Goal: Information Seeking & Learning: Learn about a topic

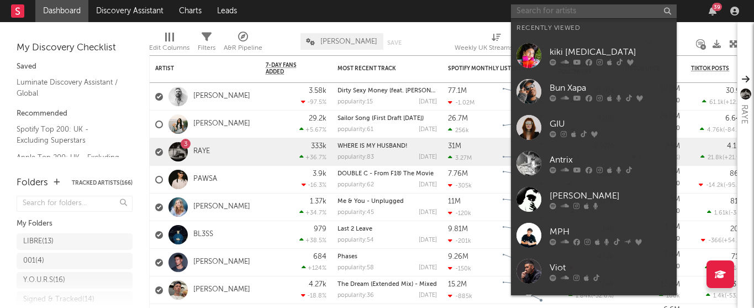
click at [595, 11] on input "text" at bounding box center [594, 11] width 166 height 14
paste input "https://www.instagram.com/shuffa_uk/"
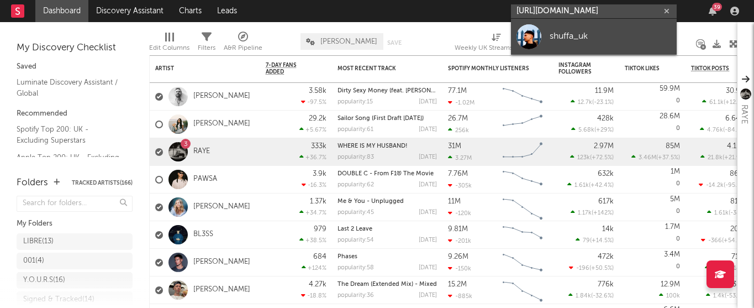
type input "https://www.instagram.com/shuffa_uk/"
click at [580, 34] on div "shuffa_uk" at bounding box center [611, 36] width 122 height 13
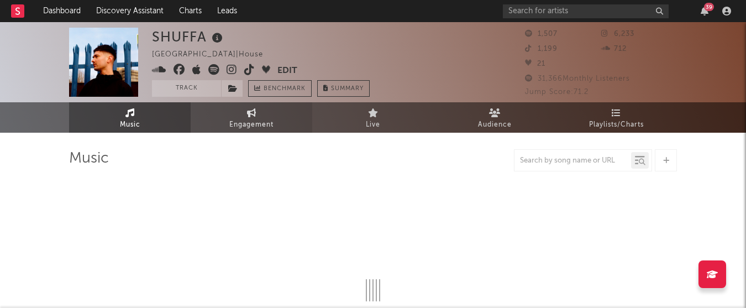
select select "6m"
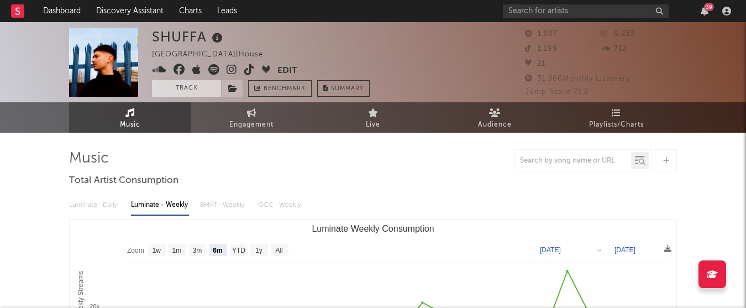
drag, startPoint x: 179, startPoint y: 88, endPoint x: 187, endPoint y: 87, distance: 8.4
click at [179, 88] on button "Track" at bounding box center [186, 88] width 69 height 17
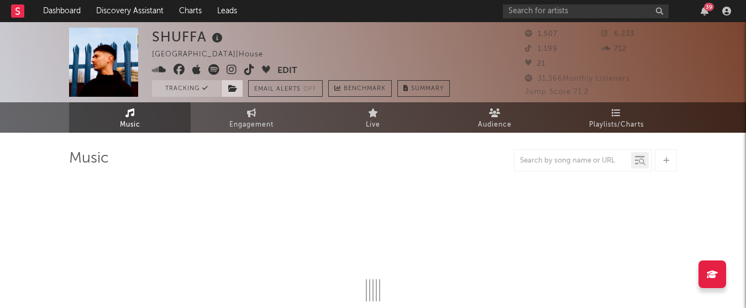
click at [231, 87] on icon at bounding box center [232, 89] width 9 height 8
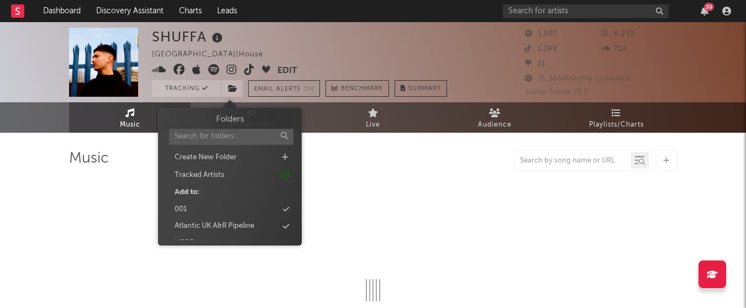
select select "6m"
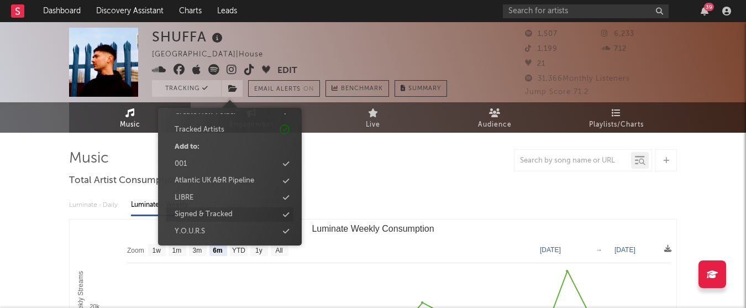
scroll to position [46, 0]
click at [216, 194] on div "LIBRE" at bounding box center [229, 197] width 127 height 14
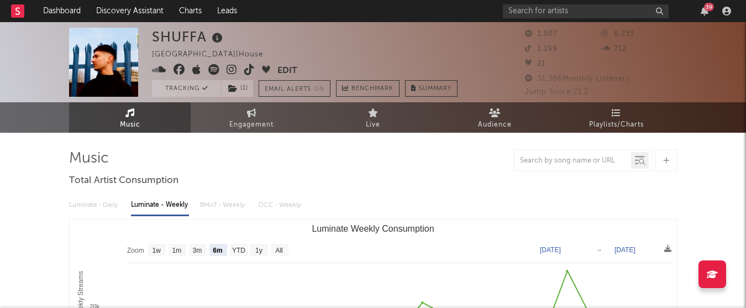
click at [475, 163] on div at bounding box center [373, 160] width 608 height 22
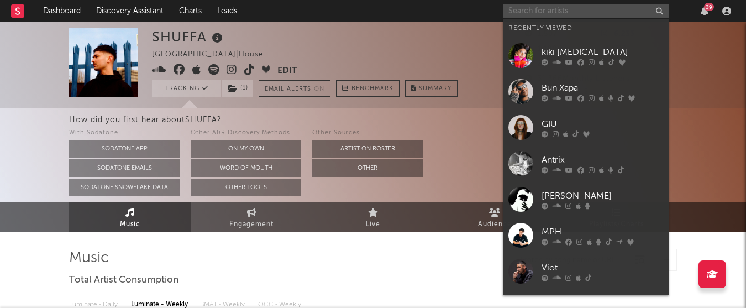
click at [571, 9] on input "text" at bounding box center [586, 11] width 166 height 14
paste input "https://www.instagram.com/bushbabybeats/"
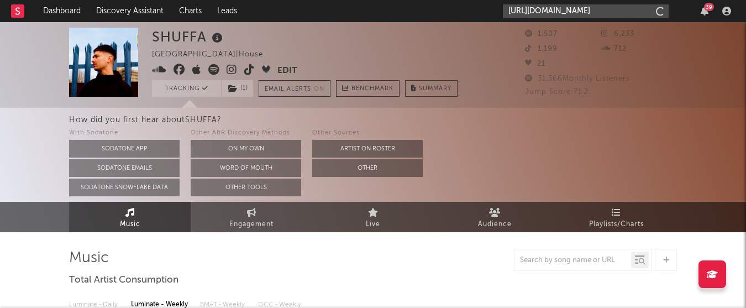
scroll to position [0, 15]
type input "https://www.instagram.com/bushbabybeats/"
click at [586, 9] on input "https://www.instagram.com/bushbabybeats/" at bounding box center [586, 11] width 166 height 14
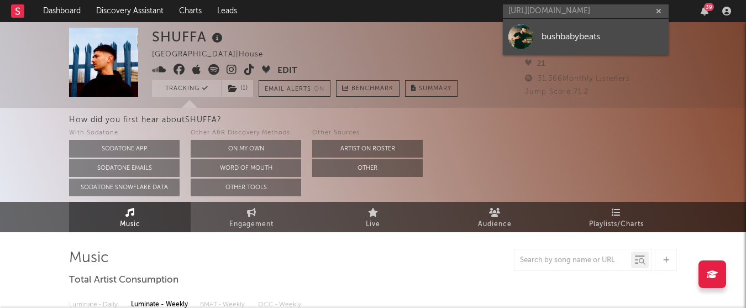
scroll to position [0, 0]
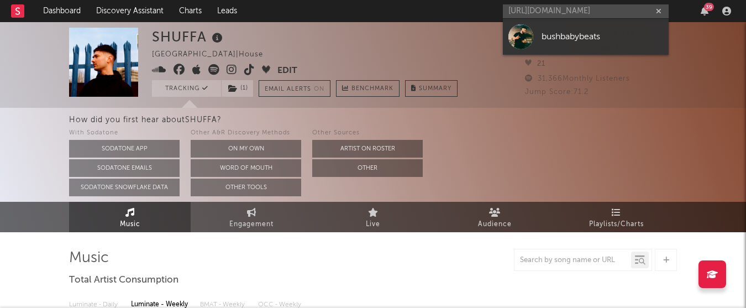
drag, startPoint x: 579, startPoint y: 43, endPoint x: 477, endPoint y: 36, distance: 101.9
click at [579, 43] on div "bushbabybeats" at bounding box center [603, 36] width 122 height 13
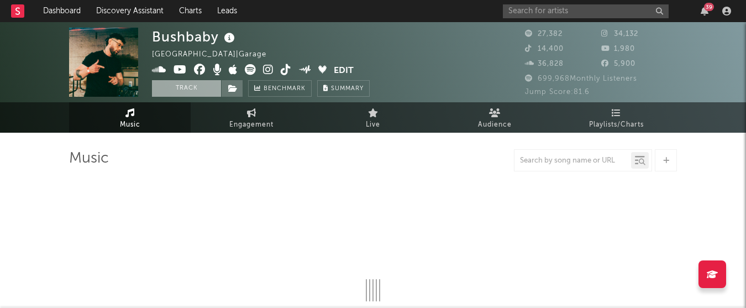
click at [188, 86] on button "Track" at bounding box center [186, 88] width 69 height 17
click at [234, 90] on icon at bounding box center [232, 89] width 9 height 8
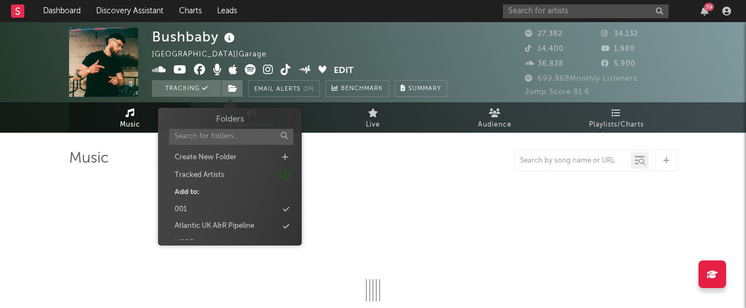
select select "6m"
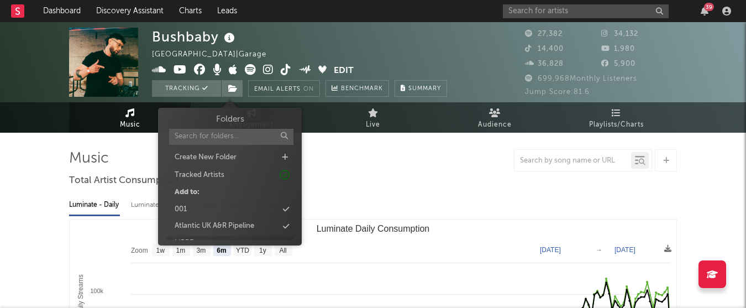
scroll to position [47, 0]
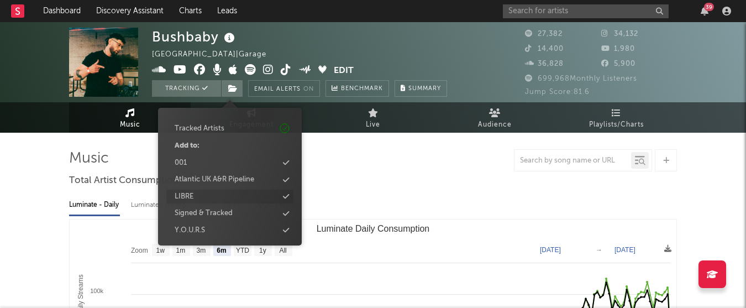
click at [215, 200] on div "LIBRE" at bounding box center [229, 197] width 127 height 14
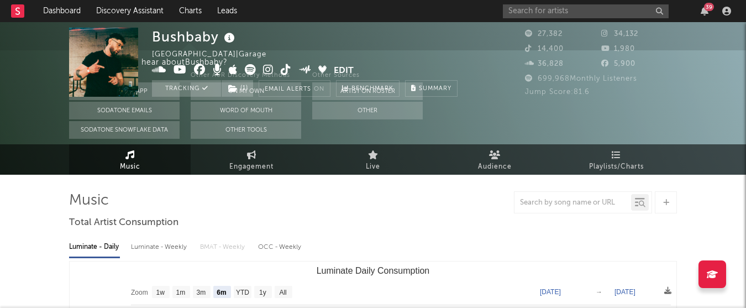
scroll to position [0, 0]
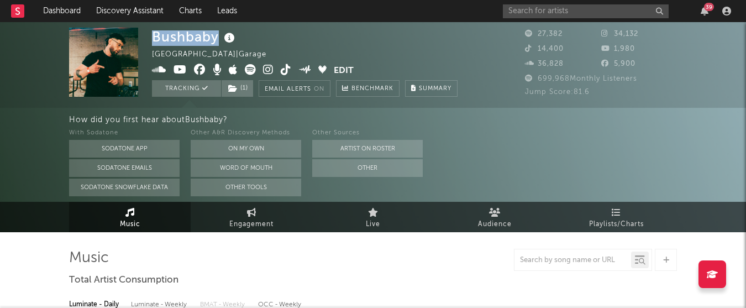
drag, startPoint x: 154, startPoint y: 35, endPoint x: 229, endPoint y: 44, distance: 75.1
click at [229, 44] on div "Bushbaby" at bounding box center [195, 37] width 86 height 18
click at [272, 67] on icon at bounding box center [268, 69] width 11 height 11
copy div "Bushbaby"
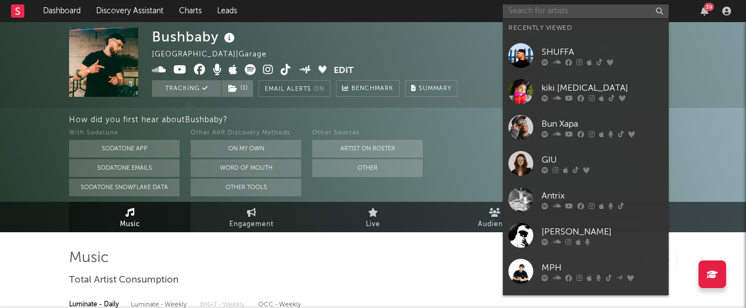
click at [609, 8] on input "text" at bounding box center [586, 11] width 166 height 14
paste input "https://open.spotify.com/artist/62SCu33InHVq97VaWw3eof?si=9ZAVXx_qRnCNHC6KxBqY6g"
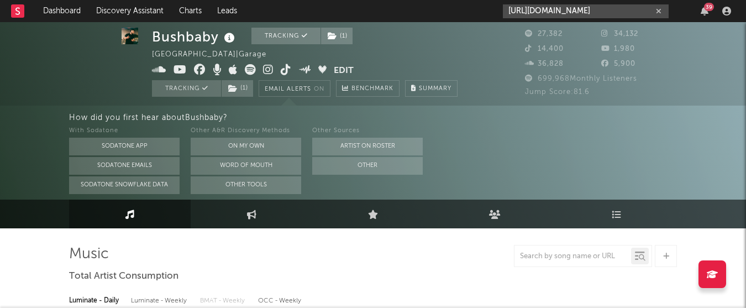
scroll to position [0, 185]
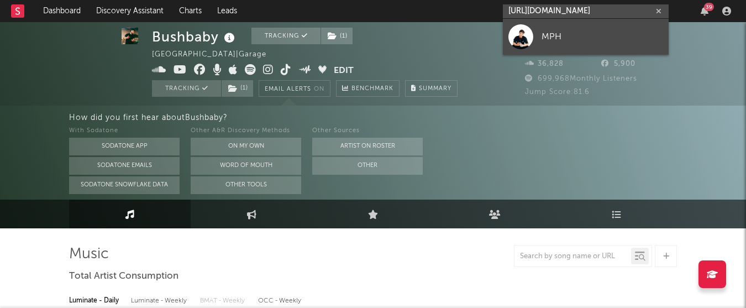
type input "https://open.spotify.com/artist/62SCu33InHVq97VaWw3eof?si=9ZAVXx_qRnCNHC6KxBqY6"
click at [574, 35] on div "MPH" at bounding box center [603, 36] width 122 height 13
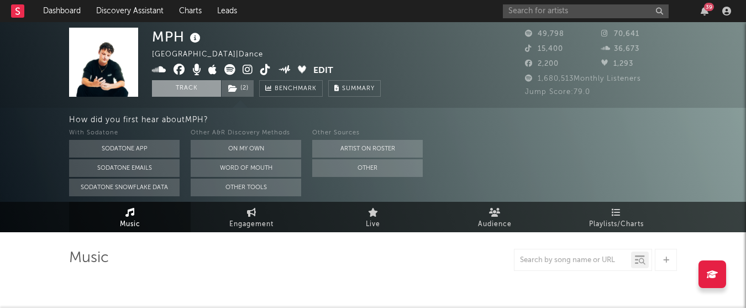
select select "6m"
click at [204, 92] on button "Track" at bounding box center [186, 88] width 69 height 17
click at [237, 85] on icon at bounding box center [232, 89] width 9 height 8
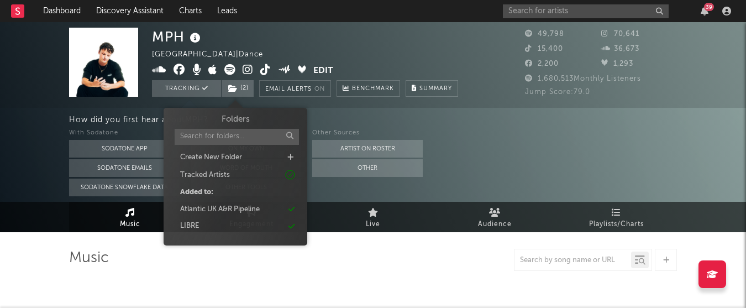
select select "6m"
click at [198, 221] on div "LIBRE" at bounding box center [189, 226] width 19 height 11
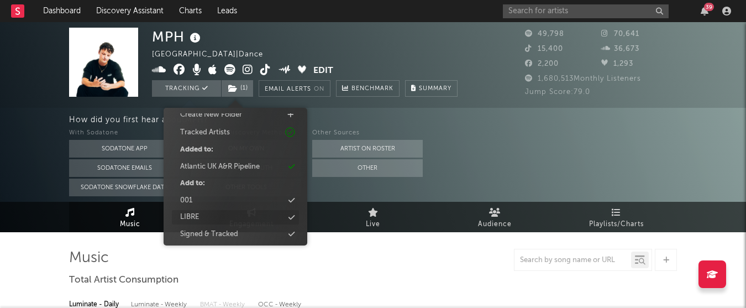
click at [212, 218] on div "LIBRE" at bounding box center [235, 217] width 127 height 14
click at [522, 123] on div "How did you first hear about MPH ?" at bounding box center [407, 119] width 677 height 13
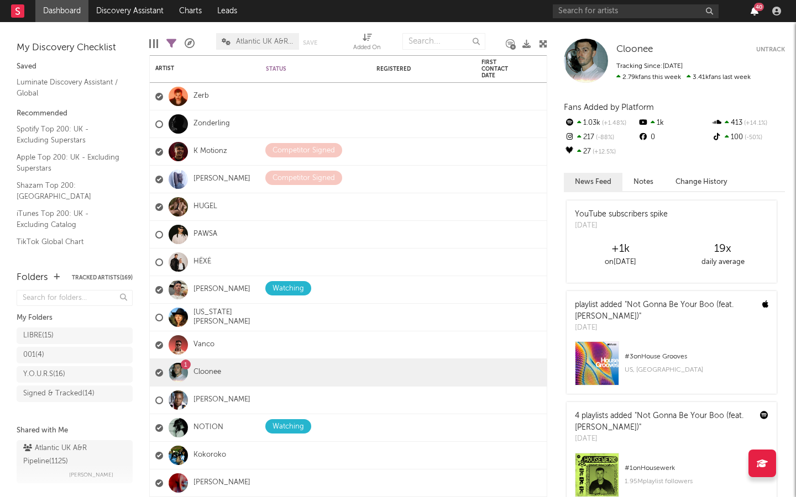
click at [753, 14] on icon "button" at bounding box center [754, 11] width 8 height 9
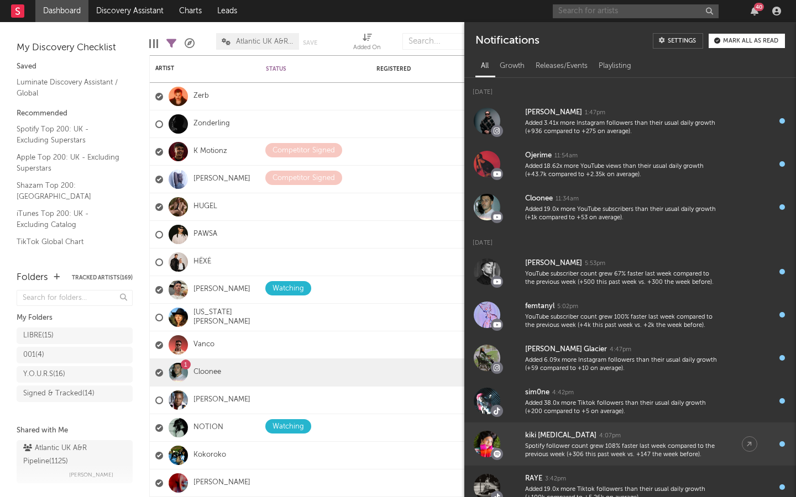
drag, startPoint x: 628, startPoint y: 12, endPoint x: 628, endPoint y: 436, distance: 424.4
click at [628, 12] on input "text" at bounding box center [636, 11] width 166 height 14
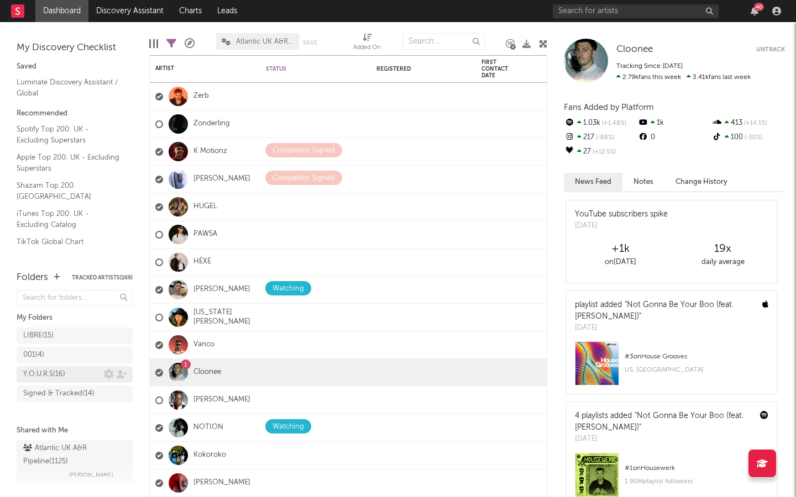
click at [55, 380] on div "Y.O.U.R.S ( 16 )" at bounding box center [44, 374] width 42 height 13
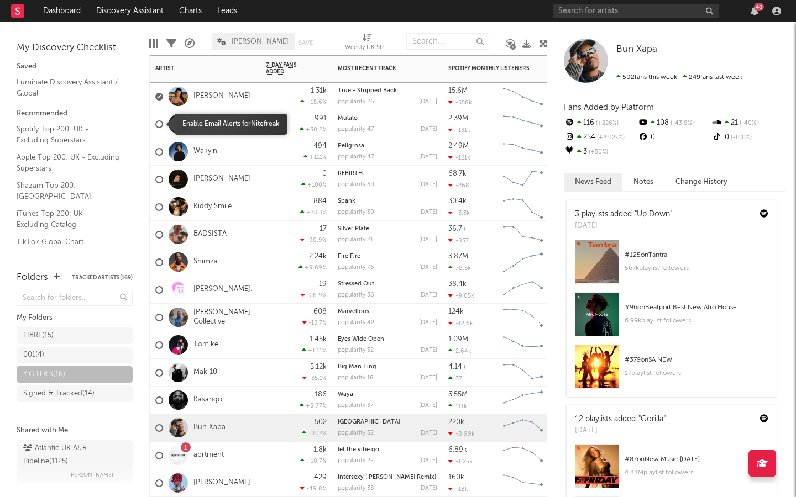
click at [160, 120] on div at bounding box center [159, 124] width 8 height 8
click at [155, 120] on input "checkbox" at bounding box center [155, 124] width 0 height 10
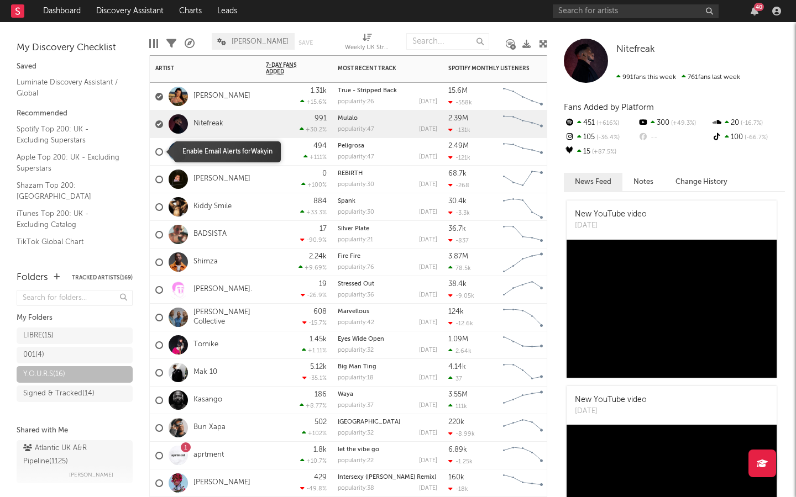
click at [159, 152] on div at bounding box center [159, 152] width 8 height 8
click at [155, 152] on input "checkbox" at bounding box center [155, 152] width 0 height 10
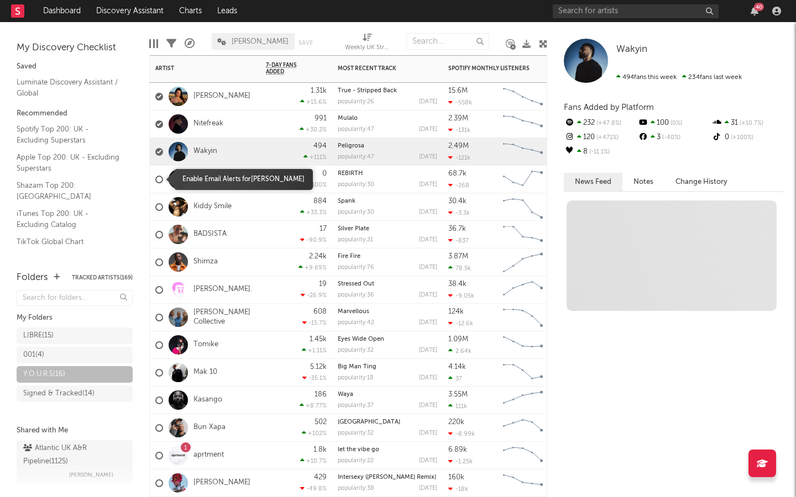
click at [160, 182] on div at bounding box center [159, 180] width 8 height 8
click at [155, 182] on input "checkbox" at bounding box center [155, 180] width 0 height 10
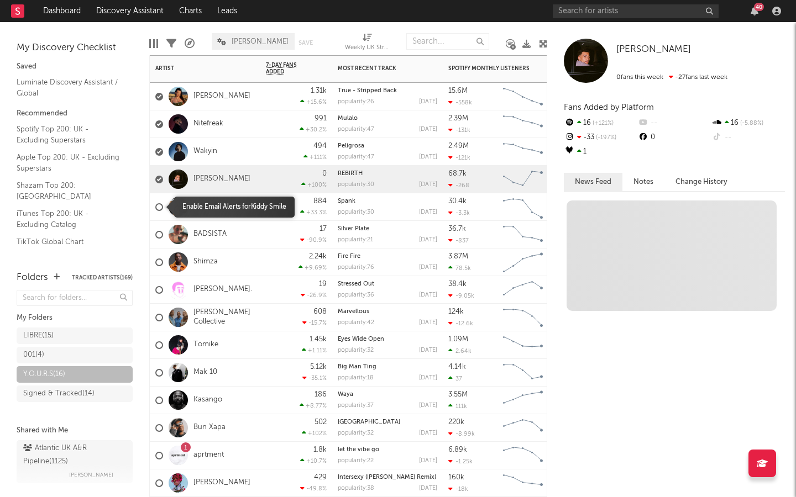
click at [161, 208] on div at bounding box center [159, 207] width 8 height 8
click at [155, 208] on input "checkbox" at bounding box center [155, 207] width 0 height 10
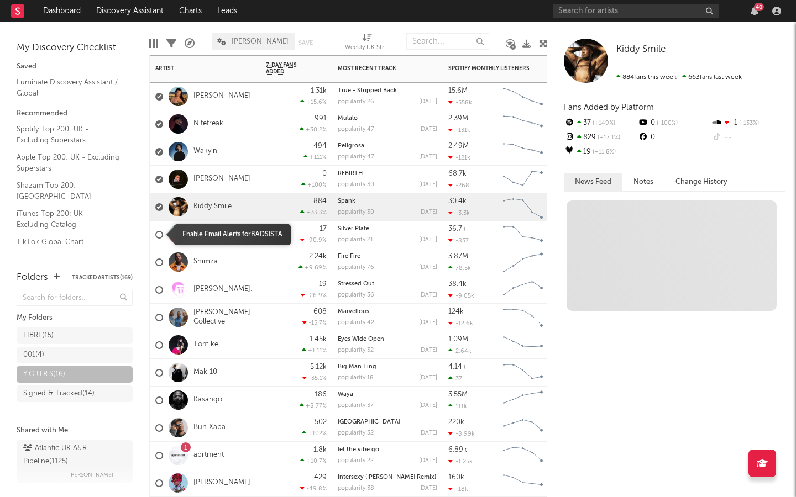
click at [160, 236] on div at bounding box center [159, 235] width 8 height 8
click at [155, 236] on input "checkbox" at bounding box center [155, 235] width 0 height 10
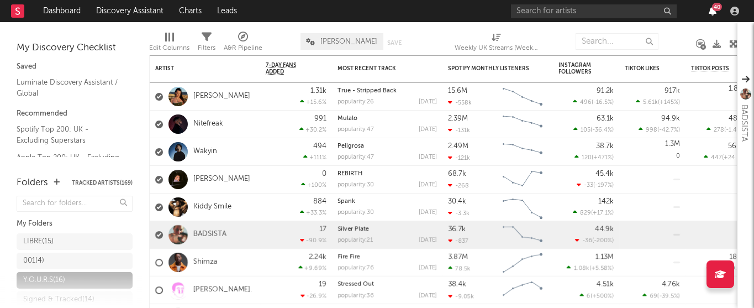
click at [707, 9] on div "40" at bounding box center [713, 11] width 17 height 9
click at [711, 11] on icon "button" at bounding box center [713, 11] width 8 height 9
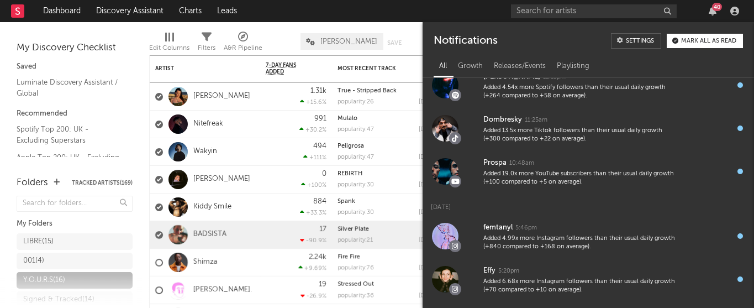
scroll to position [1035, 0]
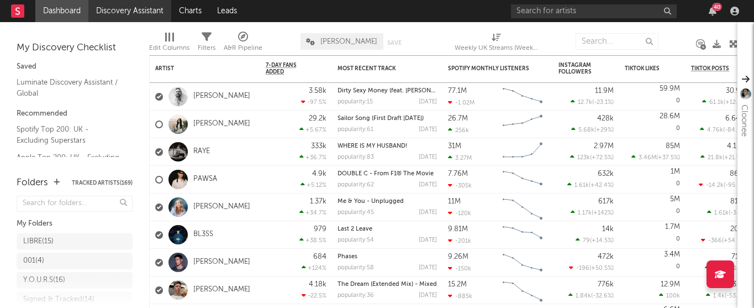
click at [134, 7] on link "Discovery Assistant" at bounding box center [129, 11] width 83 height 22
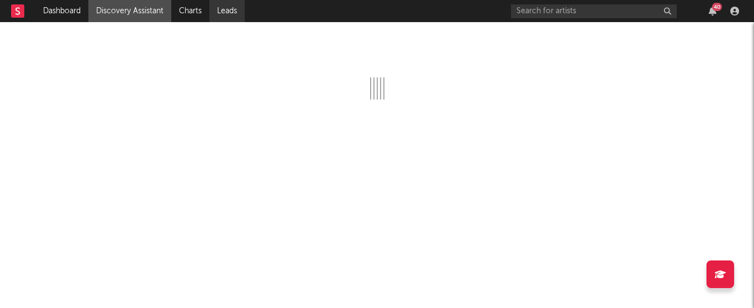
click at [234, 8] on link "Leads" at bounding box center [226, 11] width 35 height 22
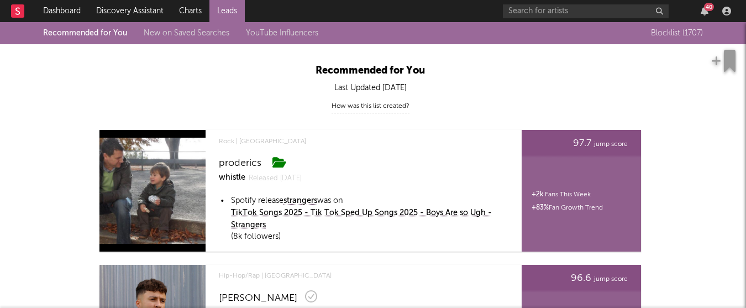
click at [660, 30] on span "Blocklist ( 1707 )" at bounding box center [677, 33] width 52 height 8
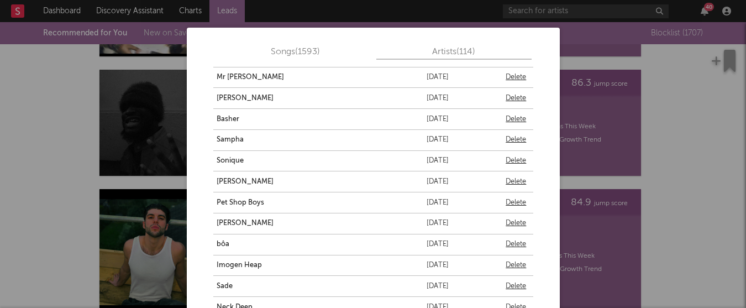
scroll to position [851, 0]
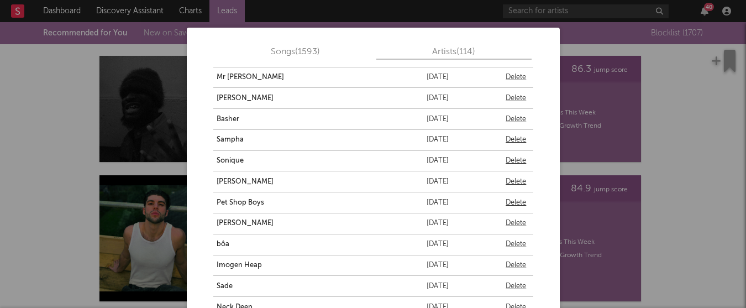
click at [333, 52] on div "Songs ( 1593 )" at bounding box center [294, 52] width 161 height 14
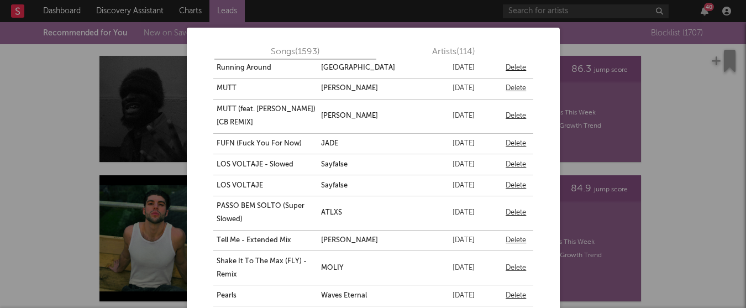
click at [697, 116] on div "Songs ( 1593 ) Artists ( 114 ) Song Account Blocklisted On Free [PERSON_NAME] […" at bounding box center [373, 154] width 746 height 308
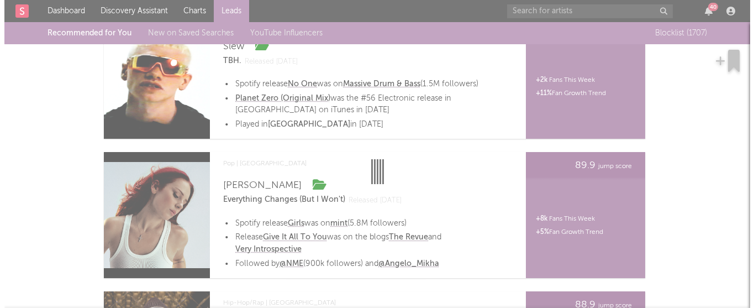
scroll to position [0, 0]
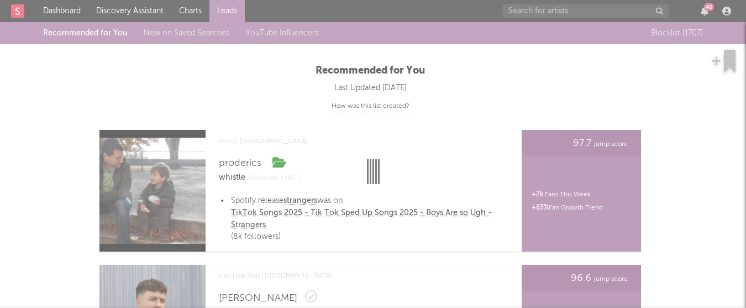
click at [182, 35] on link "New on Saved Searches" at bounding box center [187, 33] width 86 height 8
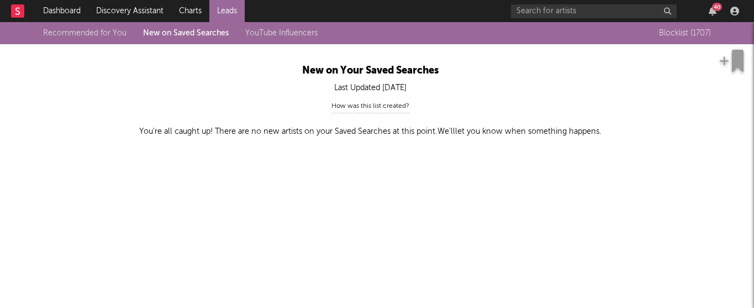
click at [256, 36] on link "YouTube Influencers" at bounding box center [281, 33] width 72 height 8
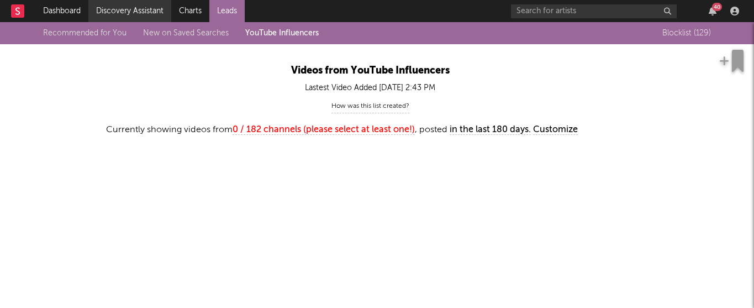
click at [150, 14] on link "Discovery Assistant" at bounding box center [129, 11] width 83 height 22
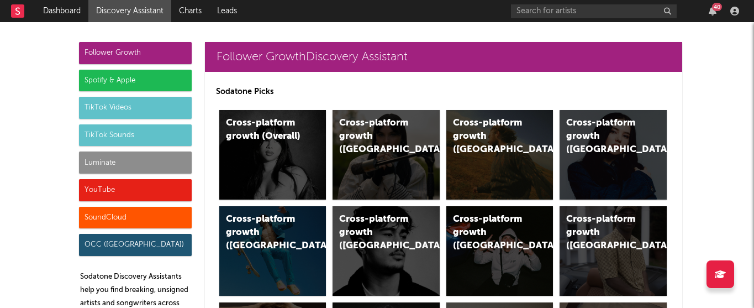
click at [131, 190] on div "YouTube" at bounding box center [135, 190] width 113 height 22
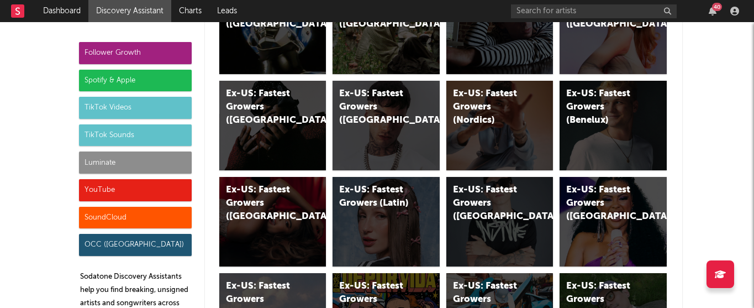
scroll to position [6823, 0]
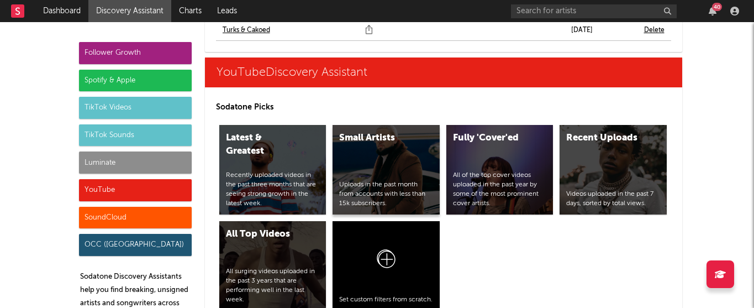
click at [376, 140] on div "Small Artists Uploads in the past month from accounts with less than 15k subscr…" at bounding box center [386, 170] width 107 height 90
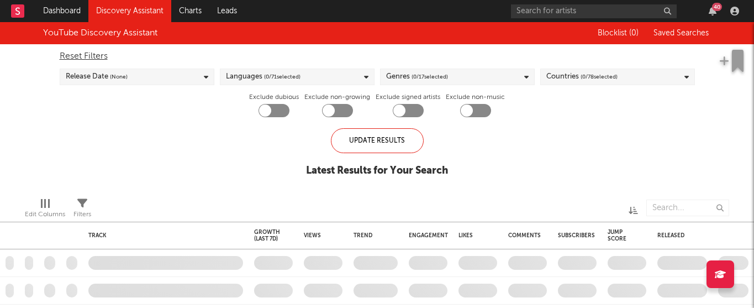
checkbox input "true"
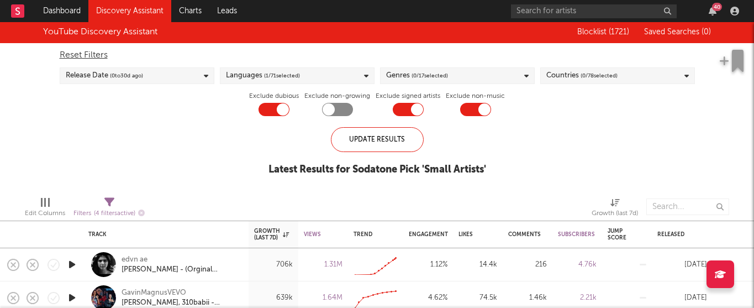
click at [412, 78] on span "( 0 / 17 selected)" at bounding box center [430, 75] width 36 height 13
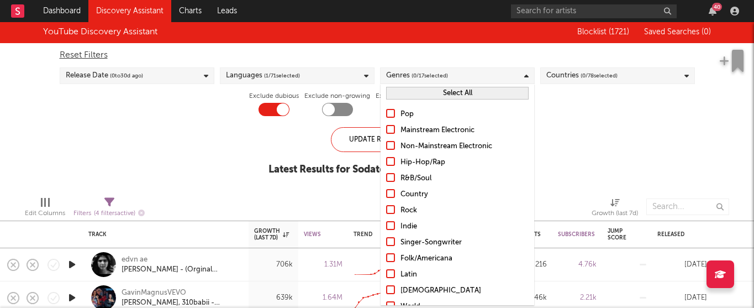
click at [412, 78] on span "( 0 / 17 selected)" at bounding box center [430, 75] width 36 height 13
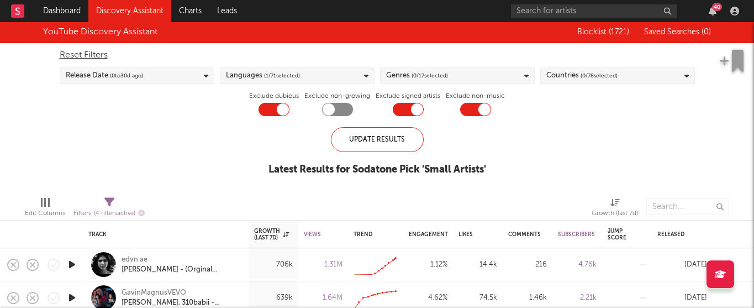
click at [612, 78] on span "( 0 / 78 selected)" at bounding box center [599, 75] width 37 height 13
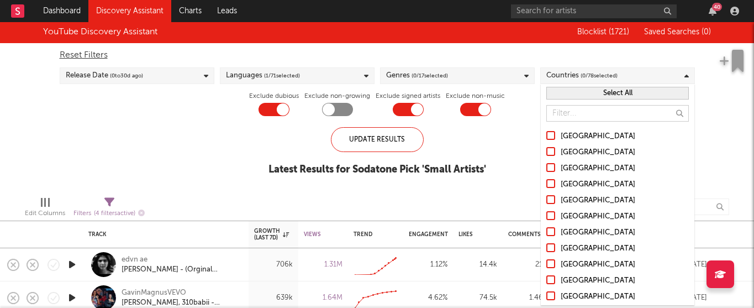
drag, startPoint x: 538, startPoint y: 48, endPoint x: 522, endPoint y: 49, distance: 16.1
click at [538, 48] on div "Reset Filters Release Date ( 0 to [DATE]) Languages ( 1 / 71 selected) Genres (…" at bounding box center [377, 79] width 647 height 73
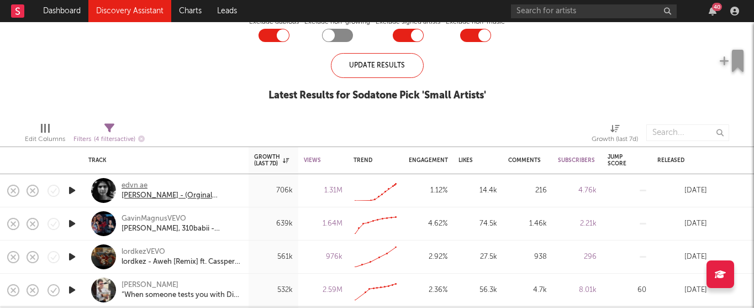
click at [156, 195] on div "[PERSON_NAME] - (Orginal Version)" at bounding box center [181, 196] width 119 height 10
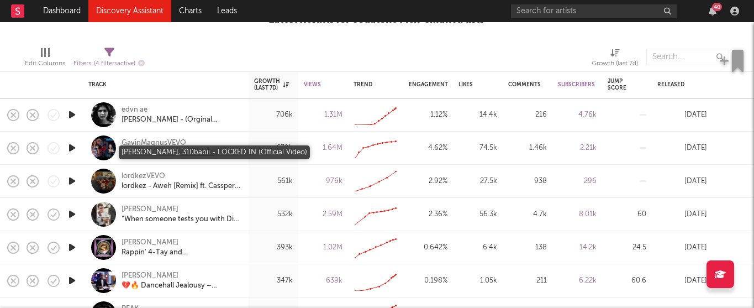
click at [140, 154] on div "[PERSON_NAME], 310babii - LOCKED IN (Official Video)" at bounding box center [181, 153] width 119 height 10
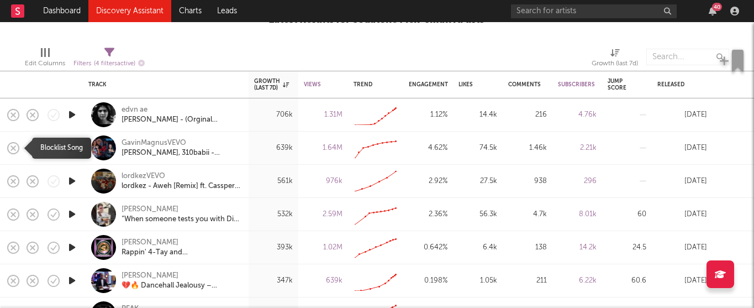
click at [13, 149] on icon "button" at bounding box center [13, 147] width 15 height 15
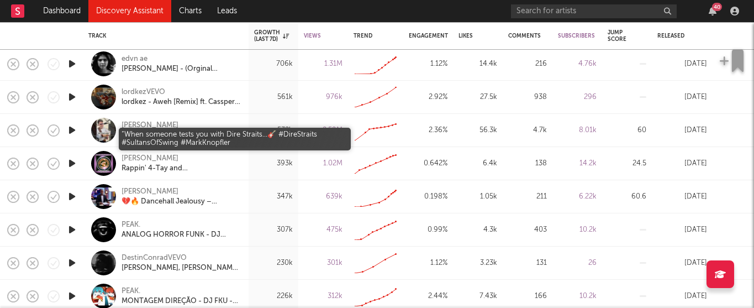
click at [154, 130] on div "“When someone tests you with Dire Straits…🎸 #DireStraits #SultansOfSwing #MarkK…" at bounding box center [181, 135] width 119 height 10
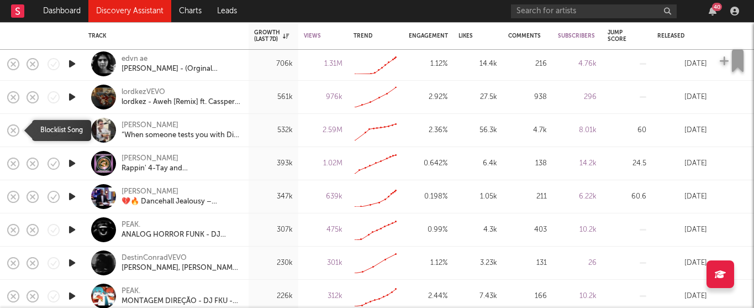
click at [11, 133] on icon "button" at bounding box center [13, 130] width 15 height 15
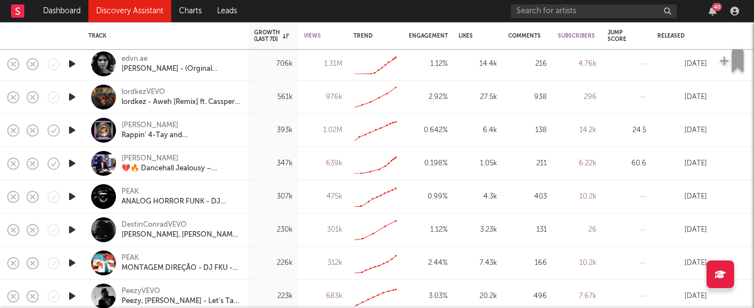
click at [74, 129] on icon "button" at bounding box center [72, 130] width 12 height 14
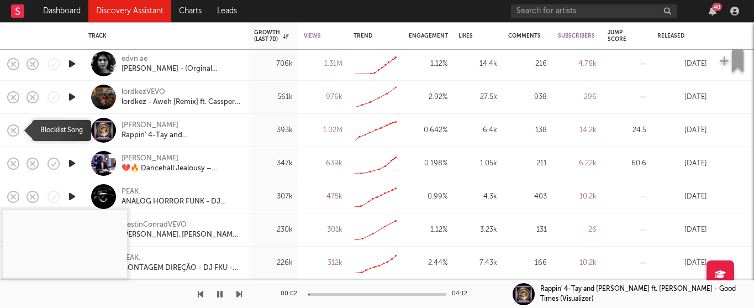
click at [13, 125] on icon "button" at bounding box center [13, 130] width 15 height 15
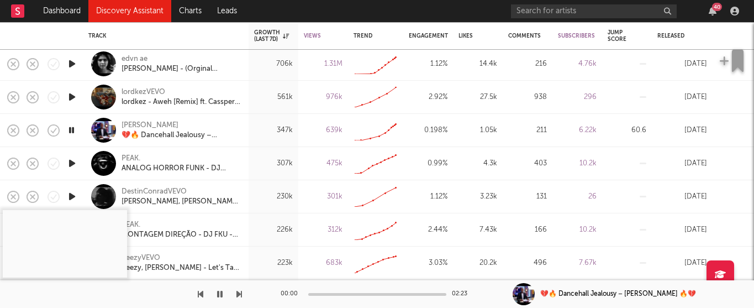
click at [71, 160] on icon "button" at bounding box center [72, 163] width 12 height 14
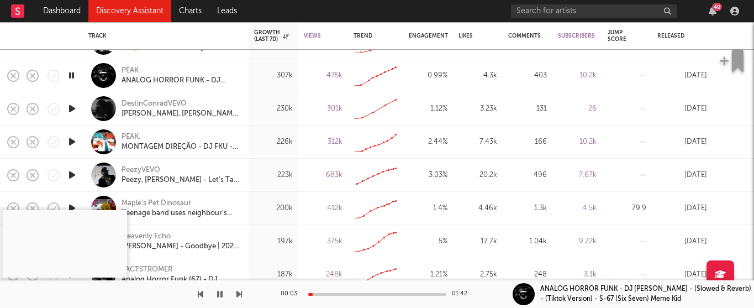
click at [71, 139] on icon "button" at bounding box center [72, 142] width 12 height 14
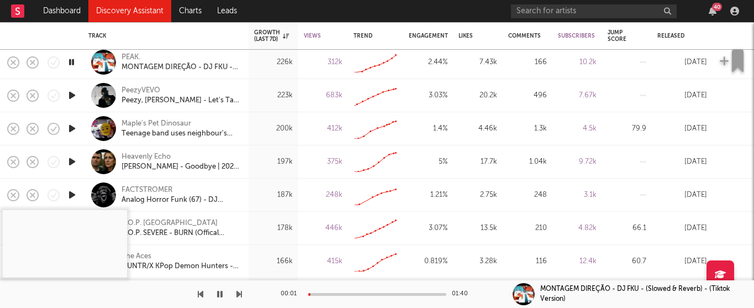
click at [73, 160] on icon "button" at bounding box center [72, 162] width 12 height 14
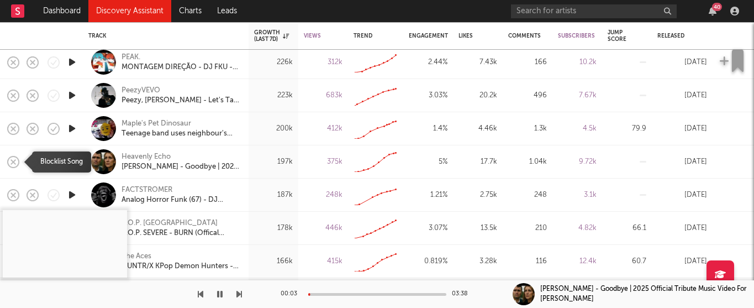
click at [12, 166] on icon "button" at bounding box center [13, 161] width 15 height 15
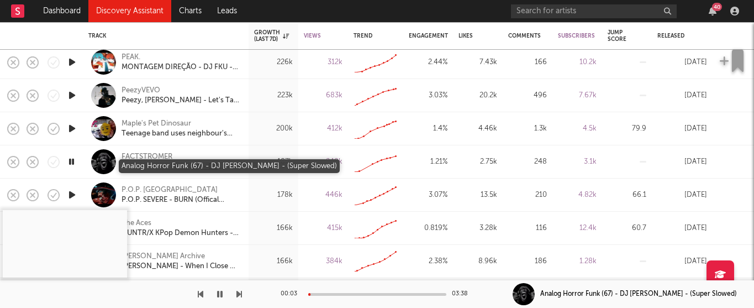
click at [149, 162] on div "Analog Horror Funk (67) - DJ [PERSON_NAME] - (Super Slowed)" at bounding box center [181, 167] width 119 height 10
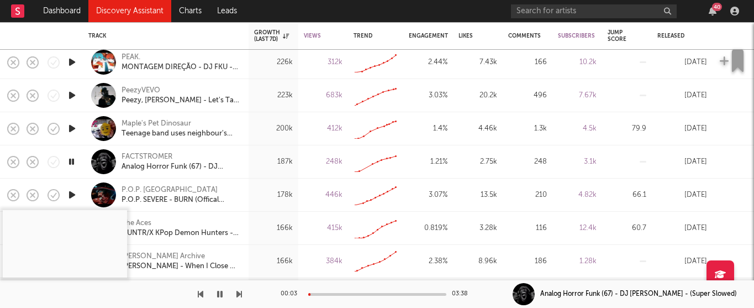
click at [69, 196] on icon "button" at bounding box center [72, 195] width 12 height 14
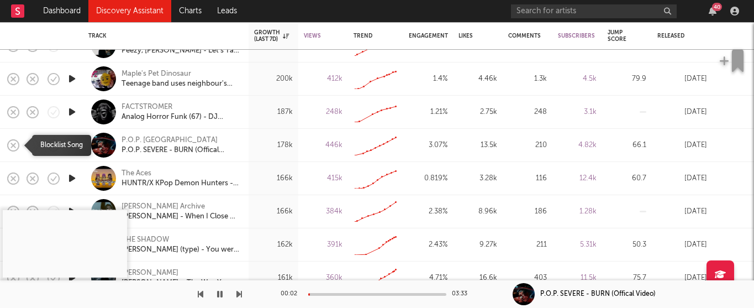
click at [11, 145] on icon "button" at bounding box center [13, 145] width 15 height 15
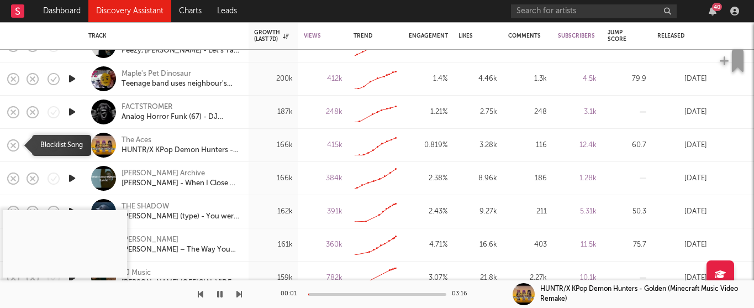
click at [17, 146] on icon "button" at bounding box center [13, 145] width 15 height 15
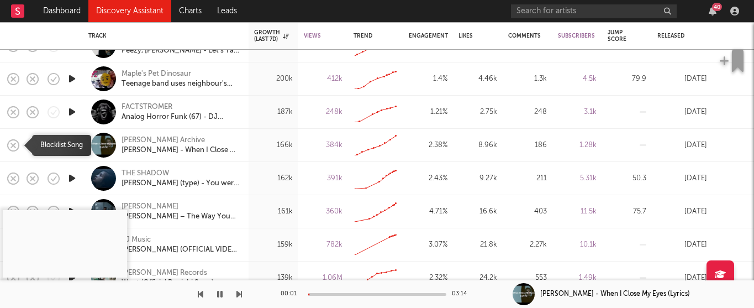
click at [16, 147] on icon "button" at bounding box center [13, 145] width 15 height 15
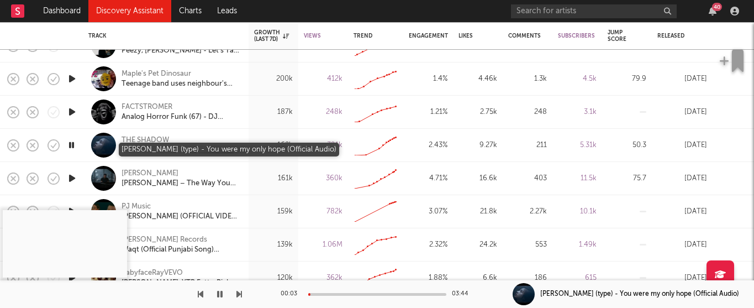
click at [166, 153] on div "[PERSON_NAME] (type) - You were my only hope (Official Audio)" at bounding box center [181, 150] width 119 height 10
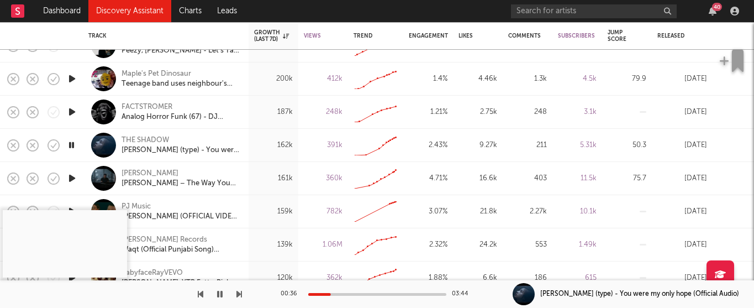
click at [72, 179] on icon "button" at bounding box center [72, 178] width 12 height 14
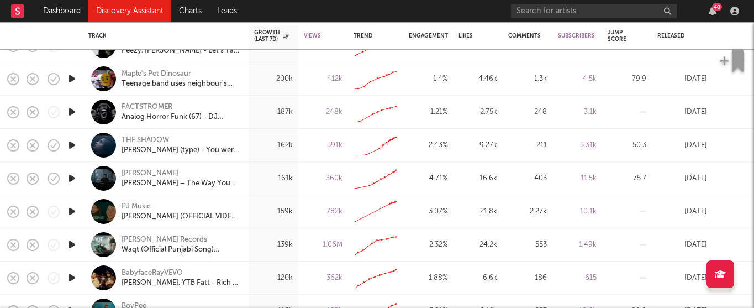
click at [71, 179] on icon "button" at bounding box center [72, 178] width 12 height 14
click at [74, 180] on icon "button" at bounding box center [72, 178] width 12 height 14
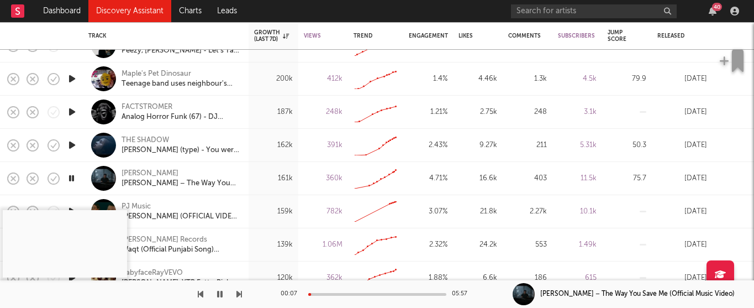
click at [218, 295] on icon "button" at bounding box center [220, 294] width 6 height 9
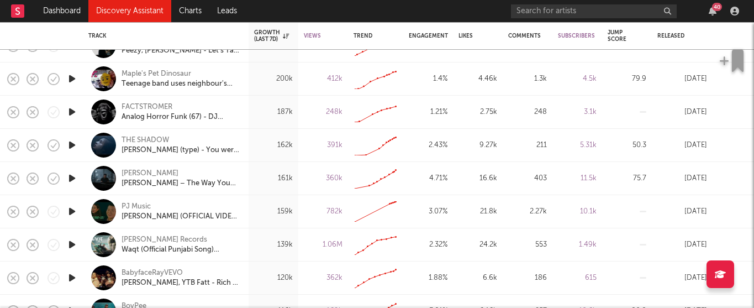
click at [74, 210] on icon "button" at bounding box center [72, 211] width 12 height 14
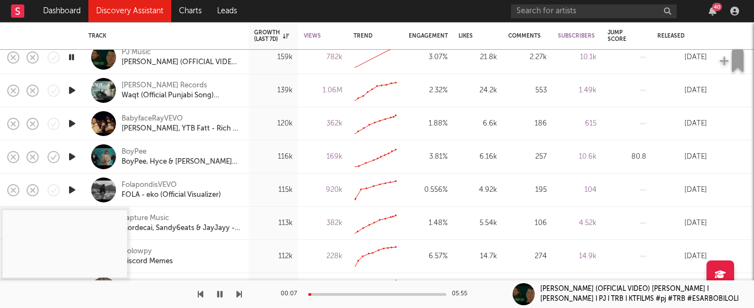
click at [74, 156] on icon "button" at bounding box center [72, 157] width 12 height 14
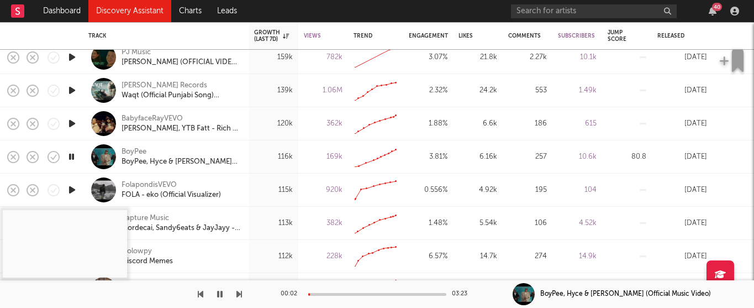
click at [74, 127] on icon "button" at bounding box center [72, 124] width 12 height 14
click at [14, 123] on rect "button" at bounding box center [13, 123] width 4 height 4
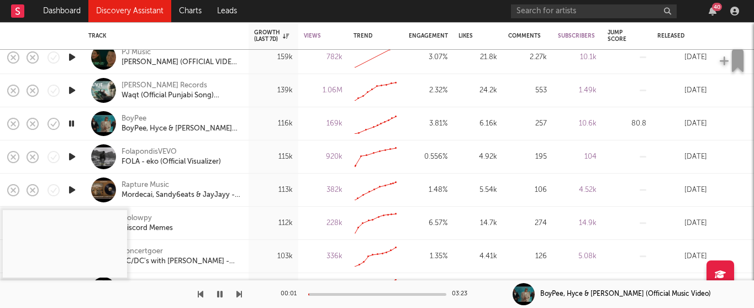
click at [73, 155] on icon "button" at bounding box center [72, 157] width 12 height 14
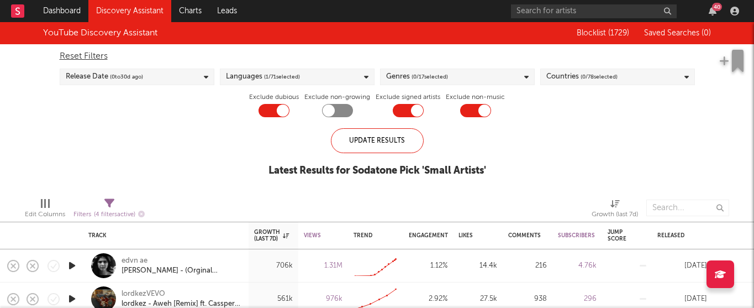
click at [581, 76] on span "( 0 / 78 selected)" at bounding box center [599, 76] width 37 height 13
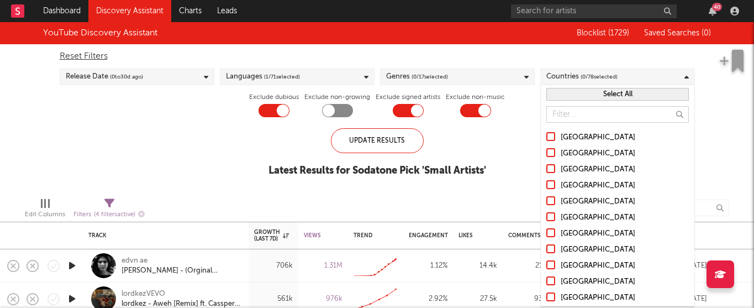
click at [555, 152] on label "[GEOGRAPHIC_DATA]" at bounding box center [618, 153] width 143 height 13
click at [547, 152] on input "[GEOGRAPHIC_DATA]" at bounding box center [547, 153] width 0 height 13
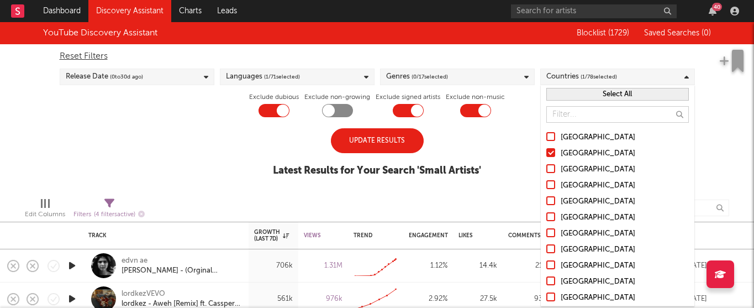
click at [549, 182] on div at bounding box center [551, 184] width 9 height 9
click at [547, 182] on input "[GEOGRAPHIC_DATA]" at bounding box center [547, 185] width 0 height 13
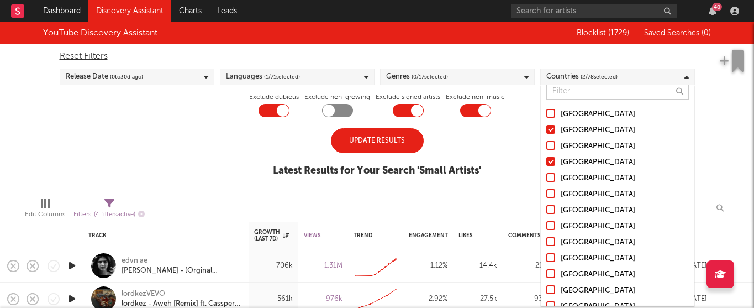
scroll to position [27, 0]
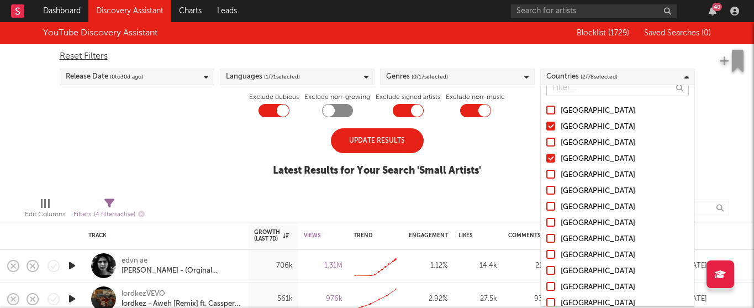
click at [548, 203] on div at bounding box center [551, 206] width 9 height 9
click at [547, 203] on input "[GEOGRAPHIC_DATA]" at bounding box center [547, 207] width 0 height 13
click at [550, 175] on div at bounding box center [551, 174] width 9 height 9
click at [547, 175] on input "[GEOGRAPHIC_DATA]" at bounding box center [547, 175] width 0 height 13
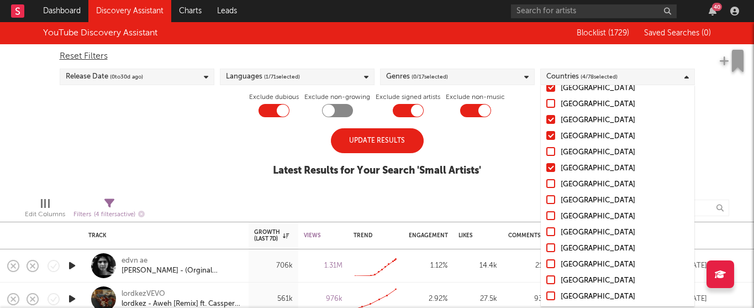
scroll to position [69, 0]
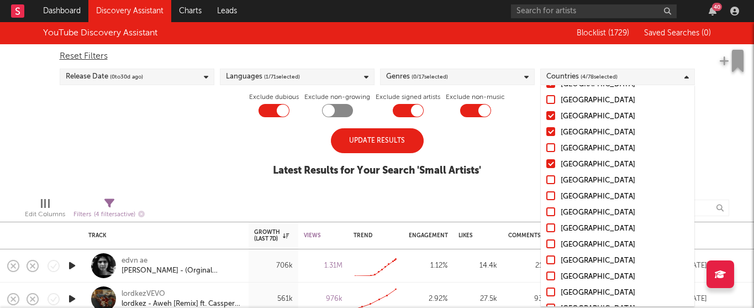
click at [549, 185] on label "[GEOGRAPHIC_DATA]" at bounding box center [618, 180] width 143 height 13
click at [547, 185] on input "[GEOGRAPHIC_DATA]" at bounding box center [547, 180] width 0 height 13
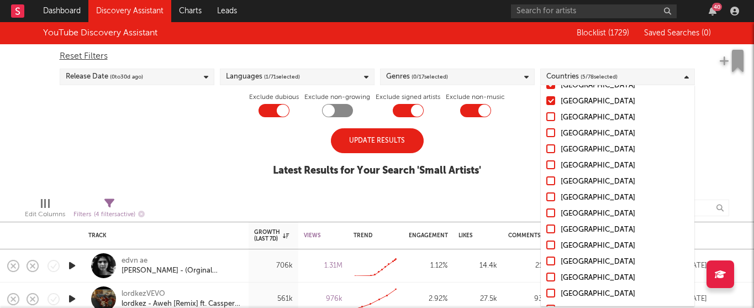
scroll to position [150, 0]
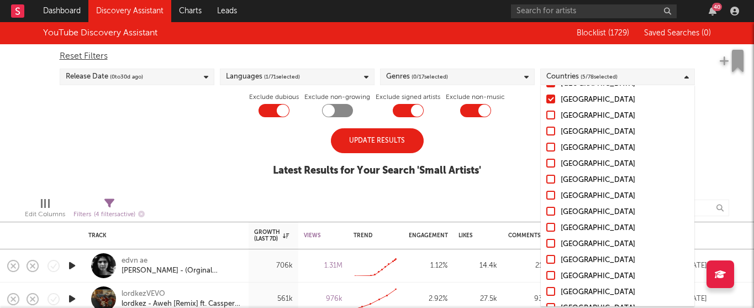
click at [548, 211] on div at bounding box center [551, 211] width 9 height 9
click at [547, 211] on input "[GEOGRAPHIC_DATA]" at bounding box center [547, 212] width 0 height 13
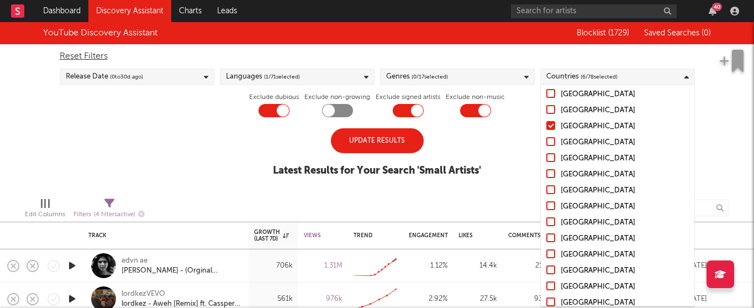
scroll to position [237, 0]
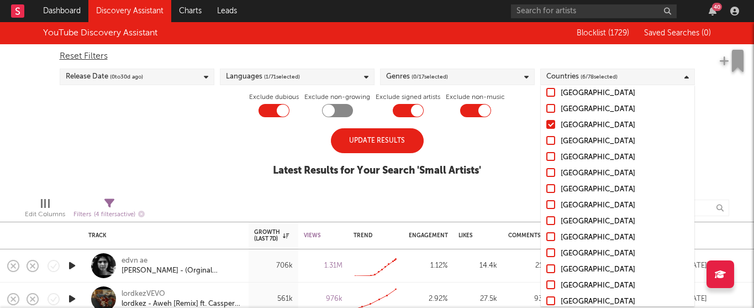
click at [547, 250] on div at bounding box center [551, 252] width 9 height 9
click at [547, 250] on input "[GEOGRAPHIC_DATA]" at bounding box center [547, 253] width 0 height 13
click at [551, 237] on div at bounding box center [551, 237] width 9 height 9
click at [547, 237] on input "[GEOGRAPHIC_DATA]" at bounding box center [547, 238] width 0 height 13
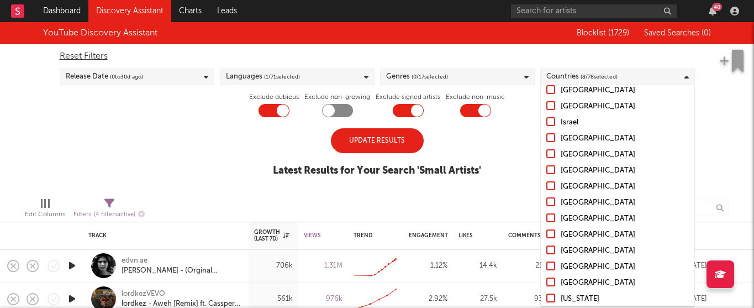
scroll to position [641, 0]
click at [548, 251] on div at bounding box center [551, 248] width 9 height 9
click at [547, 251] on input "[GEOGRAPHIC_DATA]" at bounding box center [547, 249] width 0 height 13
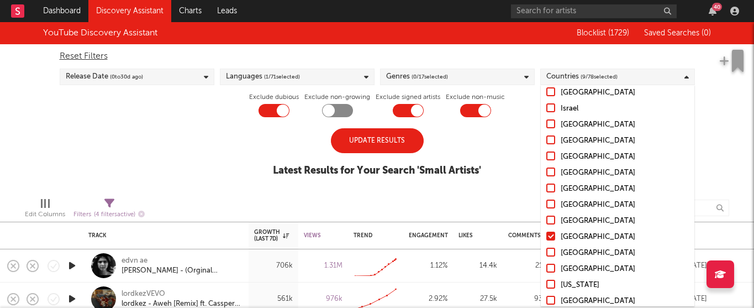
scroll to position [656, 0]
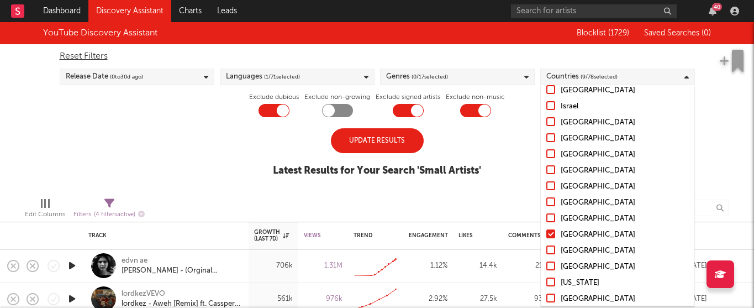
click at [550, 170] on div at bounding box center [551, 169] width 9 height 9
click at [547, 170] on input "[GEOGRAPHIC_DATA]" at bounding box center [547, 170] width 0 height 13
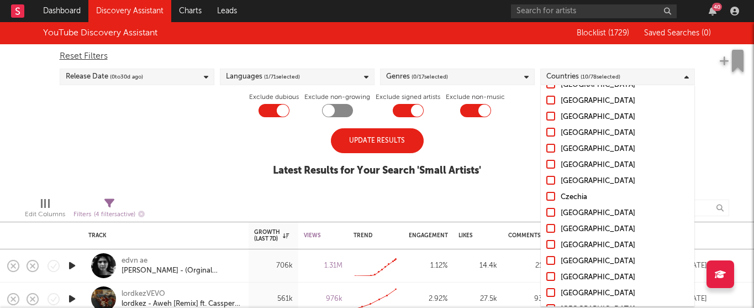
scroll to position [919, 0]
click at [550, 224] on div at bounding box center [551, 227] width 9 height 9
click at [547, 224] on input "[GEOGRAPHIC_DATA]" at bounding box center [547, 228] width 0 height 13
click at [551, 179] on div at bounding box center [551, 179] width 9 height 9
click at [547, 179] on input "[GEOGRAPHIC_DATA]" at bounding box center [547, 180] width 0 height 13
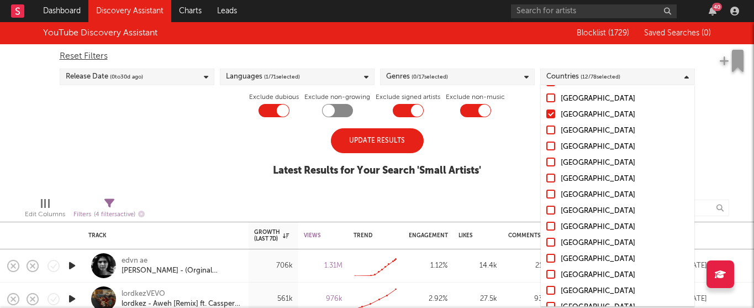
scroll to position [1033, 0]
click at [549, 256] on div at bounding box center [551, 257] width 9 height 9
click at [547, 256] on input "[GEOGRAPHIC_DATA]" at bounding box center [547, 257] width 0 height 13
click at [552, 270] on div at bounding box center [551, 273] width 9 height 9
click at [547, 270] on input "[GEOGRAPHIC_DATA]" at bounding box center [547, 273] width 0 height 13
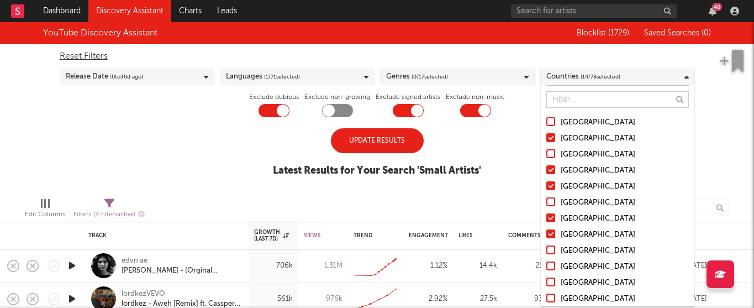
scroll to position [0, 0]
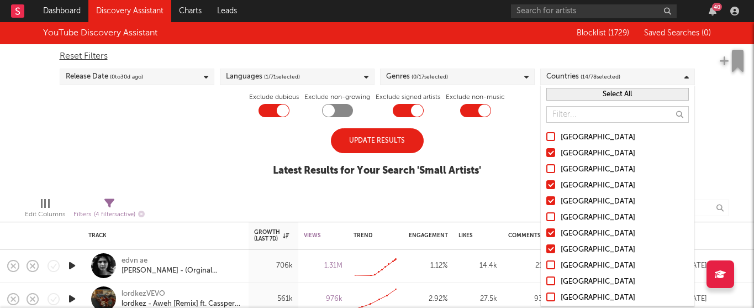
click at [585, 92] on button "Select All" at bounding box center [618, 94] width 143 height 13
click at [589, 93] on button "Deselect All" at bounding box center [618, 94] width 143 height 13
click at [550, 183] on div at bounding box center [551, 184] width 9 height 9
click at [547, 183] on input "[GEOGRAPHIC_DATA]" at bounding box center [547, 185] width 0 height 13
click at [551, 173] on label "[GEOGRAPHIC_DATA]" at bounding box center [618, 169] width 143 height 13
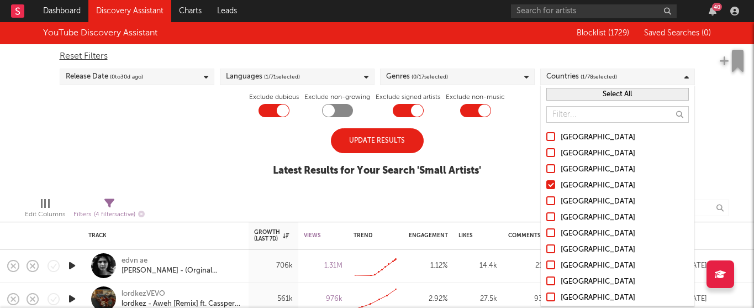
click at [547, 173] on input "[GEOGRAPHIC_DATA]" at bounding box center [547, 169] width 0 height 13
click at [552, 235] on div at bounding box center [551, 232] width 9 height 9
click at [547, 235] on input "[GEOGRAPHIC_DATA]" at bounding box center [547, 233] width 0 height 13
click at [551, 248] on div at bounding box center [551, 248] width 9 height 9
click at [547, 248] on input "[GEOGRAPHIC_DATA]" at bounding box center [547, 249] width 0 height 13
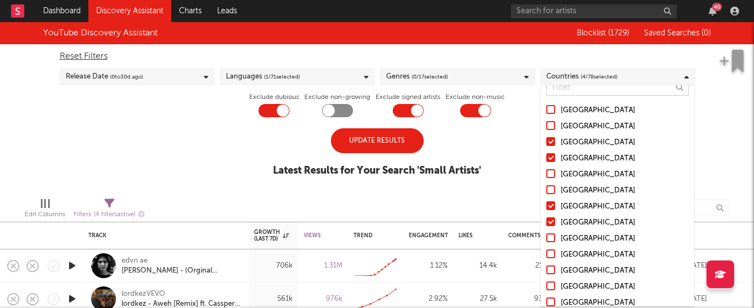
click at [550, 269] on div at bounding box center [551, 269] width 9 height 9
click at [547, 269] on input "[GEOGRAPHIC_DATA]" at bounding box center [547, 270] width 0 height 13
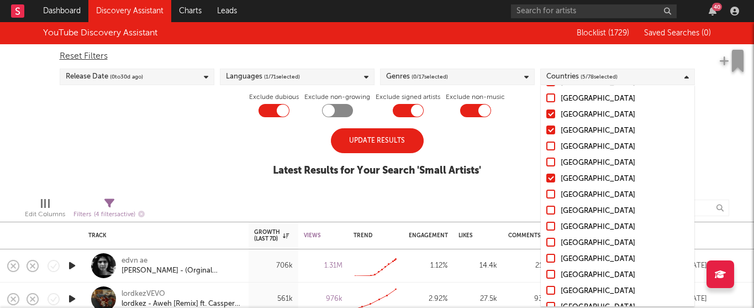
scroll to position [121, 0]
click at [552, 254] on div at bounding box center [551, 255] width 9 height 9
click at [547, 254] on input "[GEOGRAPHIC_DATA]" at bounding box center [547, 256] width 0 height 13
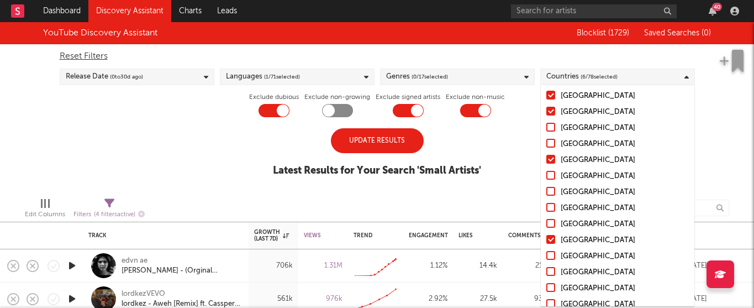
scroll to position [140, 0]
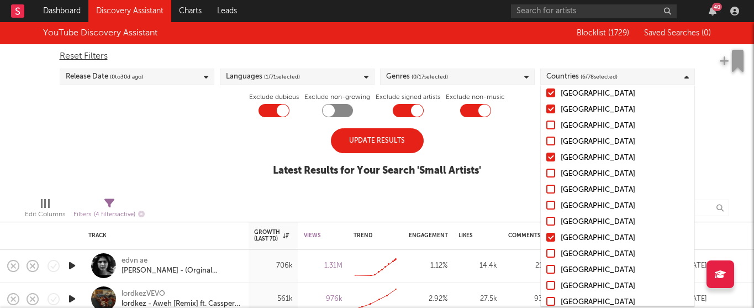
click at [554, 222] on div at bounding box center [551, 221] width 9 height 9
click at [547, 222] on input "[GEOGRAPHIC_DATA]" at bounding box center [547, 222] width 0 height 13
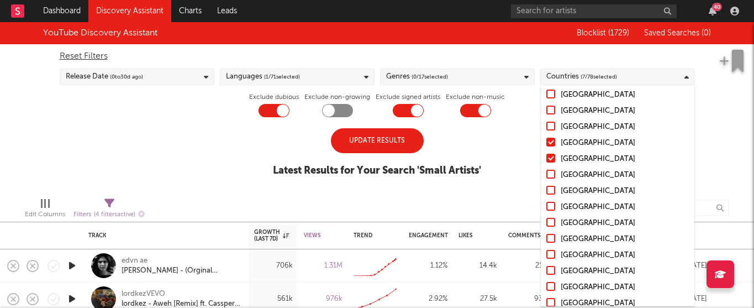
scroll to position [219, 0]
click at [551, 267] on div at bounding box center [551, 269] width 9 height 9
click at [547, 267] on input "[GEOGRAPHIC_DATA]" at bounding box center [547, 270] width 0 height 13
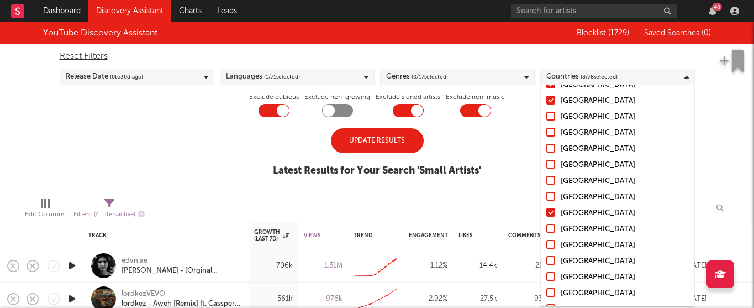
scroll to position [278, 0]
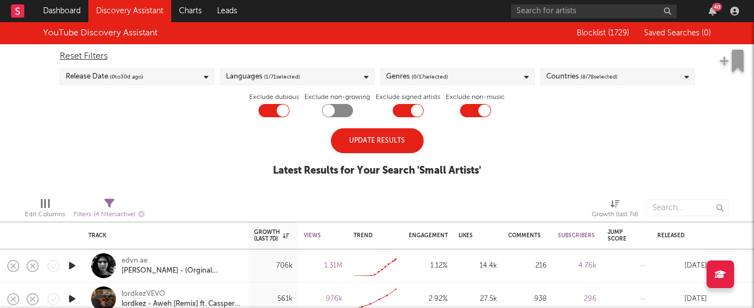
click at [629, 77] on div "Countries ( 8 / 78 selected)" at bounding box center [617, 77] width 155 height 17
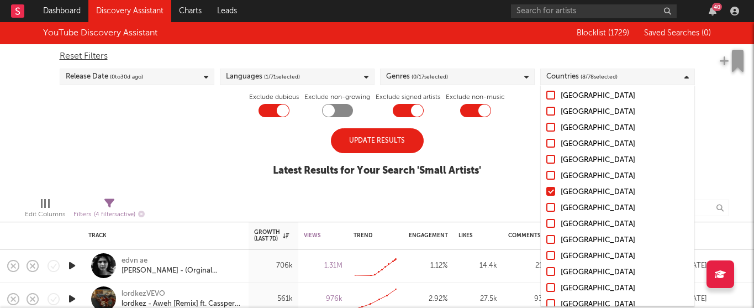
scroll to position [302, 0]
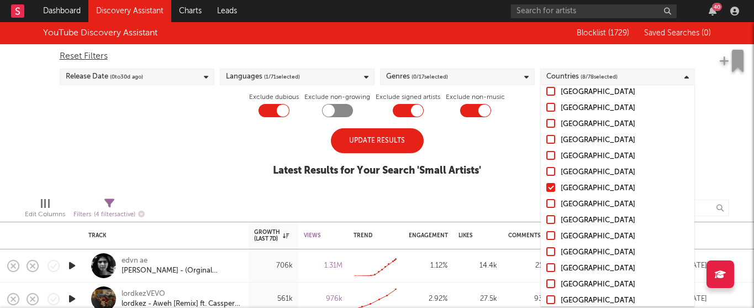
click at [549, 267] on div at bounding box center [551, 267] width 9 height 9
click at [547, 267] on input "[GEOGRAPHIC_DATA]" at bounding box center [547, 268] width 0 height 13
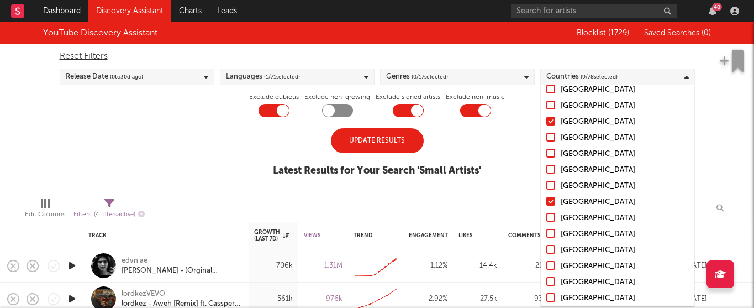
click at [548, 186] on div at bounding box center [551, 185] width 9 height 9
click at [547, 186] on input "[GEOGRAPHIC_DATA]" at bounding box center [547, 186] width 0 height 13
click at [548, 248] on div at bounding box center [551, 249] width 9 height 9
click at [547, 248] on input "[GEOGRAPHIC_DATA]" at bounding box center [547, 250] width 0 height 13
click at [548, 248] on div at bounding box center [551, 249] width 9 height 9
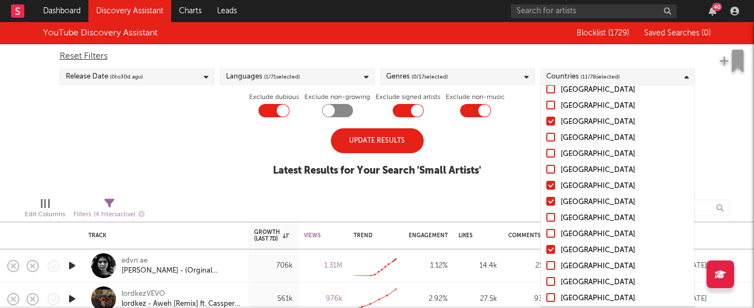
click at [547, 248] on input "[GEOGRAPHIC_DATA]" at bounding box center [547, 250] width 0 height 13
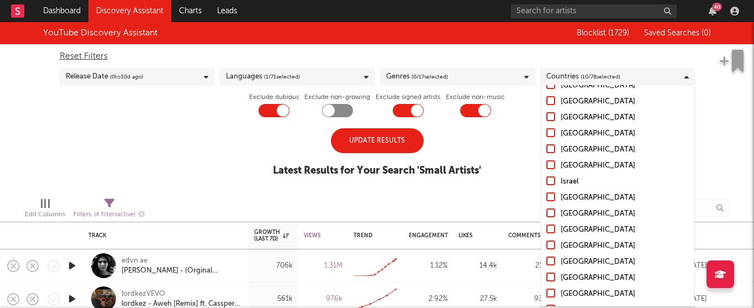
click at [550, 246] on div at bounding box center [551, 244] width 9 height 9
click at [547, 246] on input "[GEOGRAPHIC_DATA]" at bounding box center [547, 245] width 0 height 13
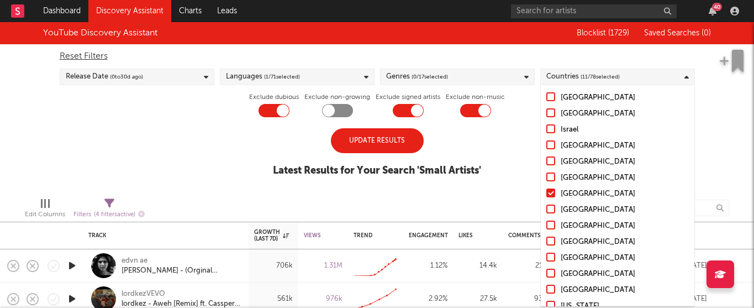
click at [551, 255] on div at bounding box center [551, 257] width 9 height 9
click at [547, 255] on input "[GEOGRAPHIC_DATA]" at bounding box center [547, 257] width 0 height 13
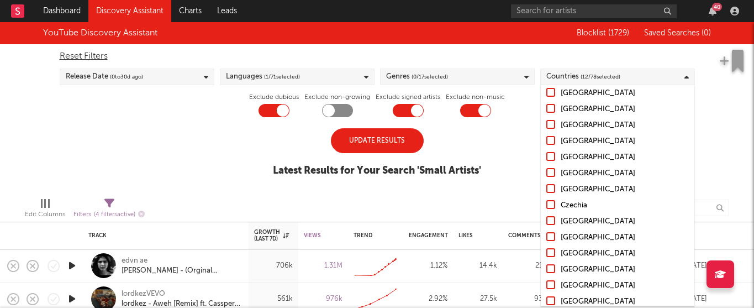
scroll to position [911, 0]
click at [551, 237] on div at bounding box center [551, 235] width 9 height 9
click at [547, 237] on input "[GEOGRAPHIC_DATA]" at bounding box center [547, 236] width 0 height 13
click at [550, 250] on div at bounding box center [551, 251] width 9 height 9
click at [547, 250] on input "[GEOGRAPHIC_DATA]" at bounding box center [547, 252] width 0 height 13
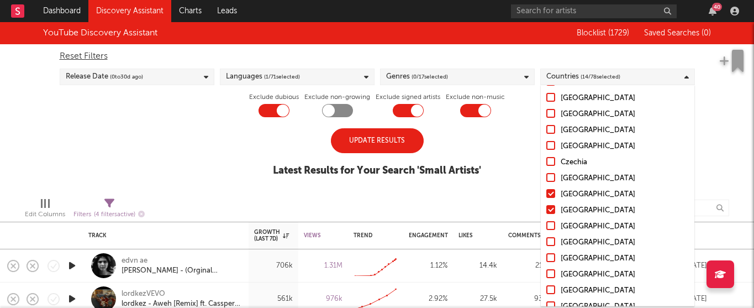
scroll to position [955, 0]
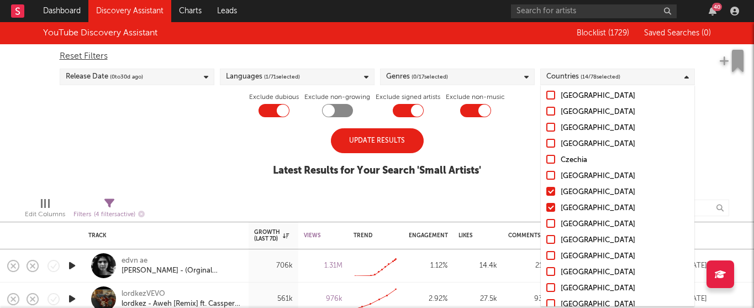
click at [552, 224] on div at bounding box center [551, 223] width 9 height 9
click at [547, 224] on input "[GEOGRAPHIC_DATA]" at bounding box center [547, 224] width 0 height 13
click at [549, 239] on div at bounding box center [551, 239] width 9 height 9
click at [547, 239] on input "[GEOGRAPHIC_DATA]" at bounding box center [547, 240] width 0 height 13
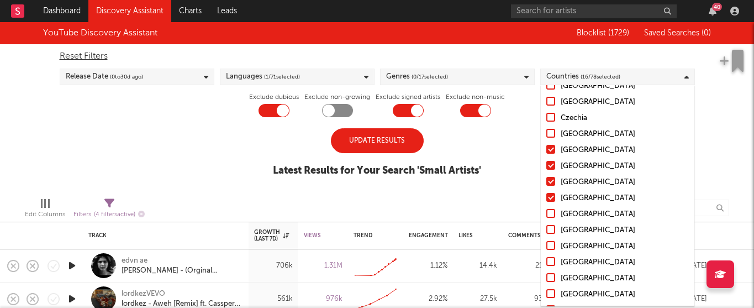
click at [550, 218] on label "[GEOGRAPHIC_DATA]" at bounding box center [618, 214] width 143 height 13
click at [547, 218] on input "[GEOGRAPHIC_DATA]" at bounding box center [547, 214] width 0 height 13
drag, startPoint x: 550, startPoint y: 230, endPoint x: 549, endPoint y: 237, distance: 6.7
click at [550, 230] on div at bounding box center [551, 229] width 9 height 9
click at [547, 230] on input "[GEOGRAPHIC_DATA]" at bounding box center [547, 230] width 0 height 13
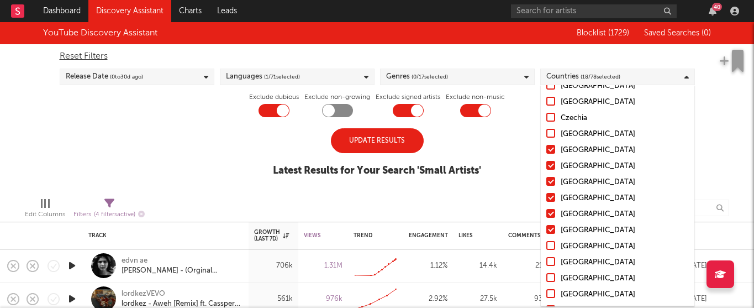
click at [550, 243] on div at bounding box center [551, 245] width 9 height 9
click at [547, 243] on input "[GEOGRAPHIC_DATA]" at bounding box center [547, 246] width 0 height 13
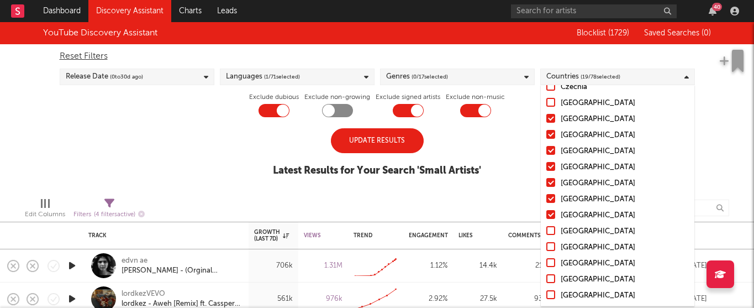
click at [552, 232] on div at bounding box center [551, 230] width 9 height 9
click at [547, 232] on input "[GEOGRAPHIC_DATA]" at bounding box center [547, 231] width 0 height 13
click at [553, 246] on div at bounding box center [551, 246] width 9 height 9
click at [547, 246] on input "[GEOGRAPHIC_DATA]" at bounding box center [547, 247] width 0 height 13
click at [553, 260] on div at bounding box center [551, 262] width 9 height 9
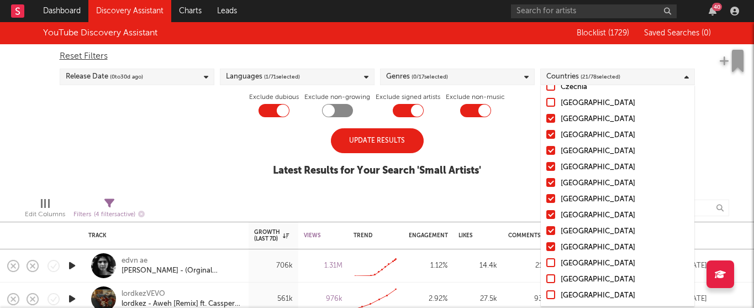
click at [547, 260] on input "[GEOGRAPHIC_DATA]" at bounding box center [547, 263] width 0 height 13
click at [553, 273] on label "[GEOGRAPHIC_DATA]" at bounding box center [618, 279] width 143 height 13
click at [547, 273] on input "[GEOGRAPHIC_DATA]" at bounding box center [547, 279] width 0 height 13
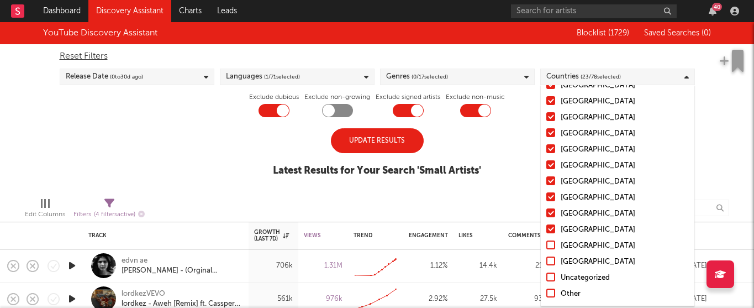
click at [667, 81] on div "Countries ( 23 / 78 selected)" at bounding box center [617, 77] width 155 height 17
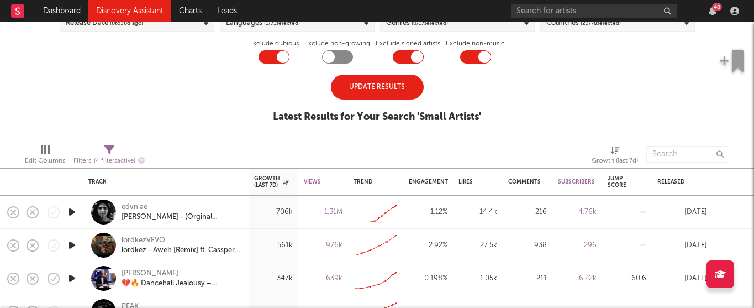
click at [381, 87] on div "Update Results" at bounding box center [377, 87] width 93 height 25
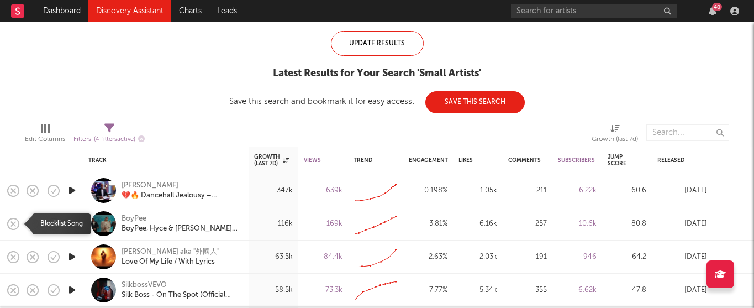
click at [9, 222] on icon "button" at bounding box center [13, 223] width 15 height 15
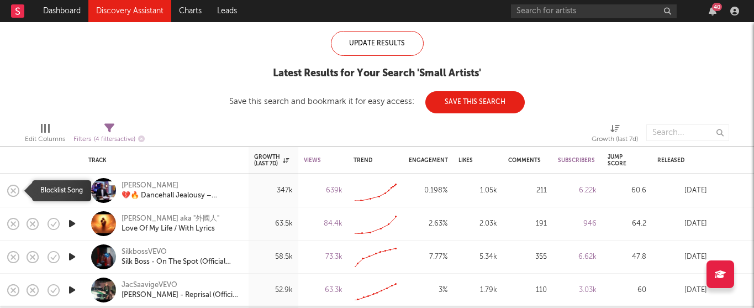
click at [11, 188] on rect "button" at bounding box center [13, 190] width 4 height 4
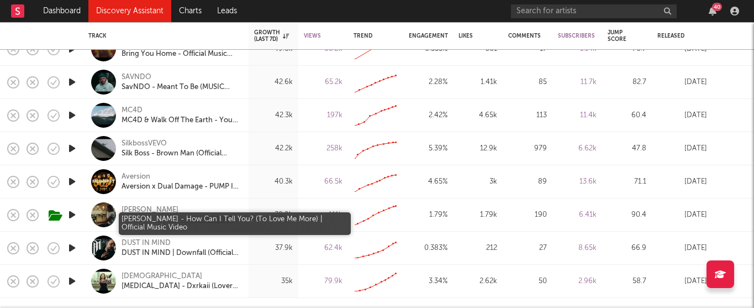
click at [151, 218] on div "[PERSON_NAME] - How Can I Tell You? (To Love Me More) | Official Music Video" at bounding box center [181, 220] width 119 height 10
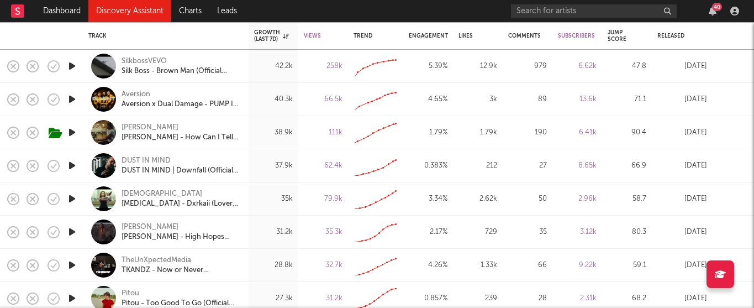
click at [68, 195] on icon "button" at bounding box center [72, 199] width 12 height 14
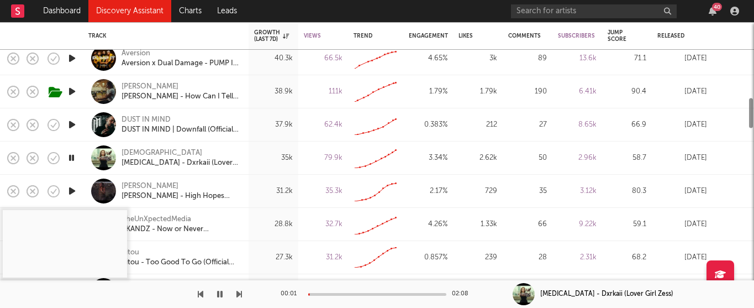
click at [72, 190] on icon "button" at bounding box center [72, 191] width 12 height 14
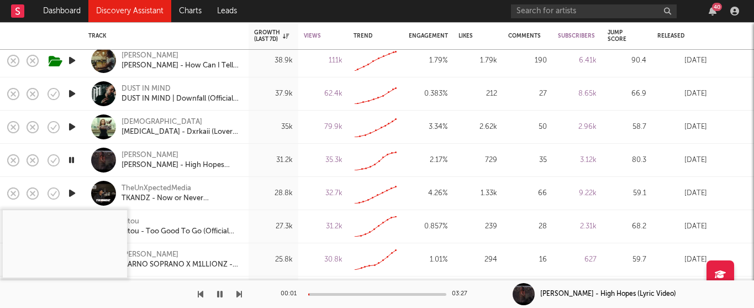
click at [72, 191] on icon "button" at bounding box center [72, 193] width 12 height 14
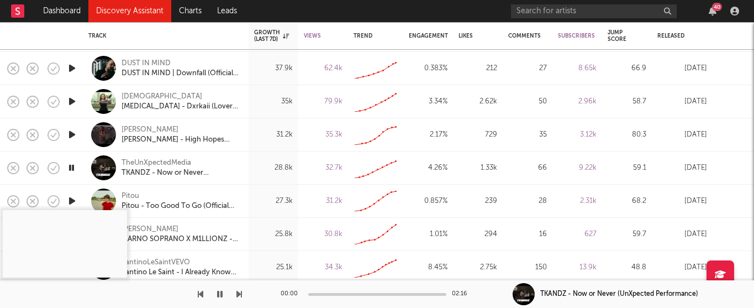
click at [69, 196] on icon "button" at bounding box center [72, 201] width 12 height 14
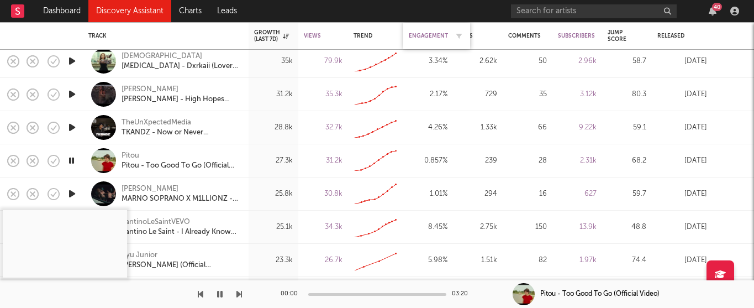
click at [439, 36] on div "Engagement" at bounding box center [428, 36] width 39 height 7
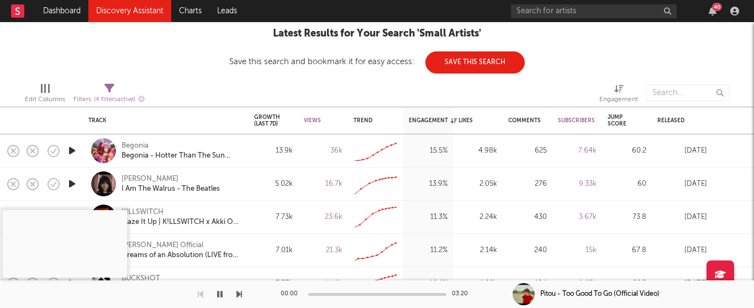
click at [72, 150] on icon "button" at bounding box center [72, 151] width 12 height 14
click at [72, 181] on icon "button" at bounding box center [72, 184] width 12 height 14
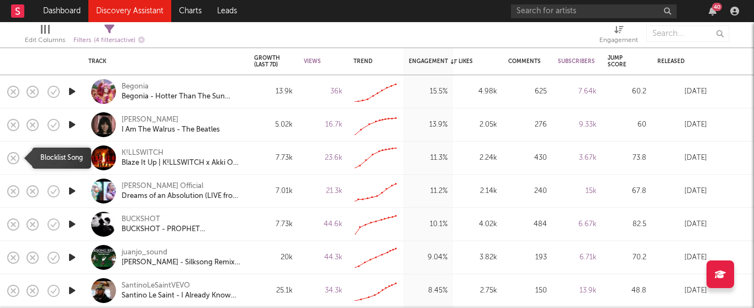
click at [18, 157] on icon "button" at bounding box center [14, 158] width 12 height 12
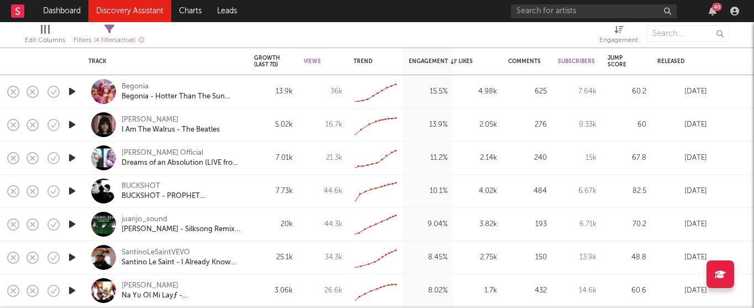
click at [77, 157] on icon "button" at bounding box center [72, 158] width 12 height 14
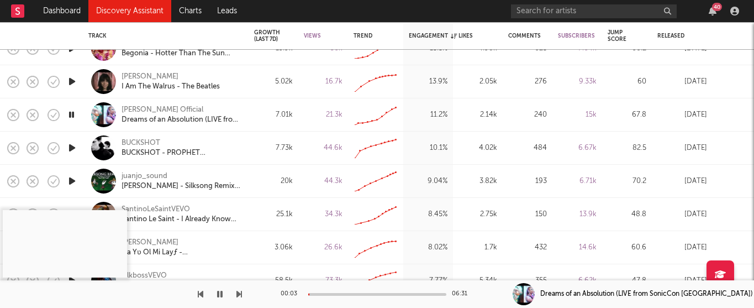
click at [72, 149] on icon "button" at bounding box center [72, 148] width 12 height 14
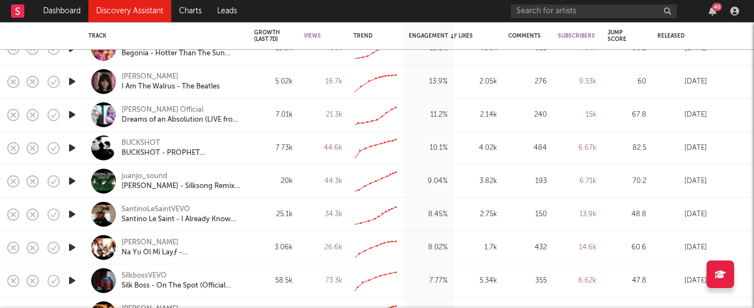
click at [71, 182] on icon "button" at bounding box center [72, 181] width 12 height 14
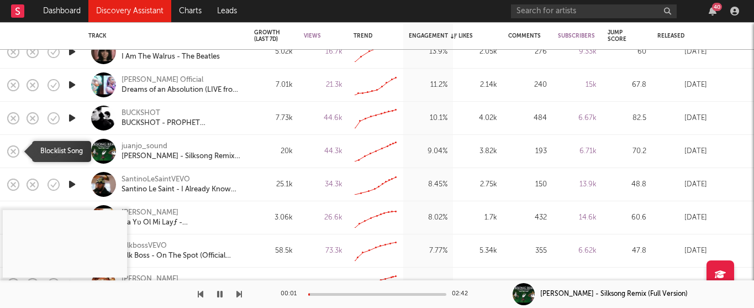
click at [8, 152] on icon "button" at bounding box center [13, 151] width 15 height 15
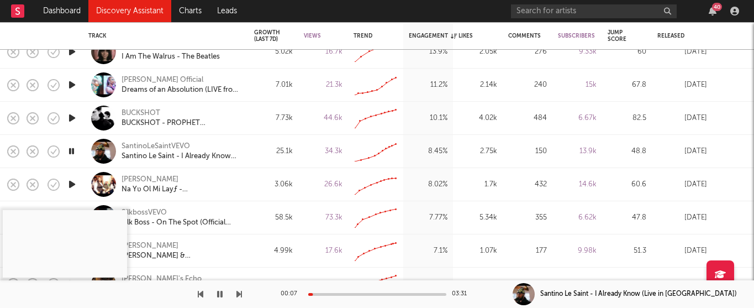
click at [74, 185] on icon "button" at bounding box center [72, 184] width 12 height 14
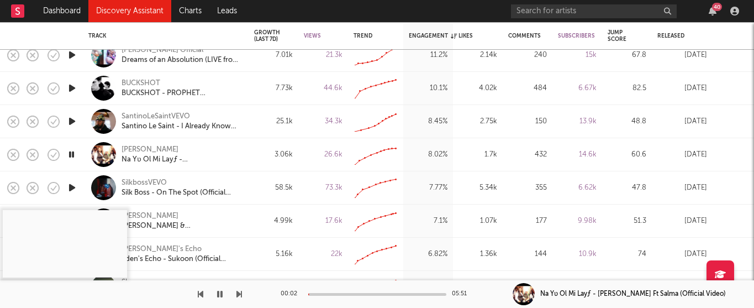
click at [69, 120] on icon "button" at bounding box center [72, 121] width 12 height 14
click at [143, 135] on div "SantinoLeSaintVEVO [GEOGRAPHIC_DATA] Already Know (Live in [GEOGRAPHIC_DATA])" at bounding box center [165, 121] width 155 height 33
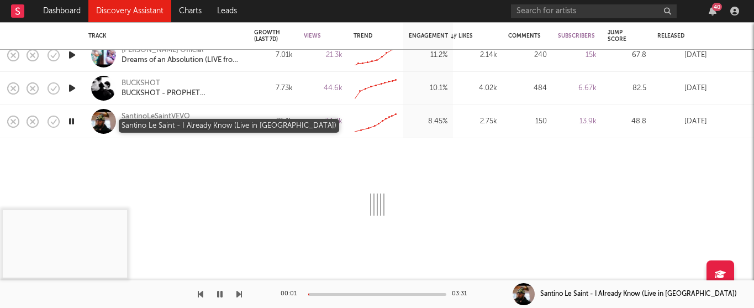
click at [145, 127] on div "Santino Le Saint - I Already Know (Live in [GEOGRAPHIC_DATA])" at bounding box center [181, 127] width 119 height 10
select select "1w"
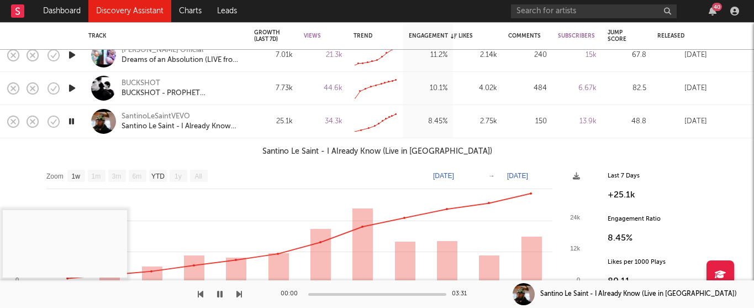
click at [278, 137] on div "25.1k" at bounding box center [274, 121] width 50 height 33
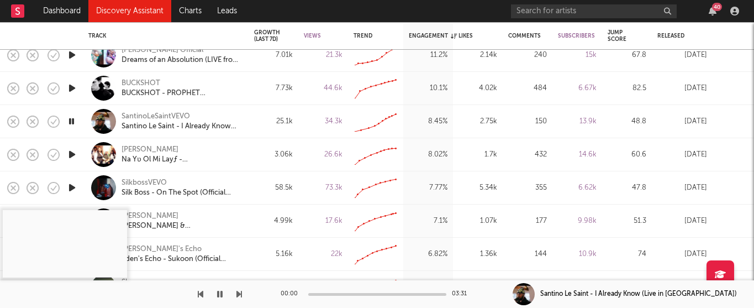
click at [68, 157] on icon "button" at bounding box center [72, 155] width 12 height 14
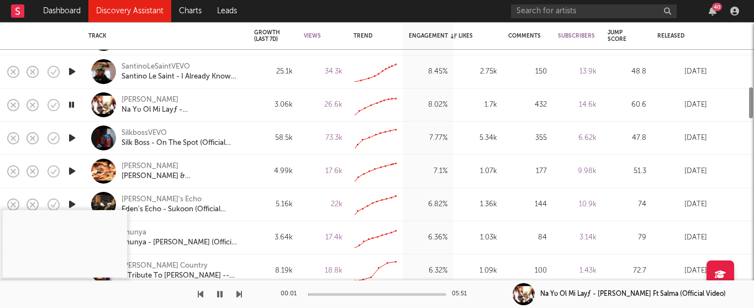
click at [72, 137] on icon "button" at bounding box center [72, 138] width 12 height 14
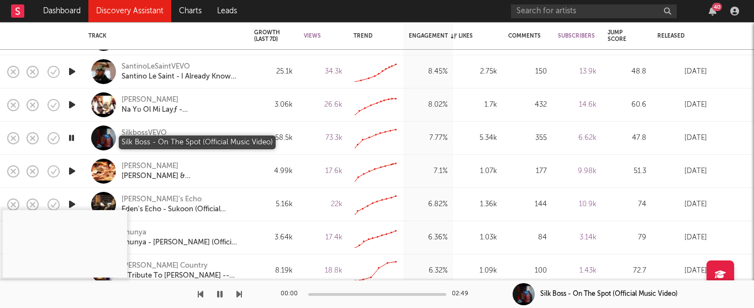
click at [149, 142] on div "Silk Boss - On The Spot (Official Music Video)" at bounding box center [181, 143] width 119 height 10
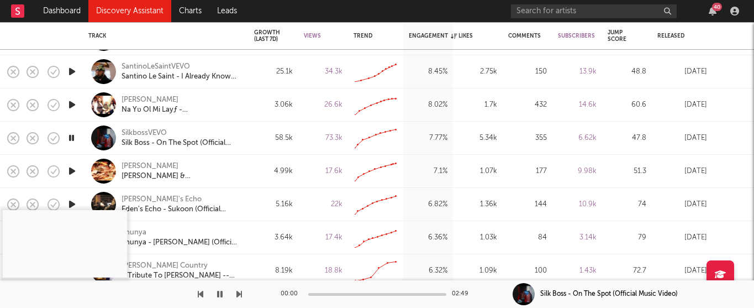
click at [72, 168] on icon "button" at bounding box center [72, 171] width 12 height 14
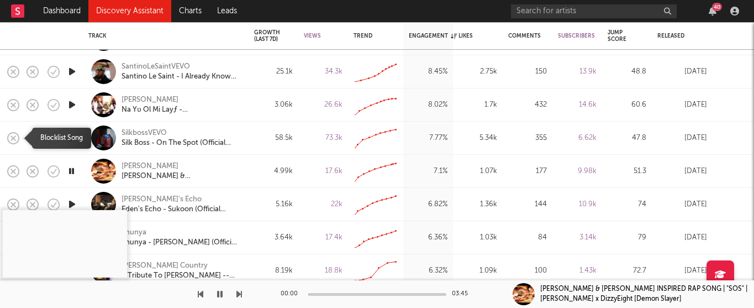
click at [11, 138] on icon "button" at bounding box center [13, 137] width 15 height 15
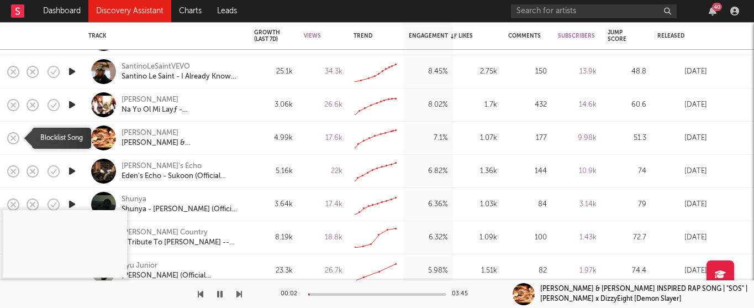
click at [11, 140] on icon "button" at bounding box center [13, 137] width 15 height 15
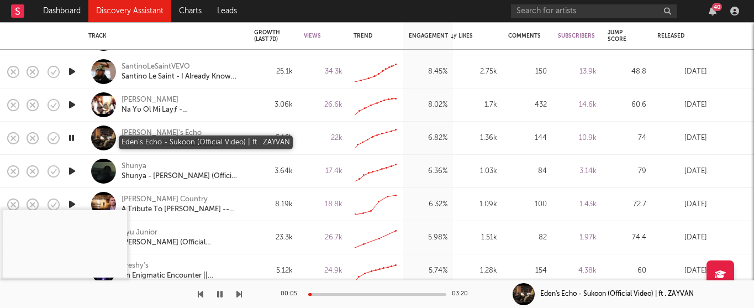
click at [150, 142] on div "Eden's Echo - Sukoon (Official Video) | ft . ZAYVAN" at bounding box center [181, 143] width 119 height 10
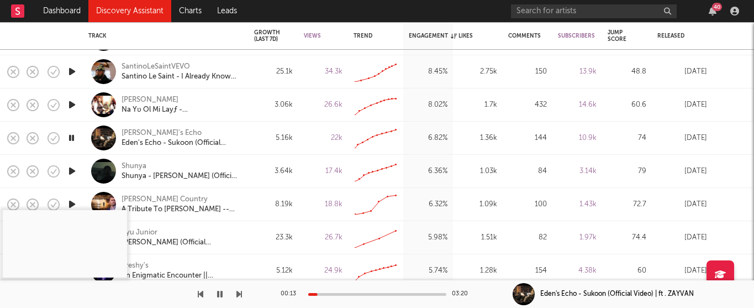
click at [71, 173] on icon "button" at bounding box center [72, 171] width 12 height 14
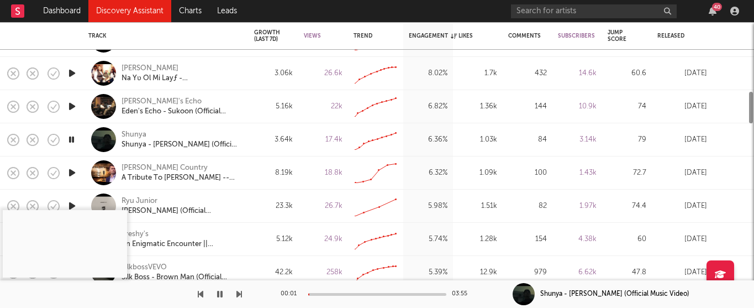
click at [69, 173] on icon "button" at bounding box center [72, 173] width 12 height 14
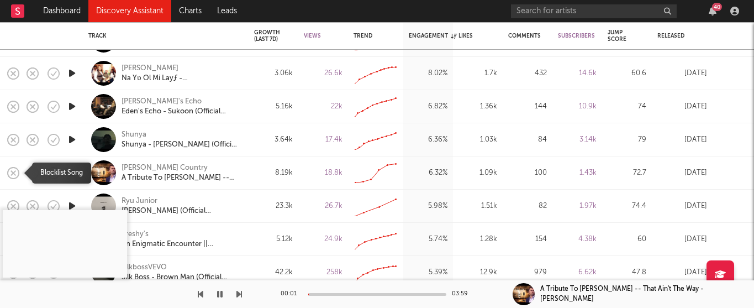
click at [10, 173] on icon "button" at bounding box center [13, 172] width 15 height 15
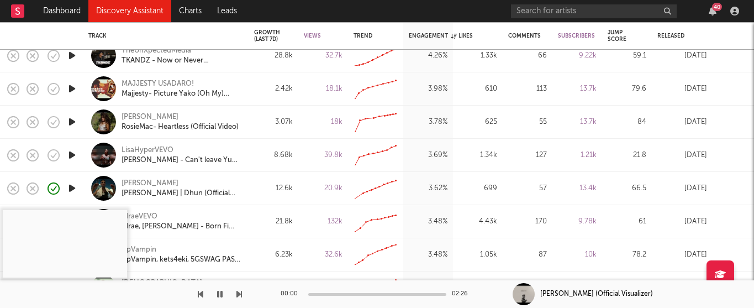
click at [75, 121] on icon "button" at bounding box center [72, 122] width 12 height 14
click at [68, 154] on icon "button" at bounding box center [72, 155] width 12 height 14
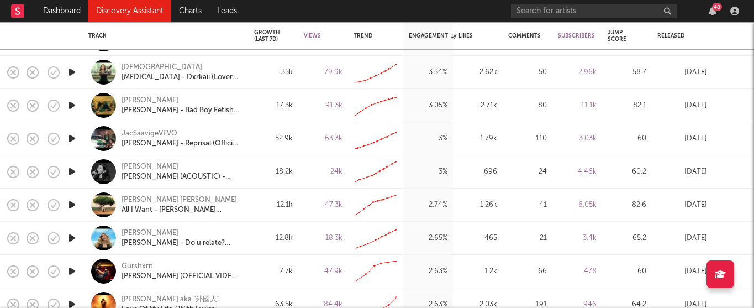
click at [68, 238] on icon "button" at bounding box center [72, 238] width 12 height 14
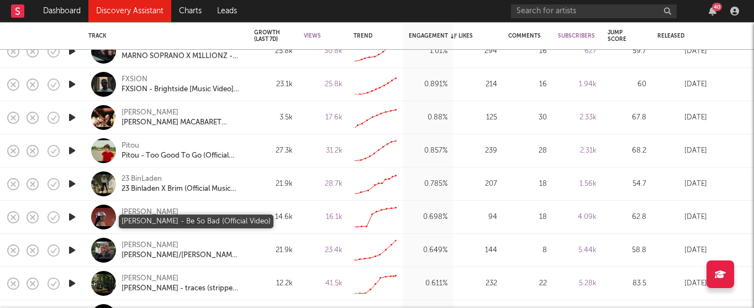
click at [145, 223] on div "[PERSON_NAME] - Be So Bad (Official Video)" at bounding box center [181, 222] width 119 height 10
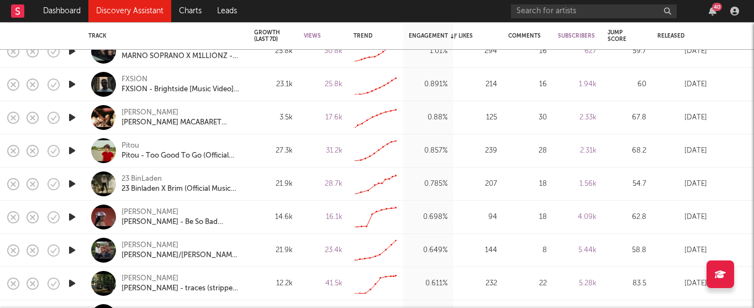
click at [73, 249] on icon "button" at bounding box center [72, 250] width 12 height 14
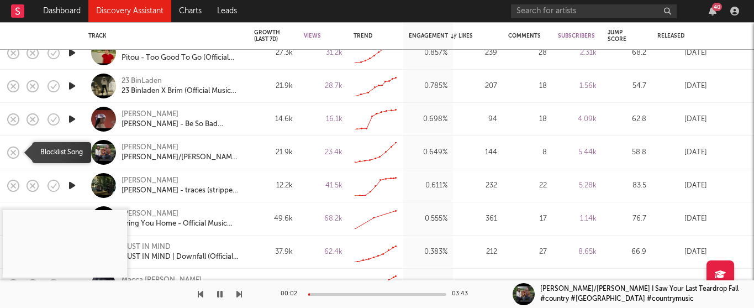
click at [12, 153] on rect "button" at bounding box center [13, 152] width 4 height 4
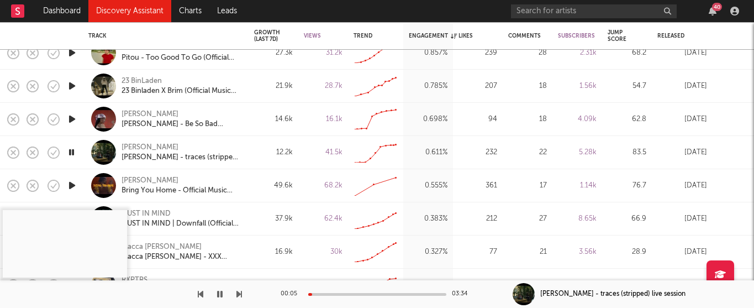
click at [76, 186] on icon "button" at bounding box center [72, 186] width 12 height 14
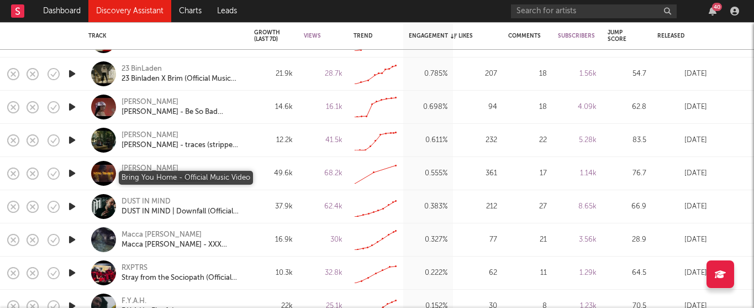
click at [149, 175] on div "Bring You Home - Official Music Video" at bounding box center [181, 179] width 119 height 10
click at [73, 238] on icon "button" at bounding box center [72, 240] width 12 height 14
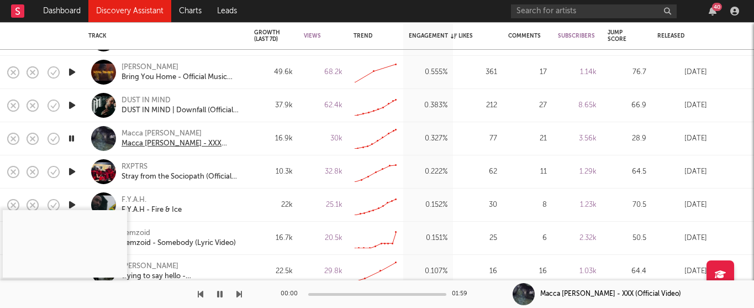
click at [141, 144] on div "Macca [PERSON_NAME] - XXX (Official Video)" at bounding box center [181, 144] width 119 height 10
click at [143, 209] on div "F.Y.A.H - Fire & Ice" at bounding box center [152, 210] width 60 height 10
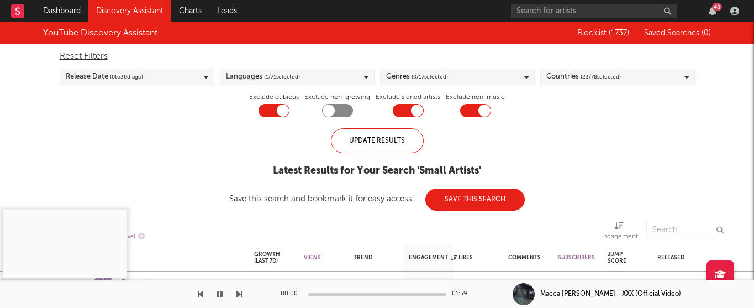
click at [470, 197] on button "Save This Search" at bounding box center [475, 199] width 99 height 22
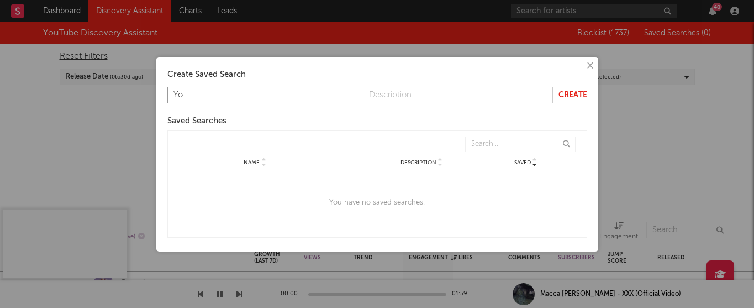
type input "Y"
type input "r"
type input "T"
type input "U"
type input "2025 YT"
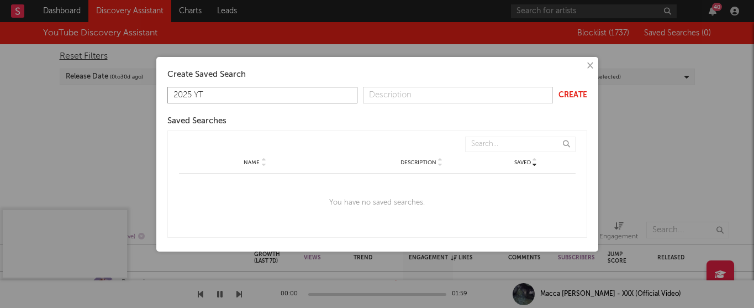
click at [577, 91] on button "Create" at bounding box center [573, 95] width 29 height 8
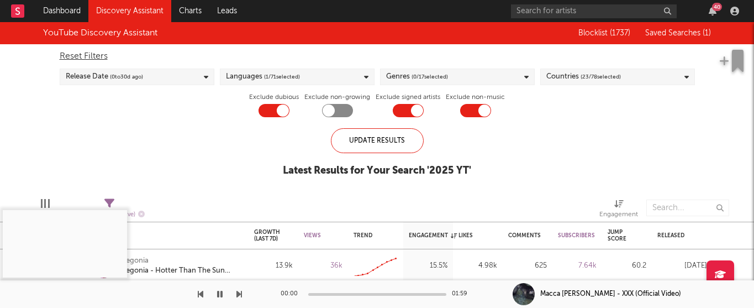
click at [230, 75] on div "Languages ( 1 / 71 selected)" at bounding box center [263, 76] width 74 height 13
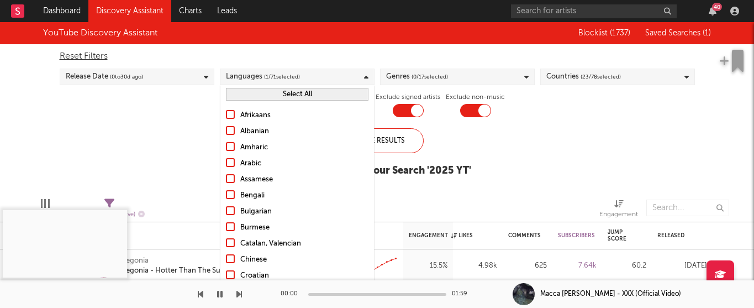
click at [253, 93] on button "Select All" at bounding box center [297, 94] width 143 height 13
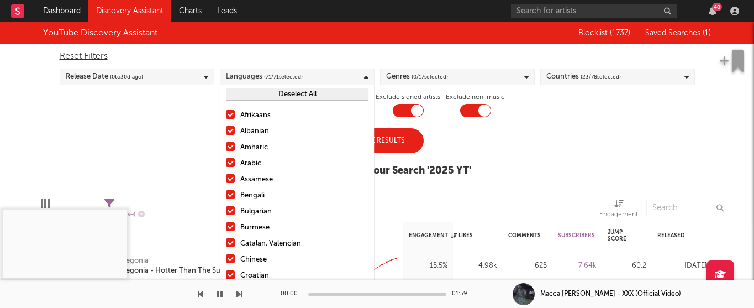
click at [253, 93] on button "Deselect All" at bounding box center [297, 94] width 143 height 13
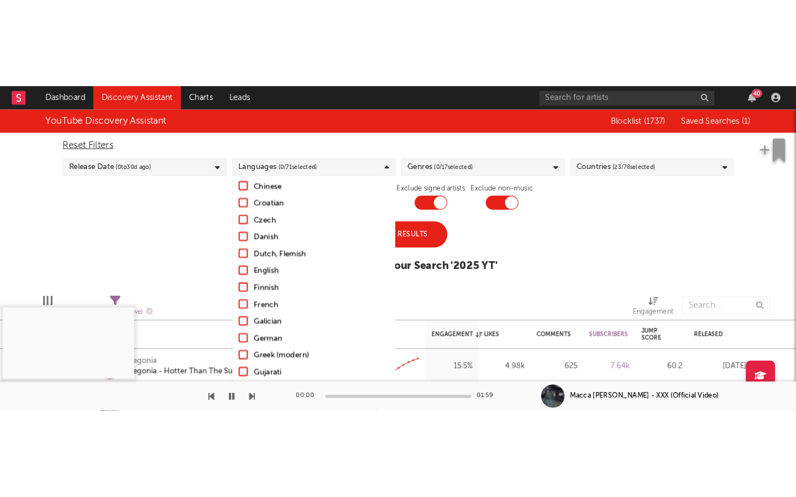
scroll to position [167, 0]
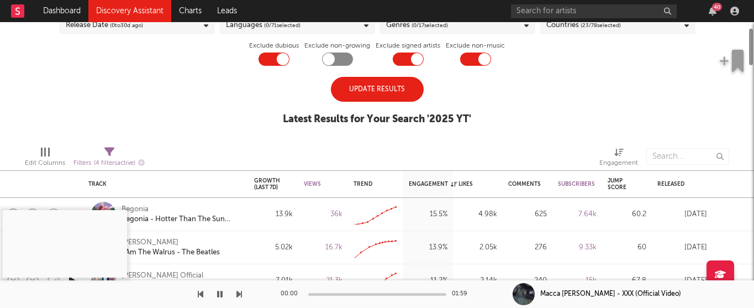
click at [160, 147] on div at bounding box center [258, 157] width 211 height 28
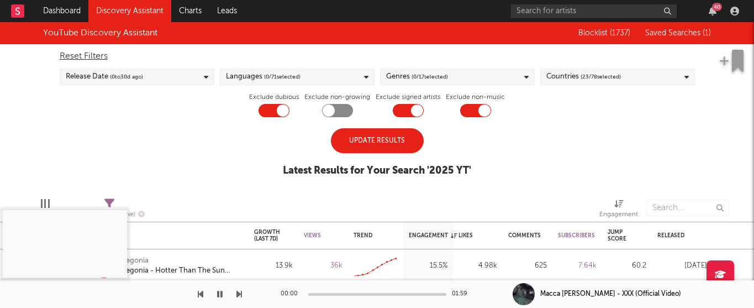
click at [143, 80] on span "( 0 to [DATE])" at bounding box center [126, 76] width 33 height 13
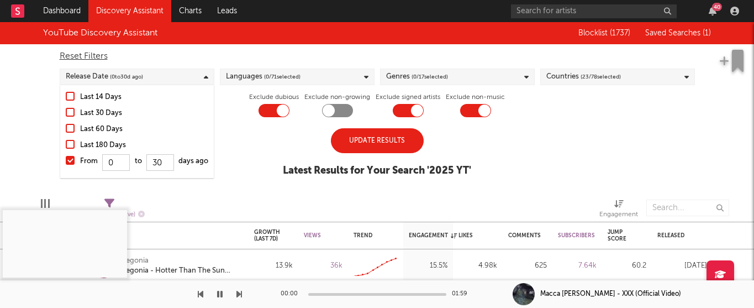
click at [90, 143] on div "Last 180 Days" at bounding box center [144, 145] width 128 height 13
click at [66, 143] on input "Last 180 Days" at bounding box center [66, 145] width 0 height 13
click at [257, 148] on div "YouTube Discovery Assistant Blocklist ( 1737 ) Saved Searches ( 1 ) Reset Filte…" at bounding box center [377, 105] width 754 height 166
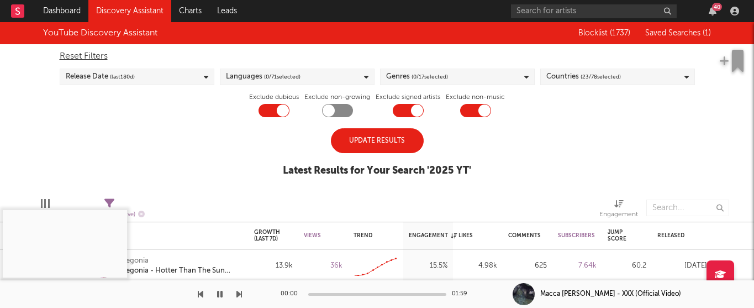
click at [365, 146] on div "Update Results" at bounding box center [377, 140] width 93 height 25
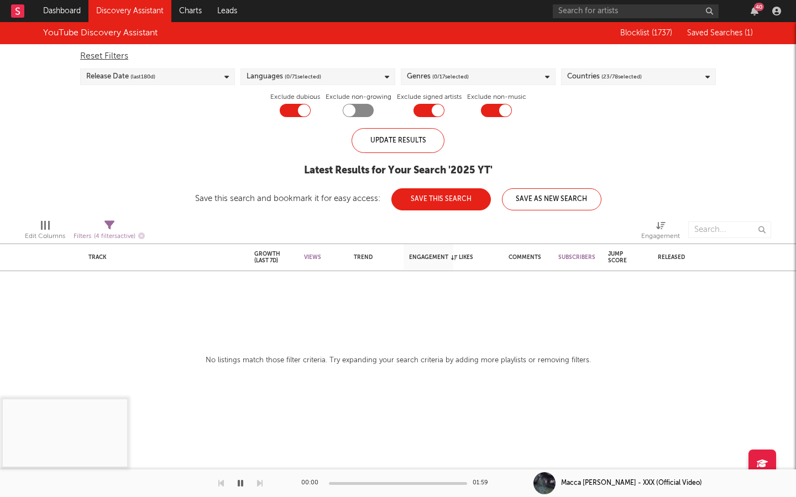
click at [148, 76] on span "(last 180 d)" at bounding box center [142, 76] width 25 height 13
drag, startPoint x: 103, startPoint y: 128, endPoint x: 240, endPoint y: 172, distance: 144.7
click at [103, 128] on div "Last 60 Days" at bounding box center [165, 129] width 128 height 13
click at [86, 128] on input "Last 60 Days" at bounding box center [86, 129] width 0 height 13
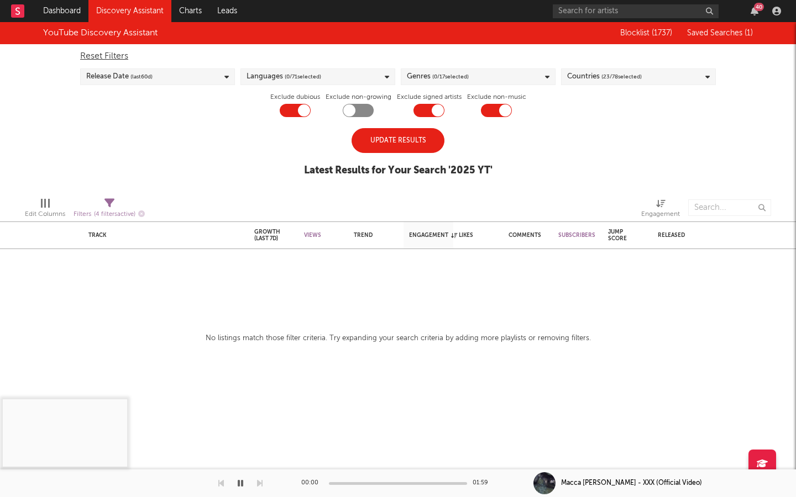
click at [397, 146] on div "Update Results" at bounding box center [397, 140] width 93 height 25
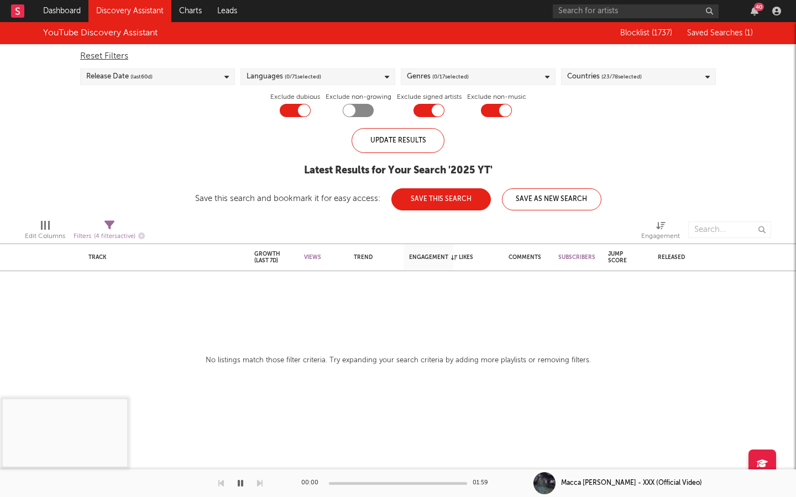
click at [138, 75] on span "(last 60 d)" at bounding box center [141, 76] width 22 height 13
drag, startPoint x: 127, startPoint y: 112, endPoint x: 258, endPoint y: 167, distance: 142.9
click at [127, 112] on div "Last 30 Days" at bounding box center [165, 113] width 128 height 13
click at [86, 112] on input "Last 30 Days" at bounding box center [86, 113] width 0 height 13
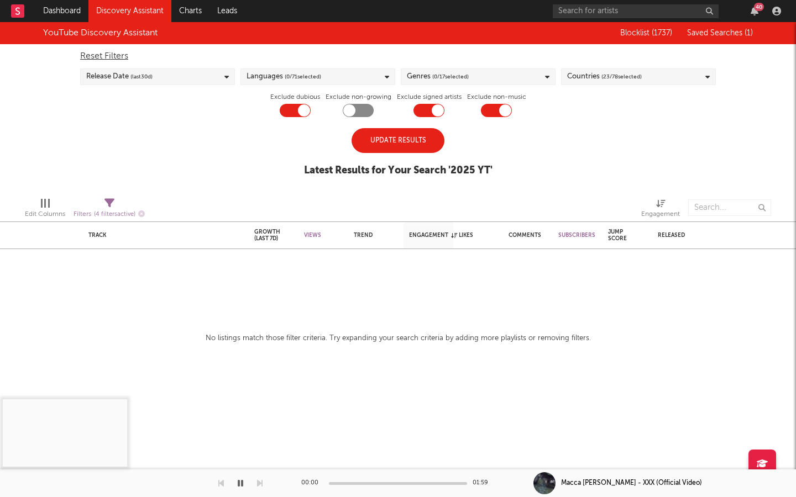
click at [394, 138] on div "Update Results" at bounding box center [397, 140] width 93 height 25
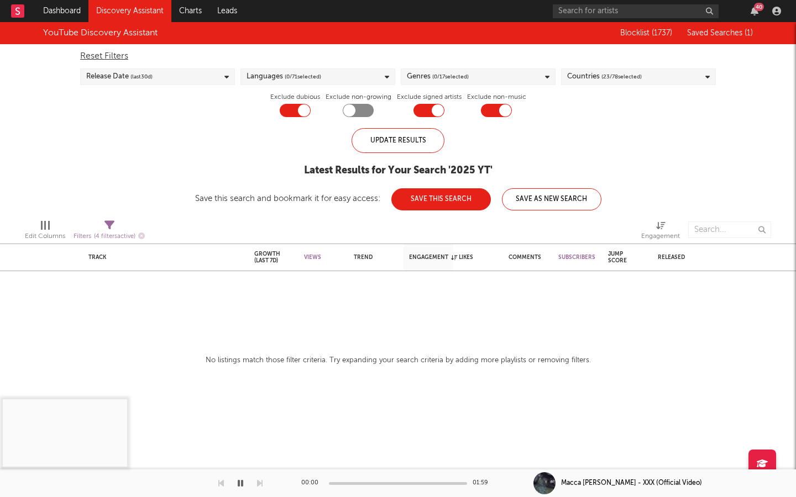
click at [299, 80] on span "( 0 / 71 selected)" at bounding box center [303, 76] width 36 height 13
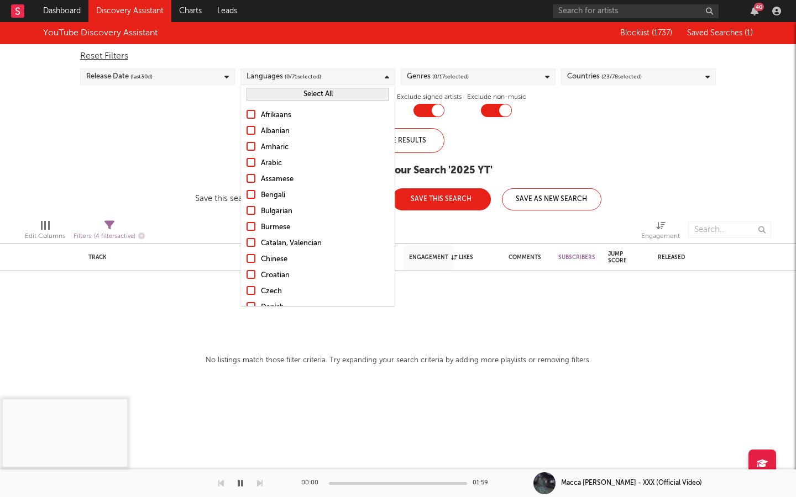
click at [291, 94] on button "Select All" at bounding box center [317, 94] width 143 height 13
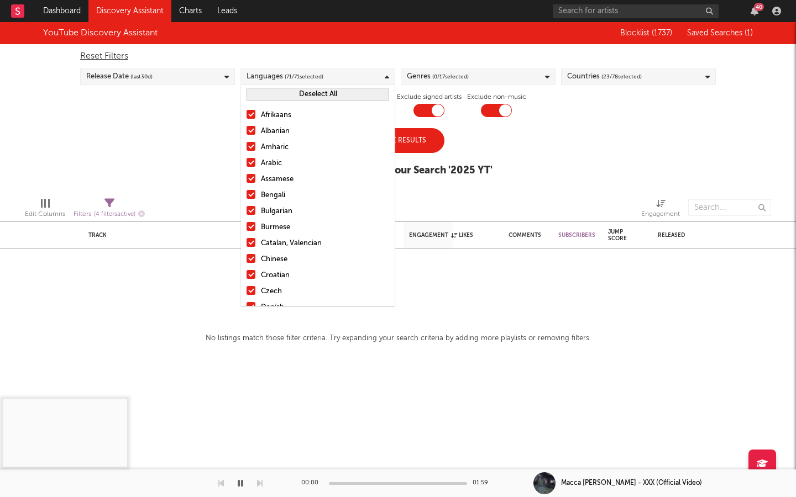
click at [156, 73] on div "Release Date (last 30 d)" at bounding box center [157, 77] width 155 height 17
drag, startPoint x: 118, startPoint y: 147, endPoint x: 161, endPoint y: 148, distance: 43.7
click at [118, 147] on div "Last 180 Days" at bounding box center [165, 145] width 128 height 13
click at [86, 147] on input "Last 180 Days" at bounding box center [86, 145] width 0 height 13
click at [555, 179] on div "YouTube Discovery Assistant Blocklist ( 1737 ) Saved Searches ( 1 ) Reset Filte…" at bounding box center [398, 105] width 796 height 166
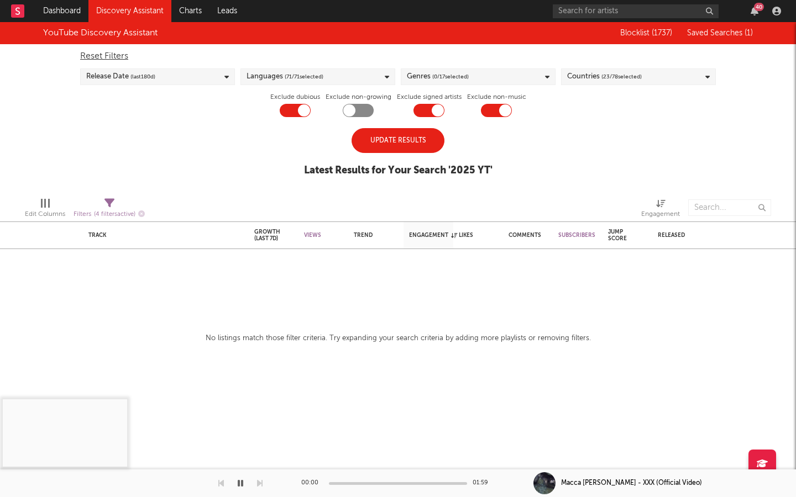
click at [391, 134] on div "Update Results" at bounding box center [397, 140] width 93 height 25
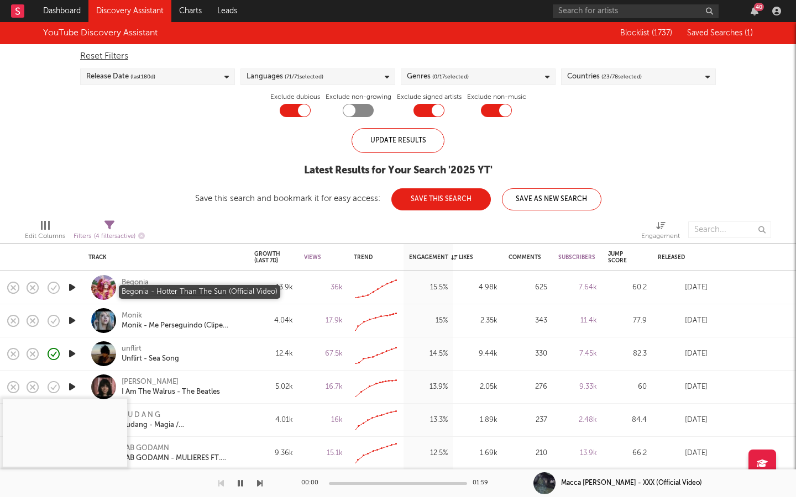
click at [141, 291] on div "Begonia - Hotter Than The Sun (Official Video)" at bounding box center [181, 293] width 119 height 10
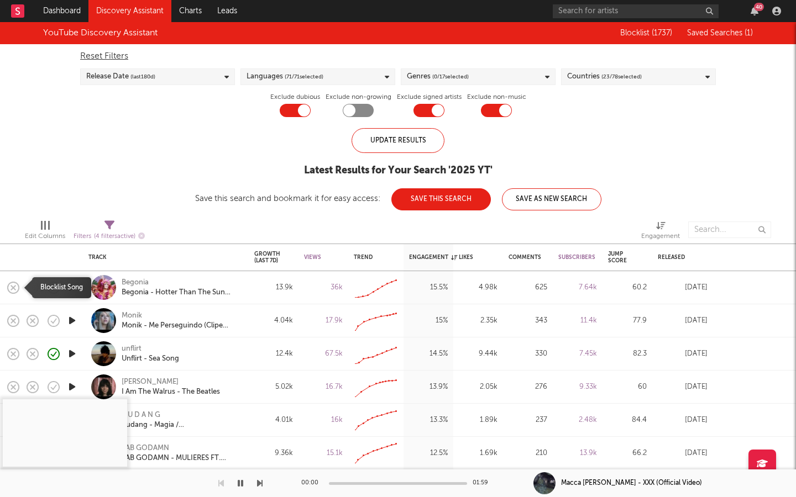
click at [15, 286] on icon "button" at bounding box center [13, 287] width 15 height 15
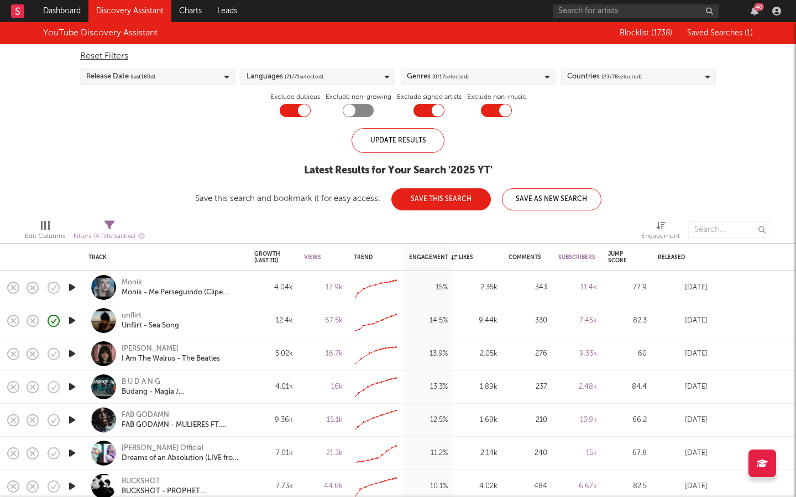
click at [75, 307] on icon "button" at bounding box center [72, 321] width 12 height 14
click at [72, 307] on icon "button" at bounding box center [72, 354] width 12 height 14
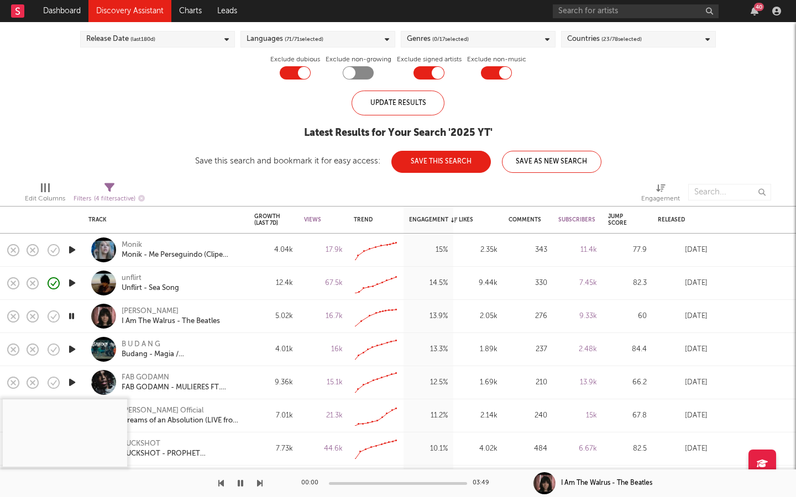
click at [73, 307] on icon "button" at bounding box center [72, 350] width 12 height 14
click at [70, 307] on icon "button" at bounding box center [72, 383] width 12 height 14
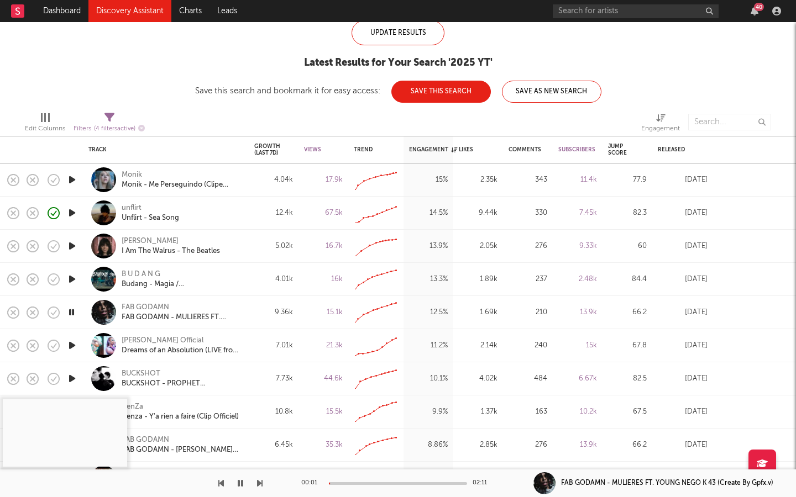
click at [72, 307] on icon "button" at bounding box center [72, 346] width 12 height 14
click at [237, 307] on button "button" at bounding box center [240, 484] width 11 height 28
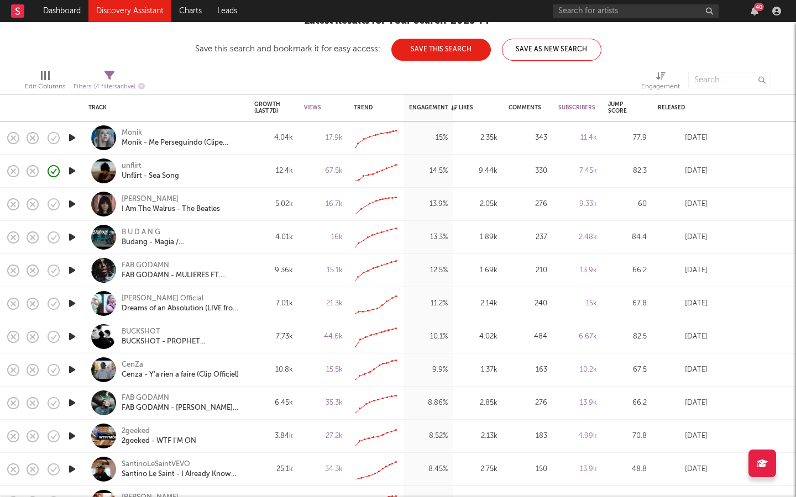
click at [72, 305] on icon "button" at bounding box center [72, 304] width 12 height 14
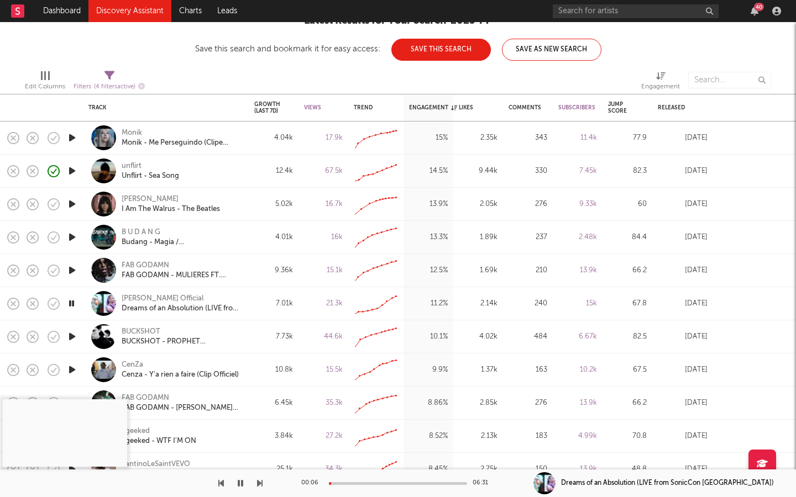
click at [69, 237] on icon "button" at bounding box center [72, 237] width 12 height 14
click at [143, 243] on div "Budang - Magia / [GEOGRAPHIC_DATA]" at bounding box center [181, 243] width 119 height 10
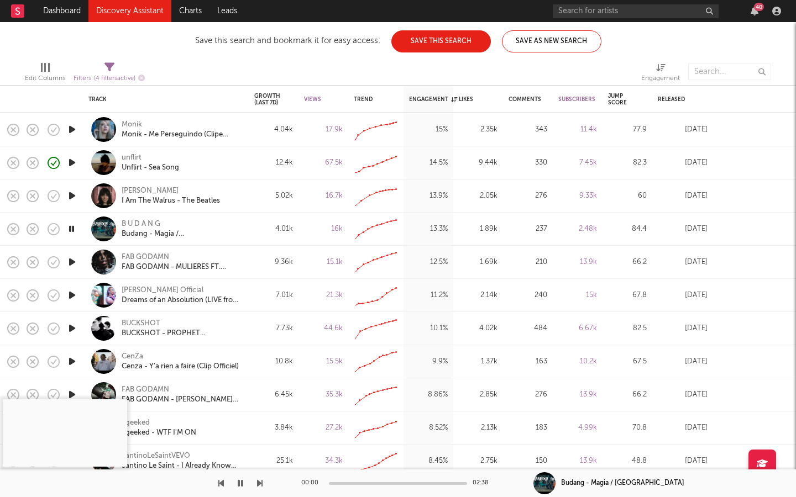
click at [14, 230] on icon "button" at bounding box center [13, 229] width 15 height 15
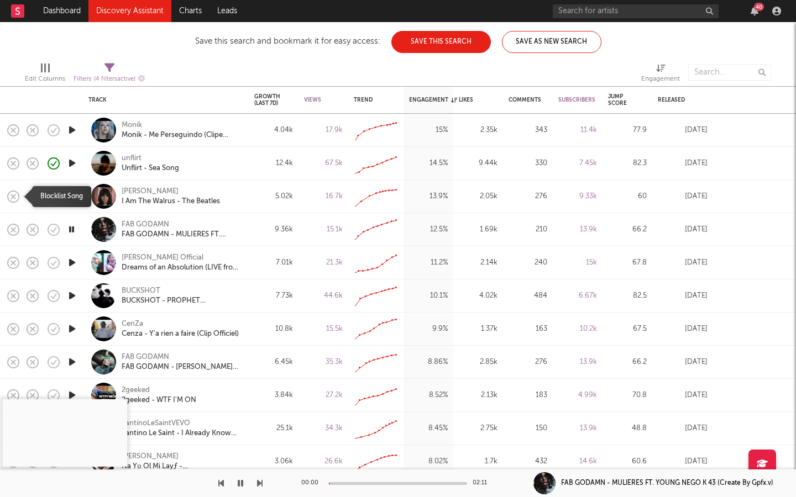
click at [15, 193] on icon "button" at bounding box center [13, 196] width 15 height 15
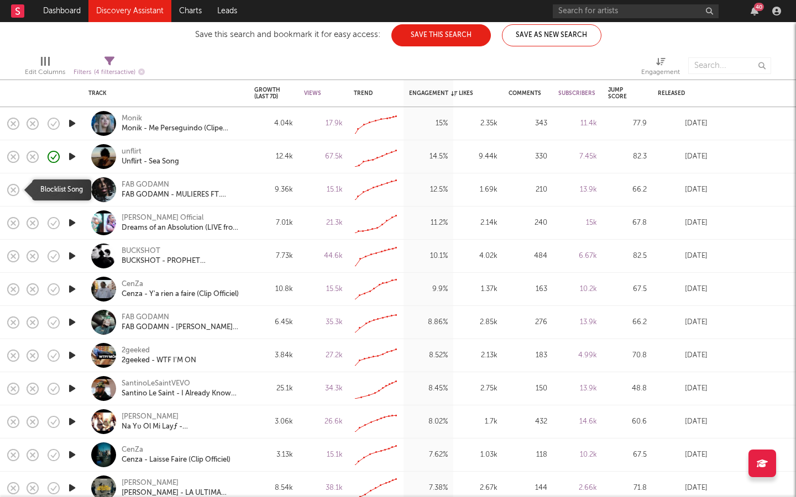
drag, startPoint x: 14, startPoint y: 190, endPoint x: 13, endPoint y: 195, distance: 5.6
click at [14, 190] on icon "button" at bounding box center [13, 189] width 15 height 15
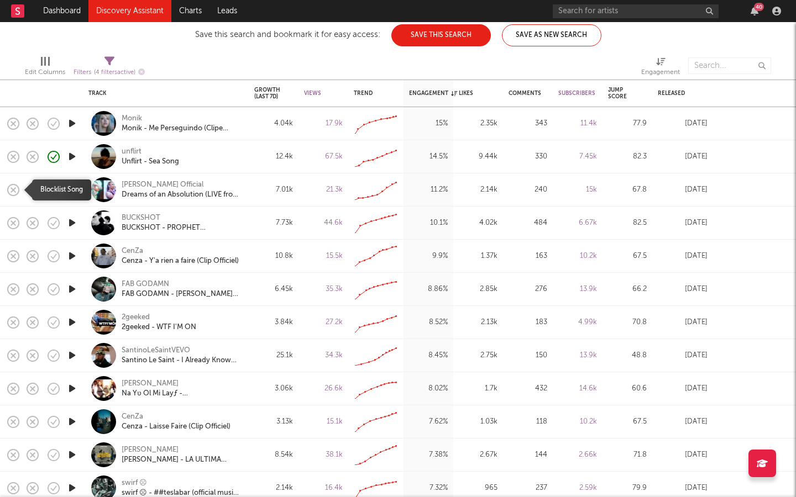
click at [8, 185] on icon "button" at bounding box center [13, 189] width 15 height 15
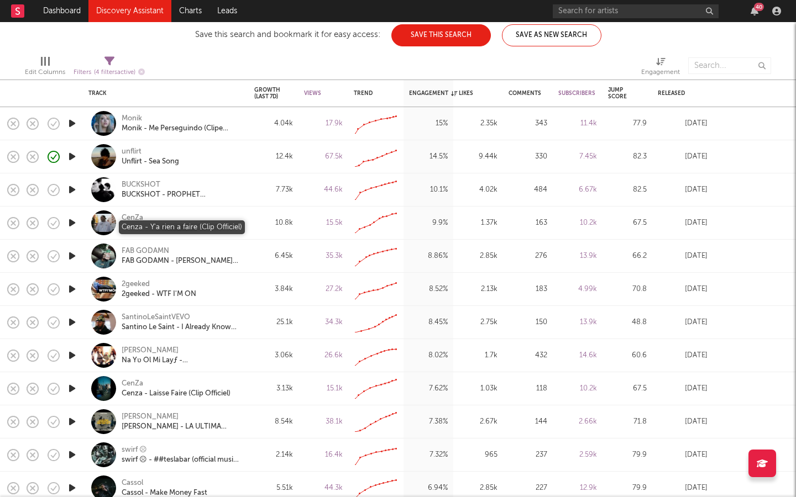
click at [148, 227] on div "Cenza - Y'a rien a faire (Clip Officiel)" at bounding box center [180, 228] width 117 height 10
click at [10, 225] on icon "button" at bounding box center [13, 223] width 15 height 15
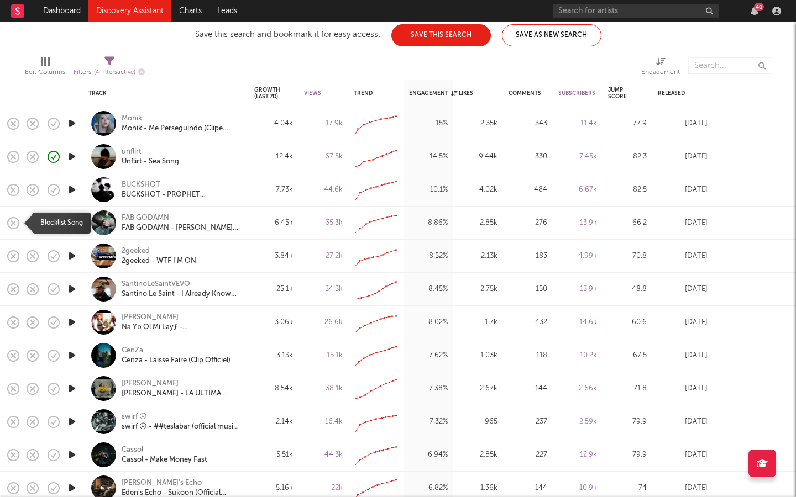
click at [8, 221] on icon "button" at bounding box center [13, 223] width 15 height 15
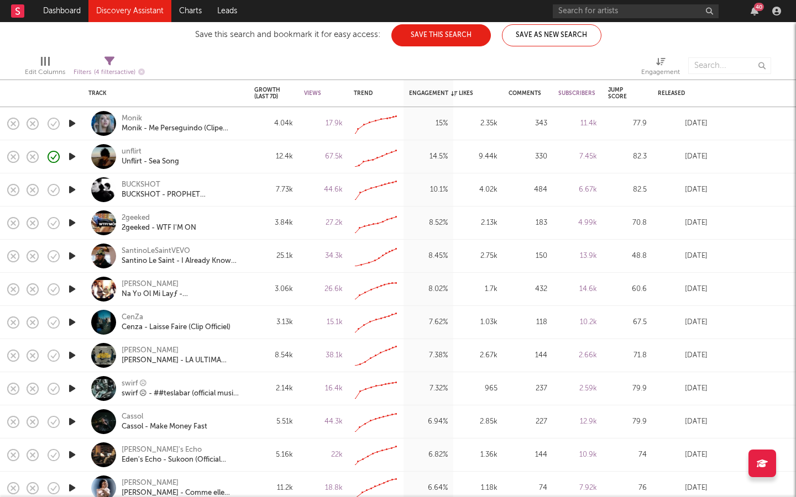
click at [72, 223] on icon "button" at bounding box center [72, 223] width 12 height 14
click at [71, 288] on icon "button" at bounding box center [72, 289] width 12 height 14
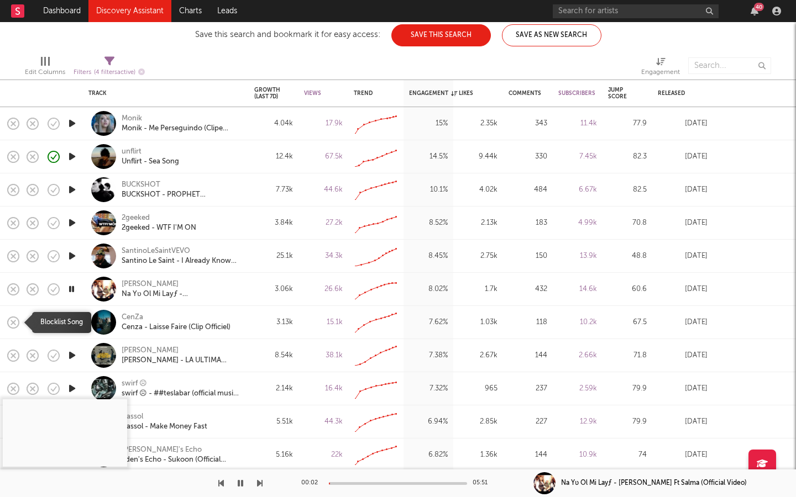
click at [15, 307] on icon "button" at bounding box center [13, 322] width 15 height 15
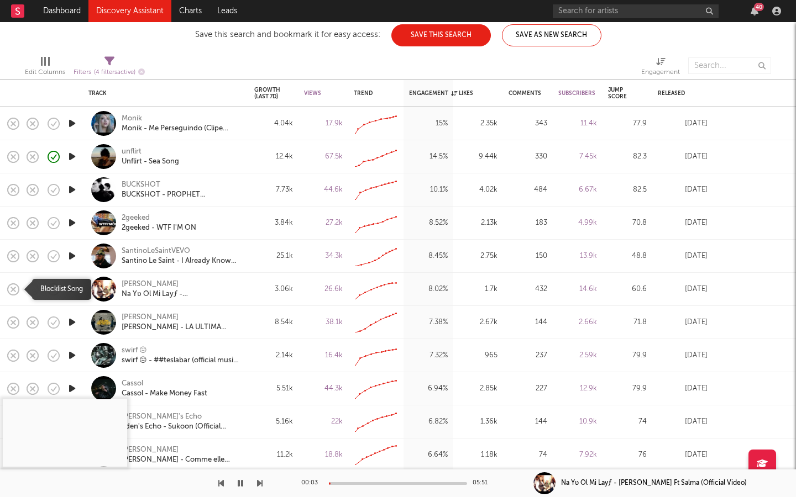
click at [13, 289] on rect "button" at bounding box center [13, 289] width 4 height 4
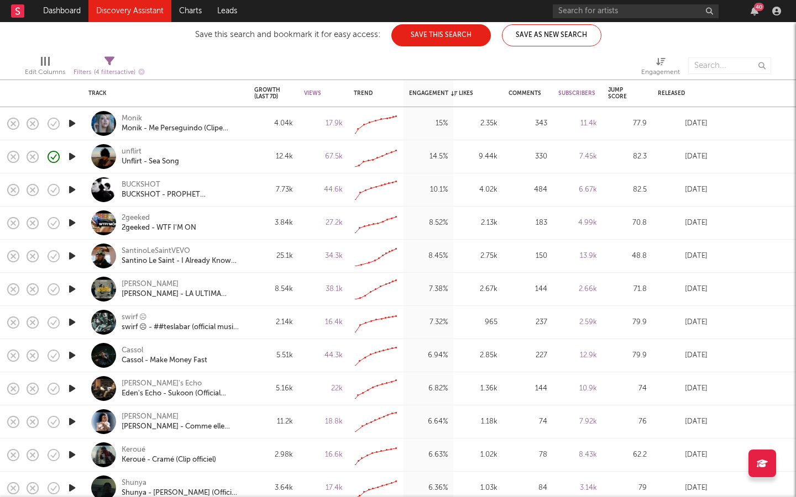
click at [67, 307] on icon "button" at bounding box center [72, 323] width 12 height 14
click at [9, 307] on icon "button" at bounding box center [14, 323] width 12 height 12
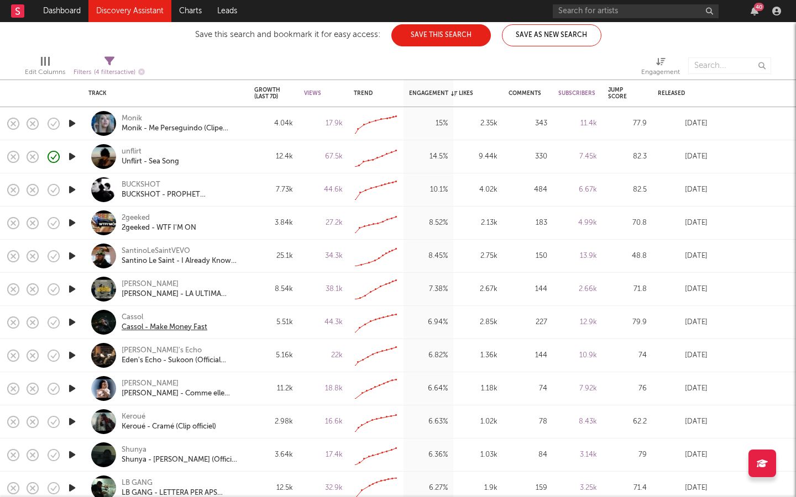
click at [155, 307] on div "Cassol - Make Money Fast" at bounding box center [165, 328] width 86 height 10
click at [75, 307] on icon "button" at bounding box center [72, 323] width 12 height 14
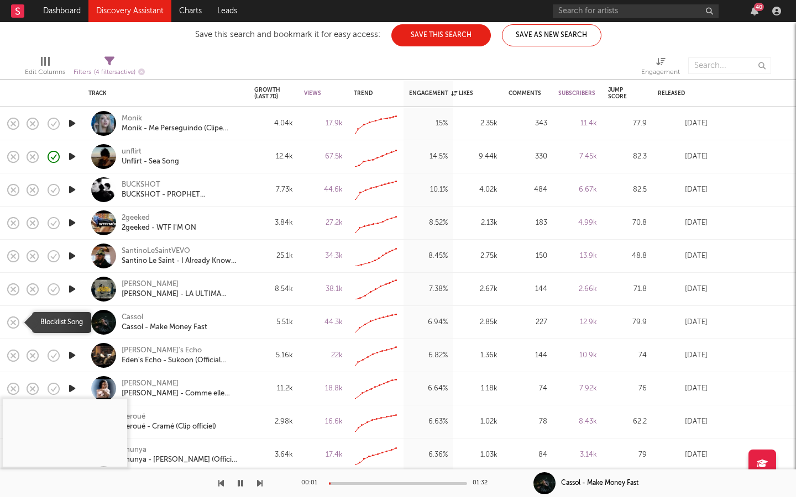
click at [14, 307] on rect "button" at bounding box center [13, 322] width 4 height 4
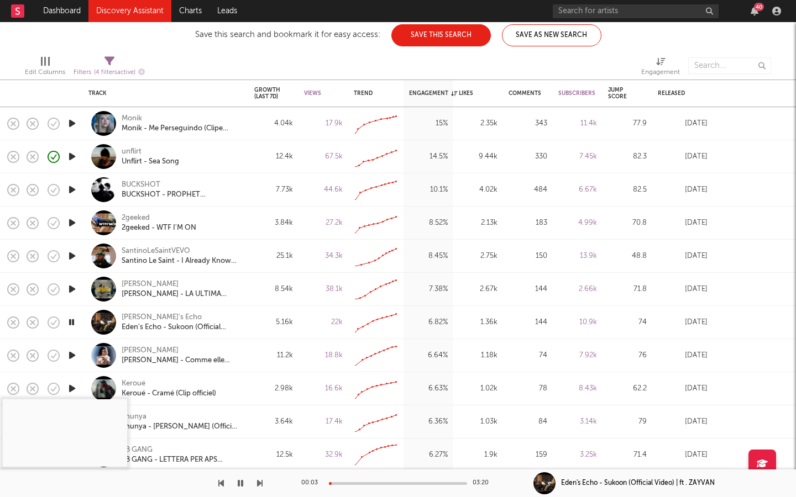
click at [70, 307] on icon "button" at bounding box center [72, 356] width 12 height 14
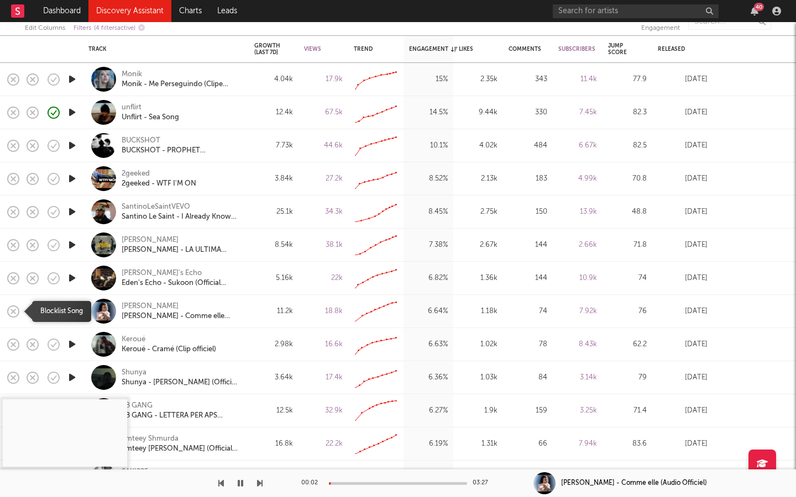
drag, startPoint x: 13, startPoint y: 307, endPoint x: 19, endPoint y: 310, distance: 6.7
click at [13, 307] on icon "button" at bounding box center [13, 311] width 15 height 15
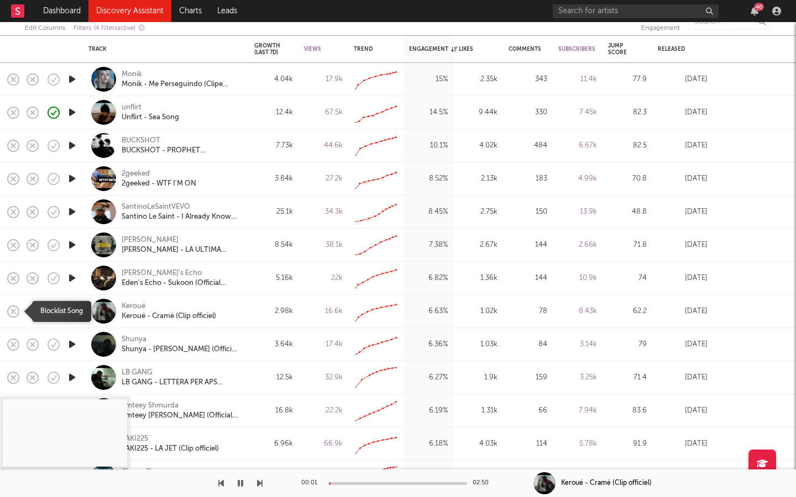
click at [16, 307] on icon "button" at bounding box center [13, 311] width 15 height 15
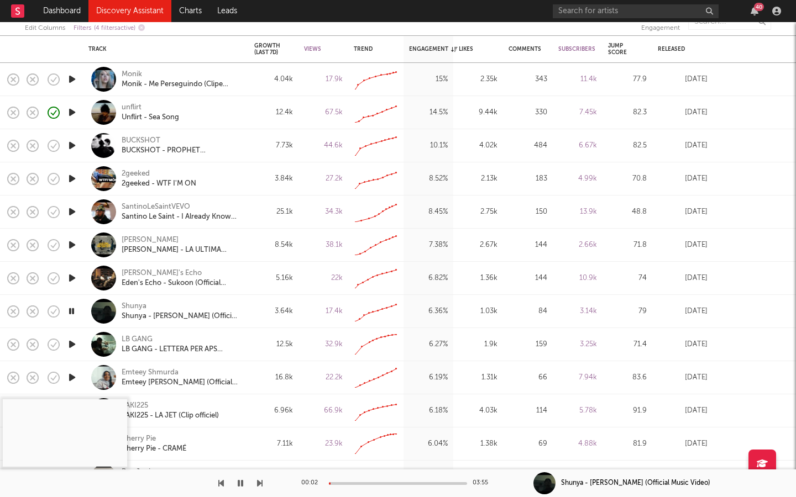
click at [77, 307] on icon "button" at bounding box center [72, 345] width 12 height 14
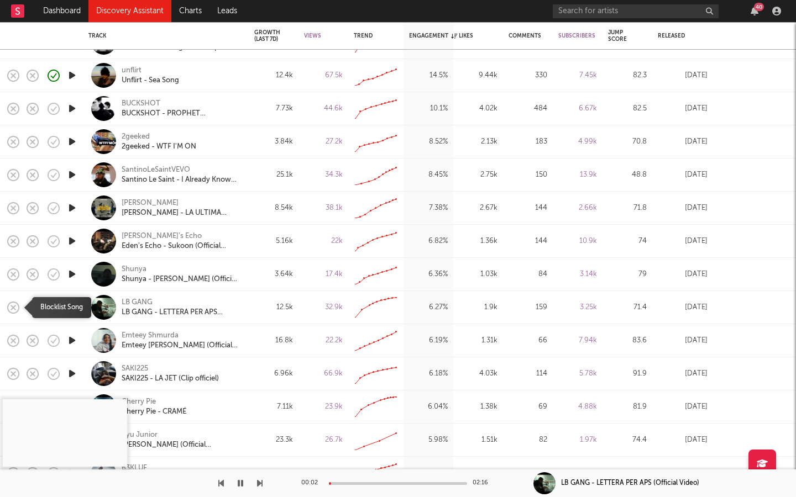
drag, startPoint x: 10, startPoint y: 307, endPoint x: 32, endPoint y: 323, distance: 27.3
click at [10, 307] on icon "button" at bounding box center [13, 307] width 15 height 15
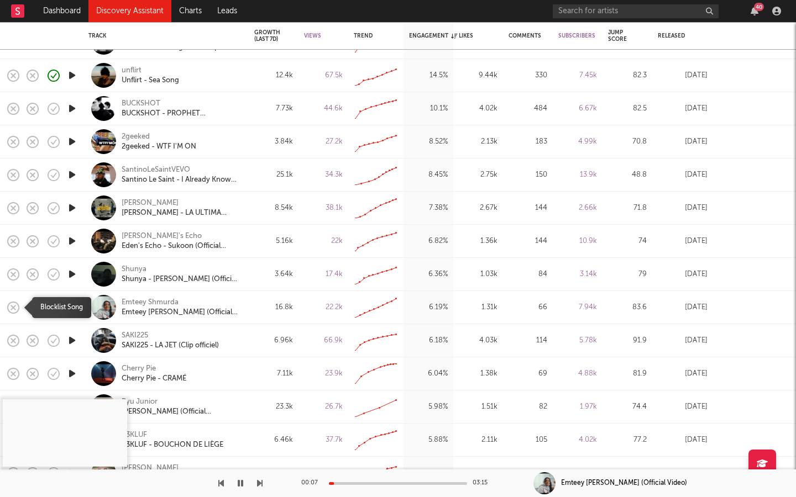
click at [11, 307] on icon "button" at bounding box center [13, 307] width 15 height 15
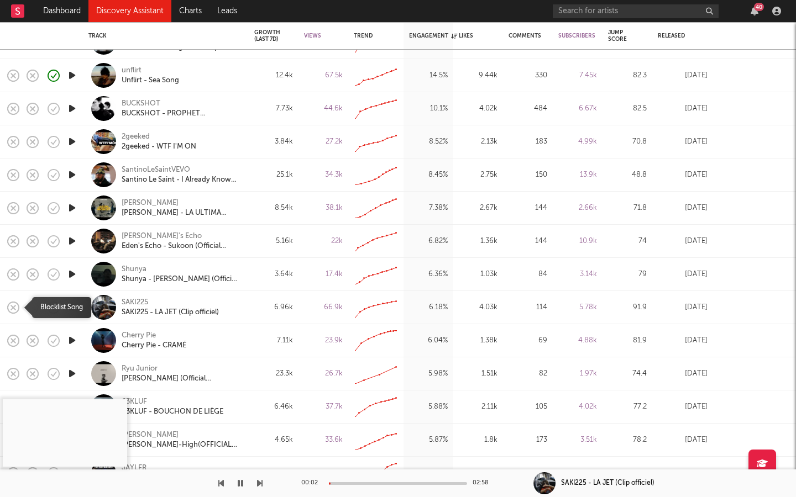
click at [10, 306] on icon "button" at bounding box center [13, 307] width 15 height 15
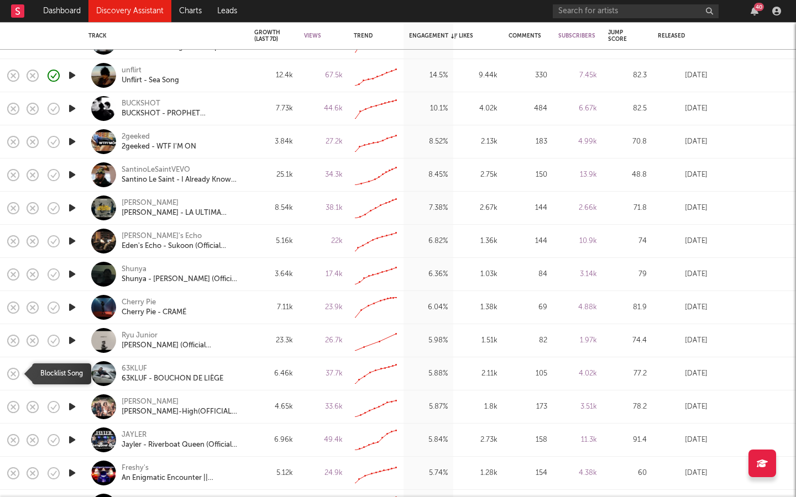
click at [14, 307] on rect "button" at bounding box center [13, 373] width 4 height 4
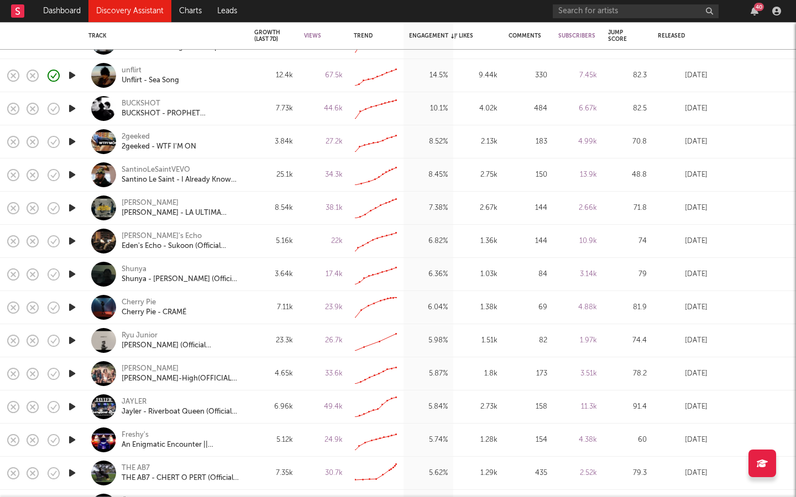
click at [75, 307] on icon "button" at bounding box center [72, 341] width 12 height 14
click at [8, 307] on icon "button" at bounding box center [14, 341] width 12 height 12
click at [69, 307] on icon "button" at bounding box center [72, 341] width 12 height 14
click at [78, 307] on div at bounding box center [72, 340] width 22 height 33
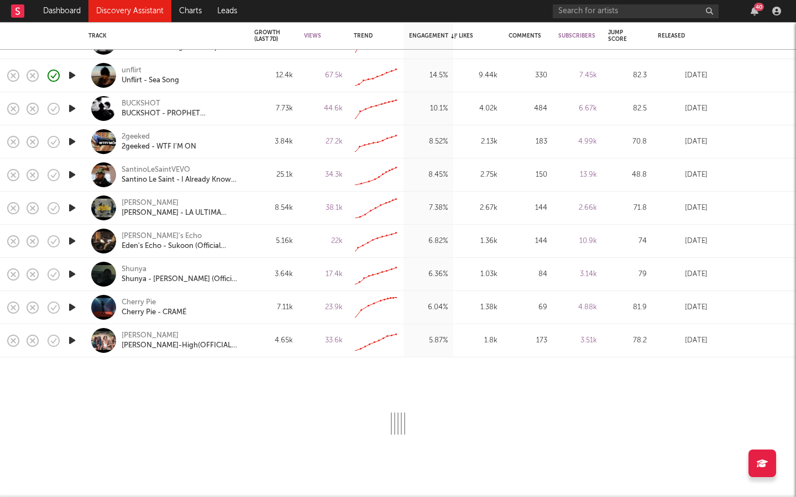
click at [72, 307] on icon "button" at bounding box center [72, 341] width 12 height 14
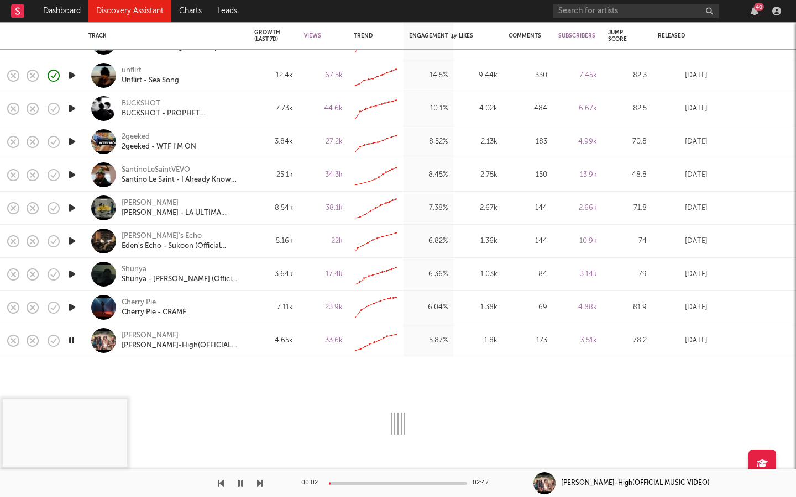
click at [78, 307] on div at bounding box center [72, 340] width 22 height 33
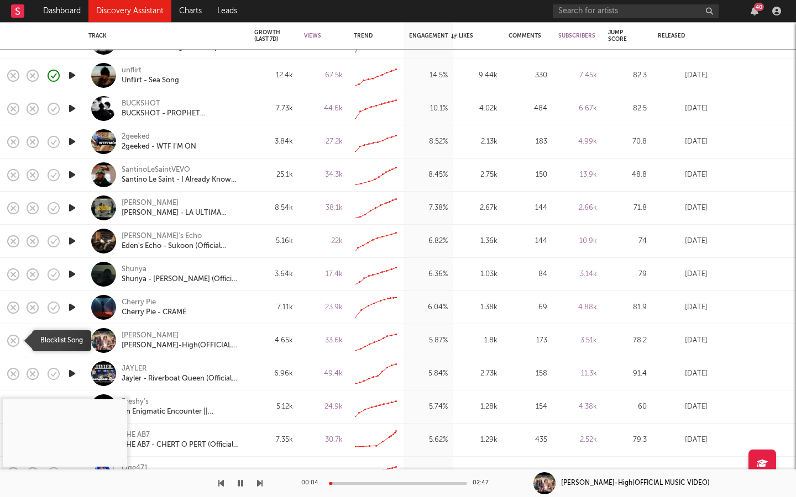
click at [17, 307] on icon "button" at bounding box center [13, 340] width 15 height 15
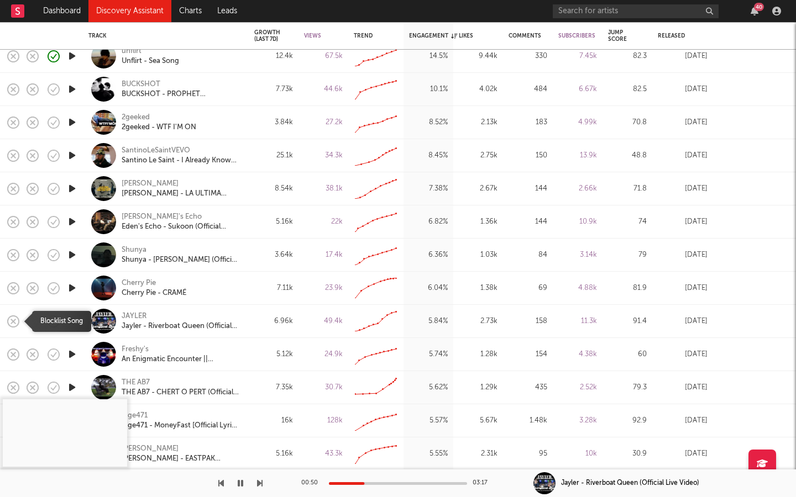
click at [12, 307] on icon "button" at bounding box center [13, 321] width 15 height 15
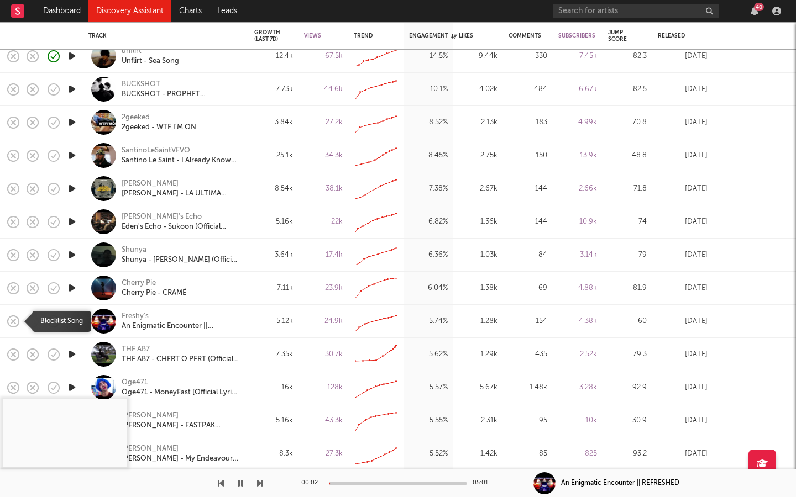
click at [12, 307] on rect "button" at bounding box center [13, 321] width 4 height 4
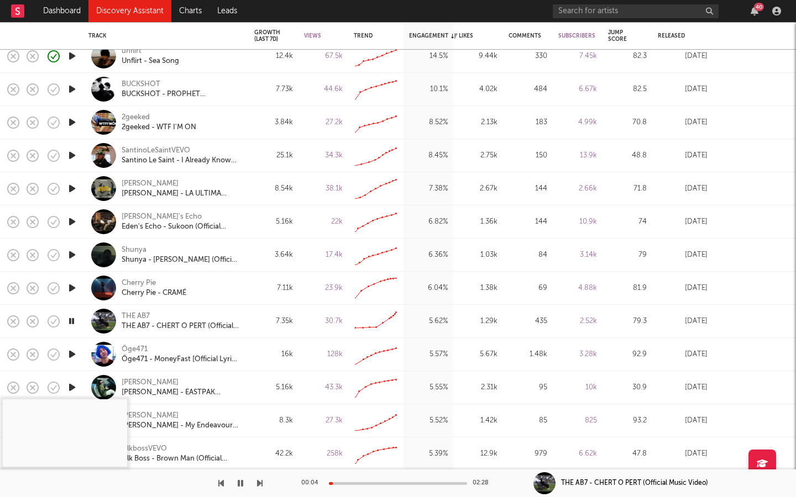
click at [70, 307] on icon "button" at bounding box center [72, 355] width 12 height 14
click at [9, 307] on icon "button" at bounding box center [13, 354] width 15 height 15
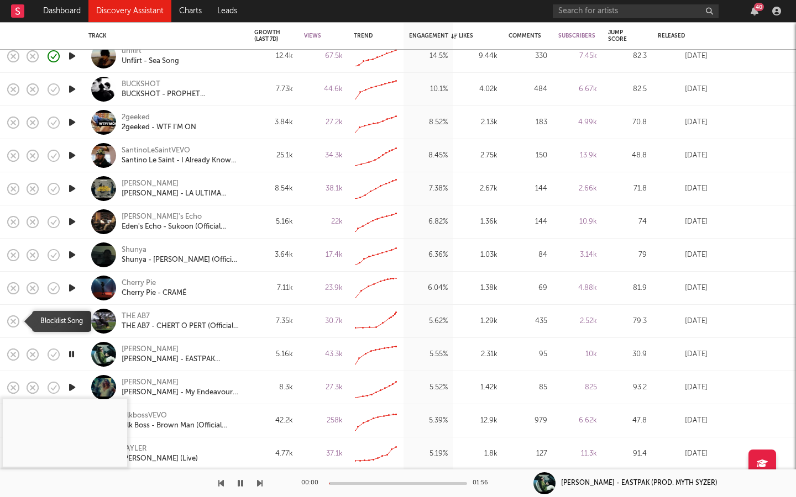
click at [9, 307] on icon "button" at bounding box center [14, 322] width 12 height 12
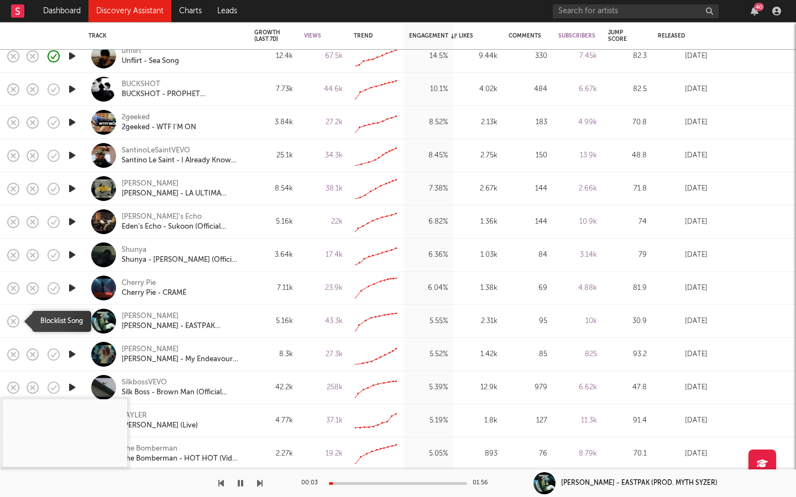
click at [12, 307] on icon "button" at bounding box center [13, 321] width 15 height 15
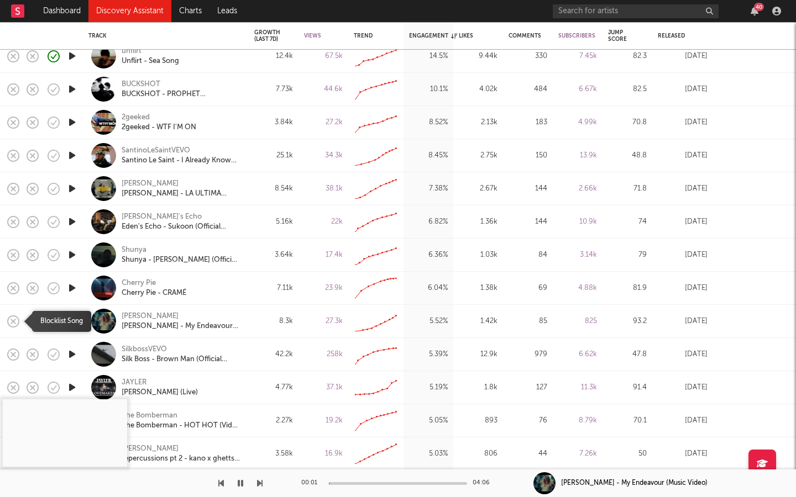
click at [12, 307] on icon "button" at bounding box center [13, 321] width 15 height 15
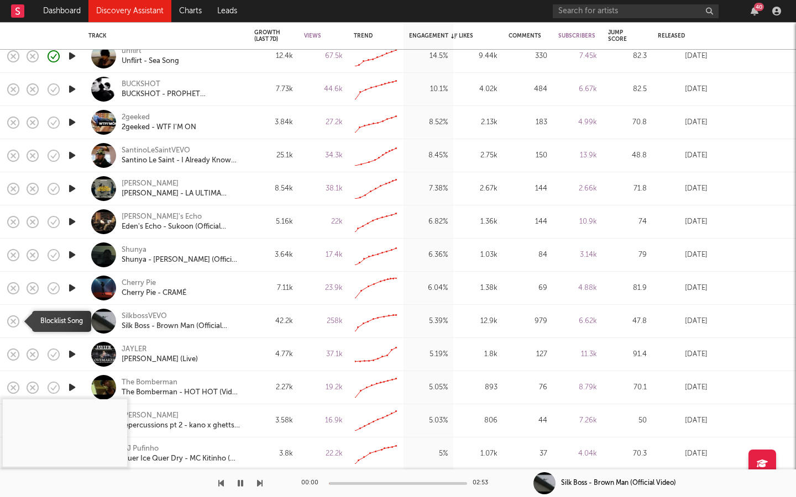
click at [12, 307] on icon "button" at bounding box center [13, 321] width 15 height 15
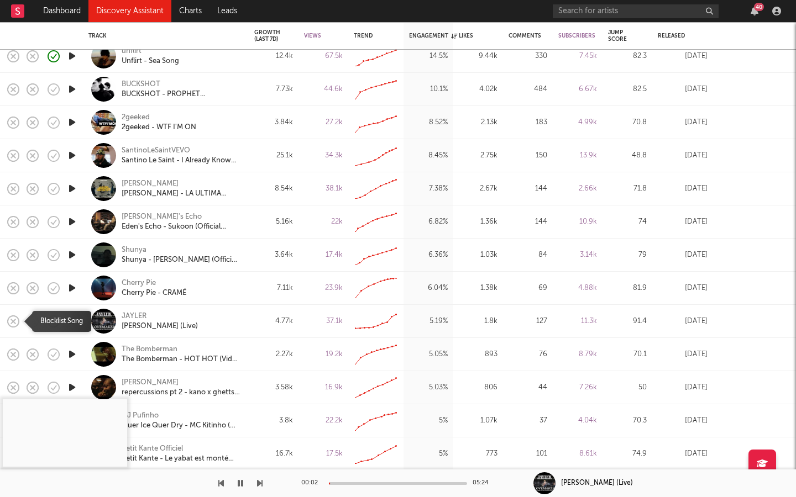
click at [12, 307] on icon "button" at bounding box center [13, 321] width 15 height 15
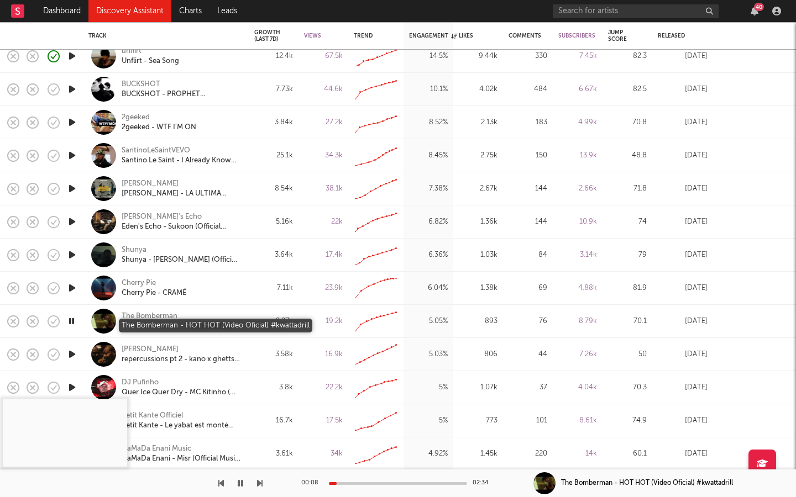
click at [149, 307] on div "The Bomberman - HOT HOT (Video Oficial) #kwattadrill" at bounding box center [181, 327] width 119 height 10
click at [72, 307] on icon "button" at bounding box center [71, 321] width 11 height 14
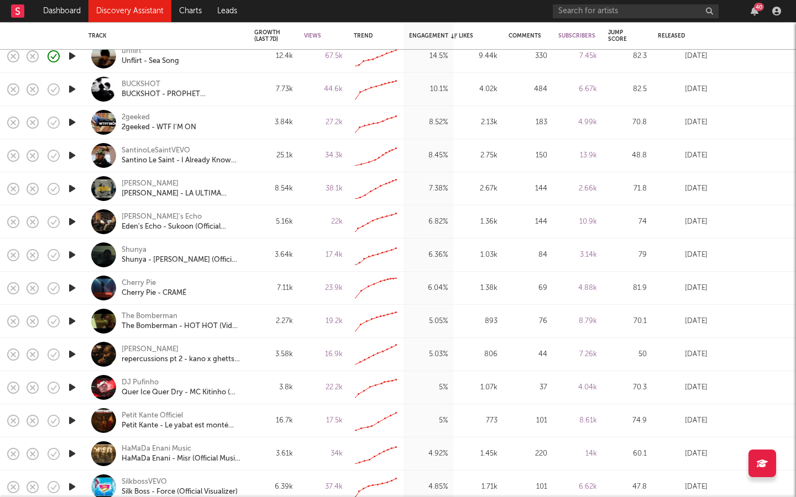
click at [71, 307] on icon "button" at bounding box center [72, 355] width 12 height 14
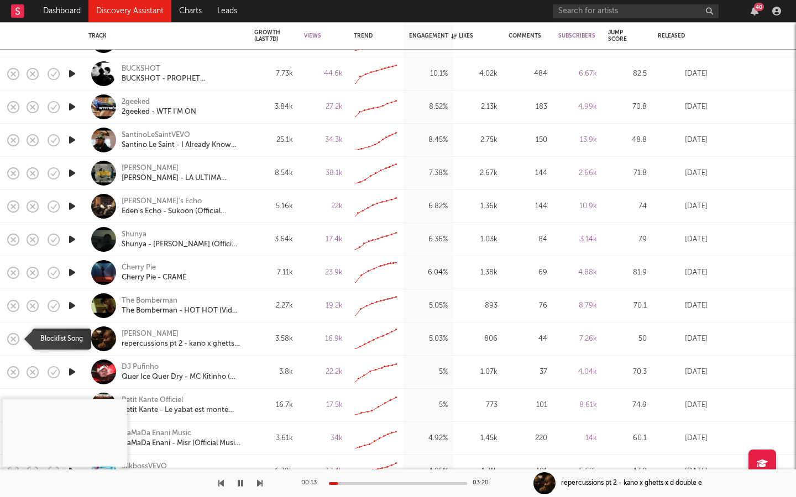
click at [11, 307] on icon "button" at bounding box center [13, 339] width 15 height 15
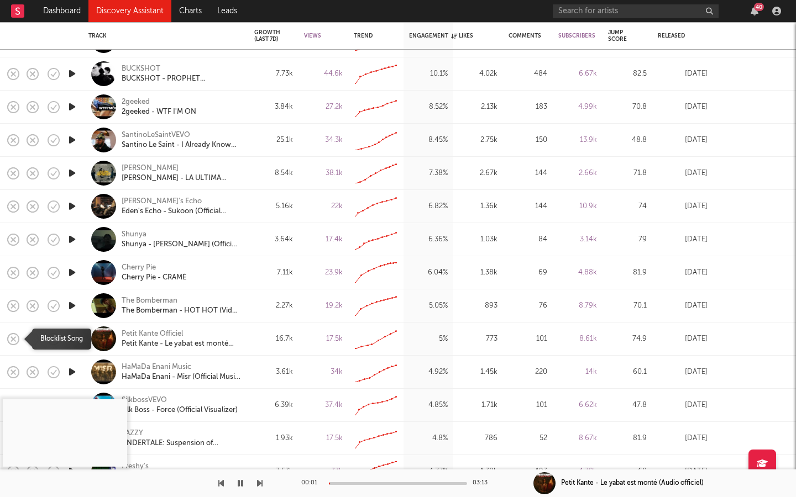
click at [11, 307] on icon "button" at bounding box center [13, 339] width 15 height 15
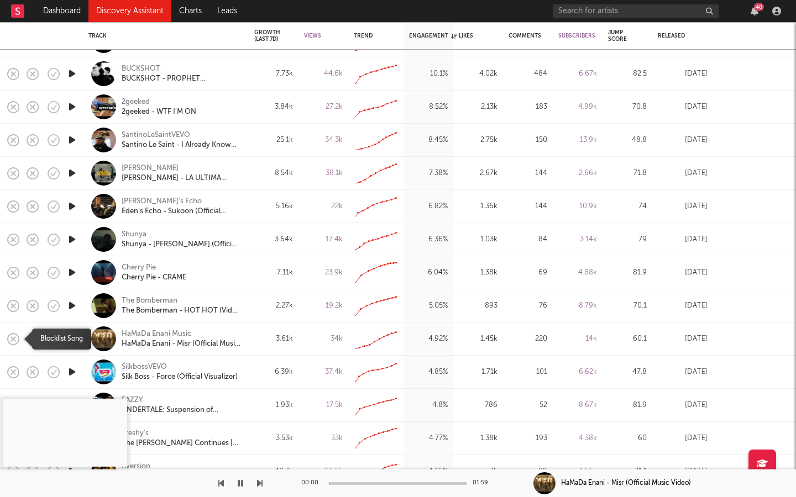
click at [11, 307] on icon "button" at bounding box center [13, 339] width 15 height 15
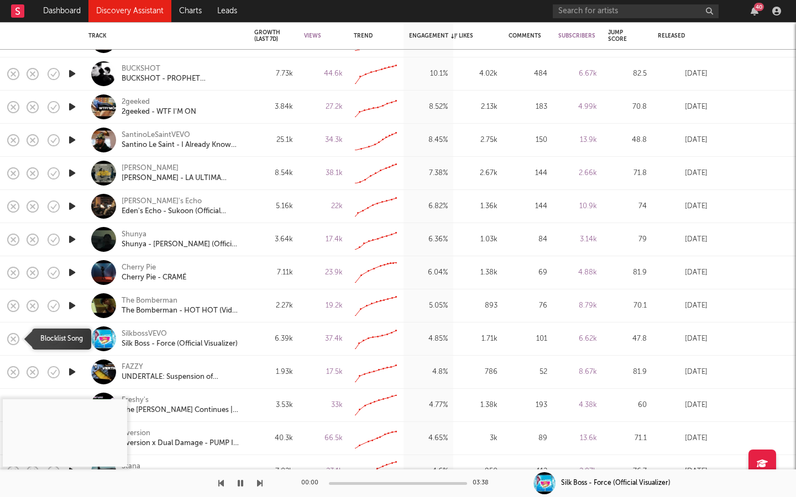
click at [11, 307] on icon "button" at bounding box center [13, 339] width 15 height 15
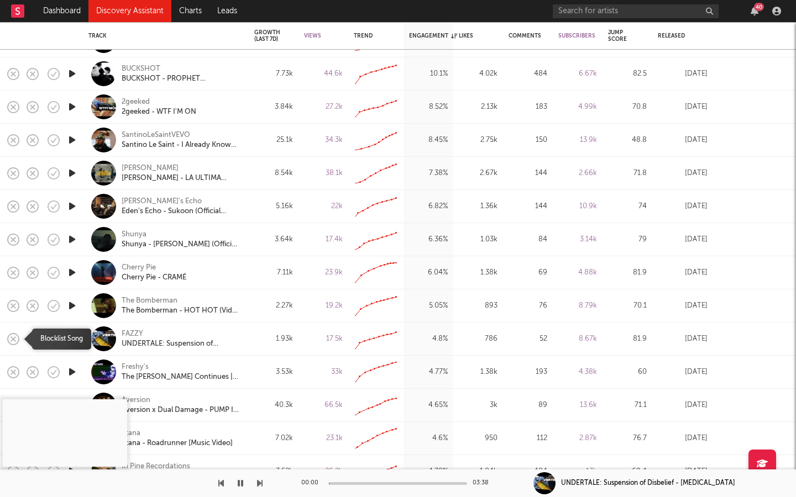
click at [11, 307] on icon "button" at bounding box center [13, 339] width 15 height 15
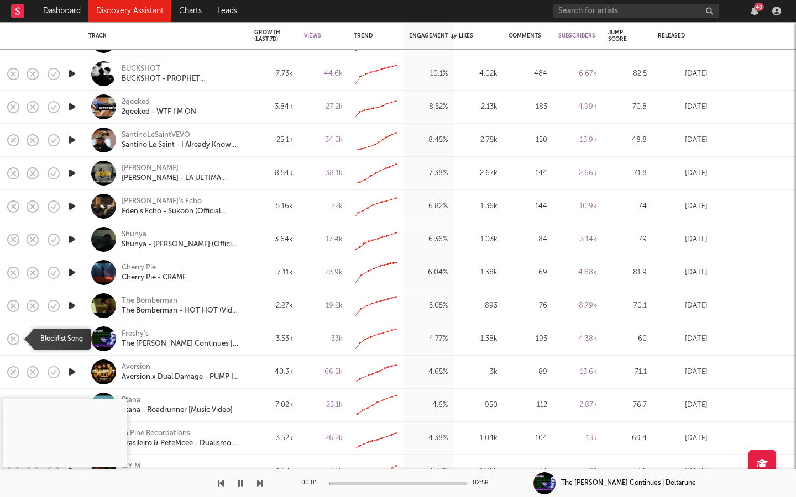
click at [11, 307] on icon "button" at bounding box center [13, 339] width 15 height 15
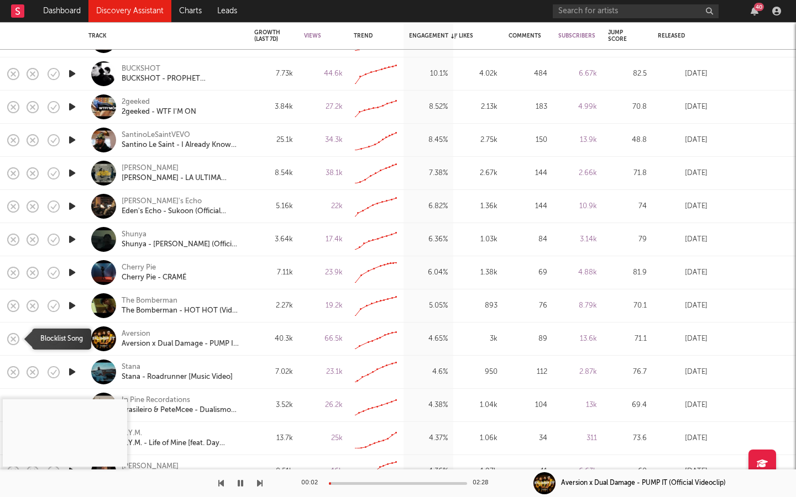
click at [11, 307] on icon "button" at bounding box center [13, 339] width 15 height 15
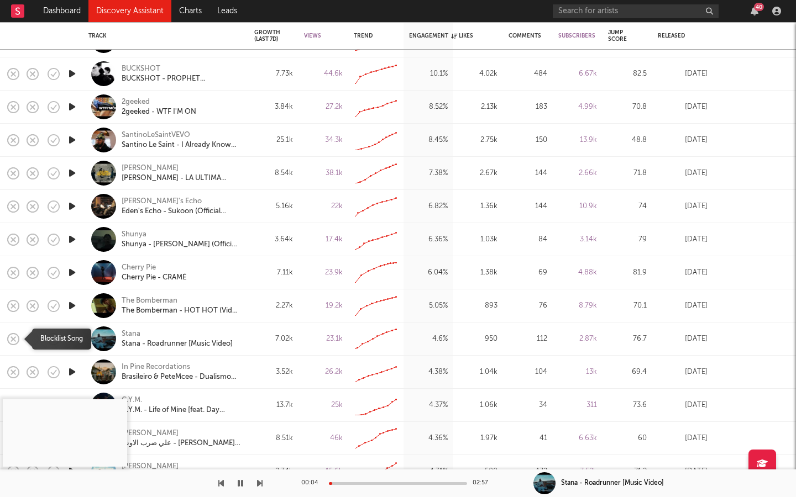
click at [11, 307] on icon "button" at bounding box center [13, 339] width 15 height 15
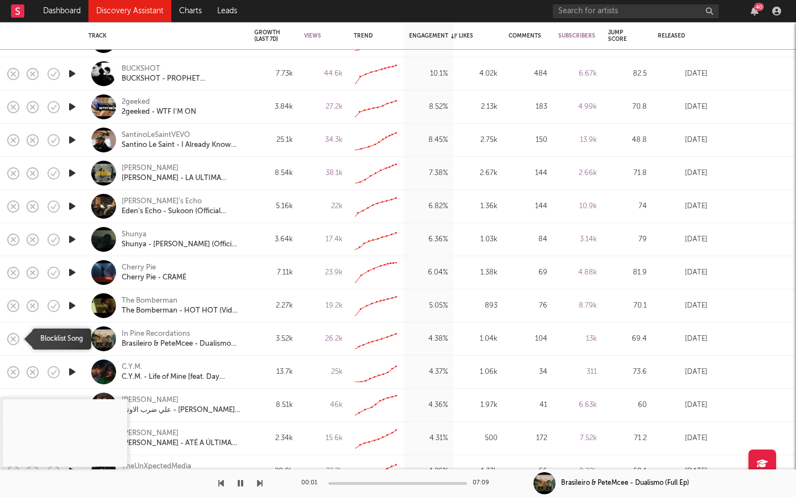
click at [11, 307] on icon "button" at bounding box center [13, 339] width 15 height 15
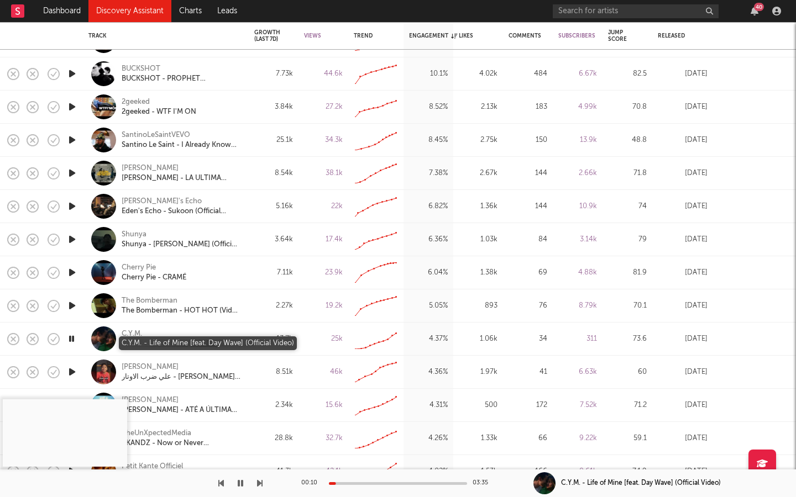
click at [161, 307] on div "C.Y.M. - Life of Mine [feat. Day Wave] (Official Video)" at bounding box center [181, 344] width 119 height 10
click at [260, 307] on icon "button" at bounding box center [260, 483] width 6 height 9
click at [71, 307] on icon "button" at bounding box center [71, 372] width 11 height 14
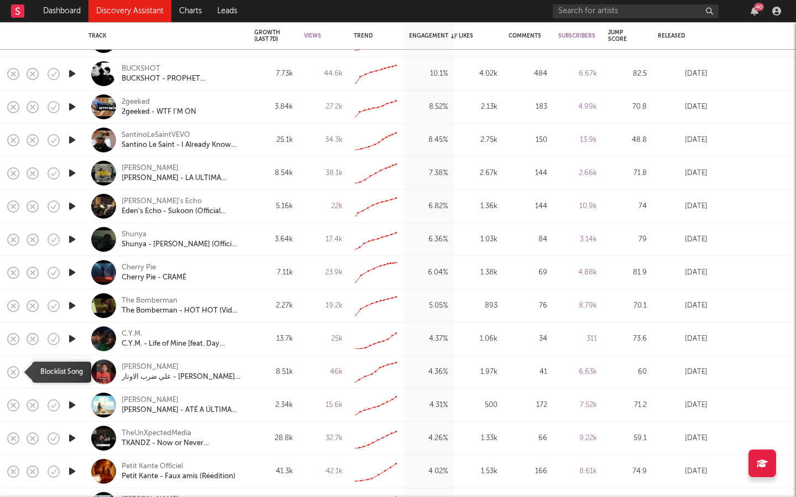
click at [10, 307] on icon "button" at bounding box center [13, 372] width 15 height 15
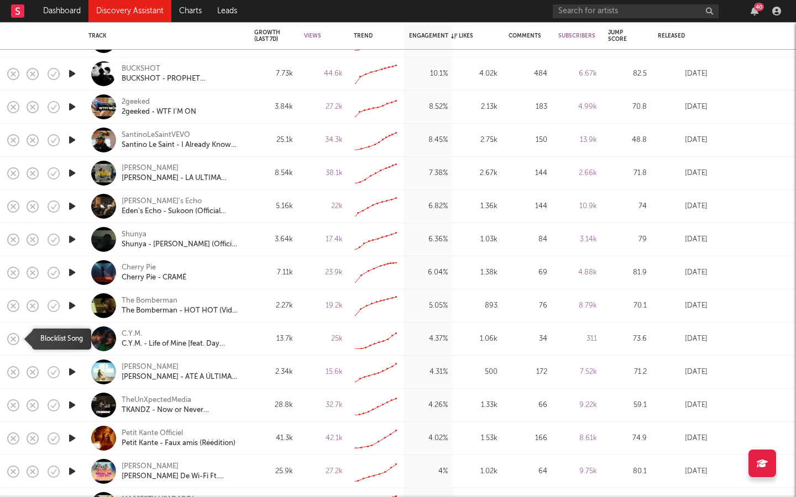
click at [13, 307] on icon "button" at bounding box center [13, 339] width 15 height 15
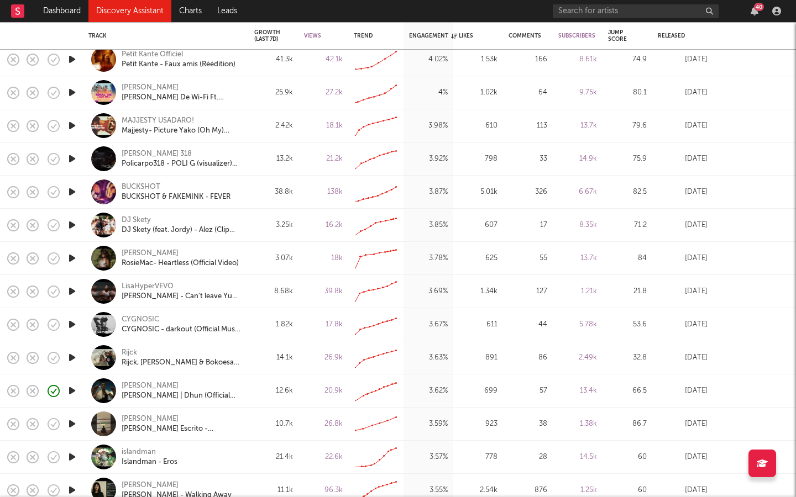
click at [70, 290] on icon "button" at bounding box center [72, 292] width 12 height 14
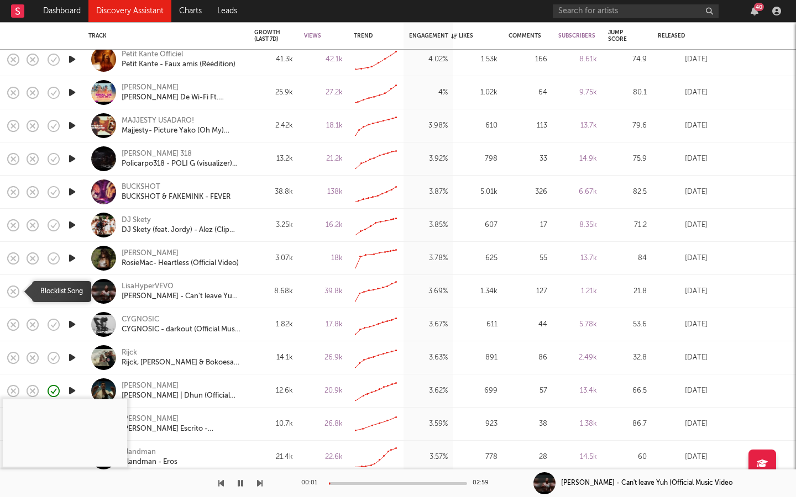
click at [11, 291] on icon "button" at bounding box center [13, 291] width 15 height 15
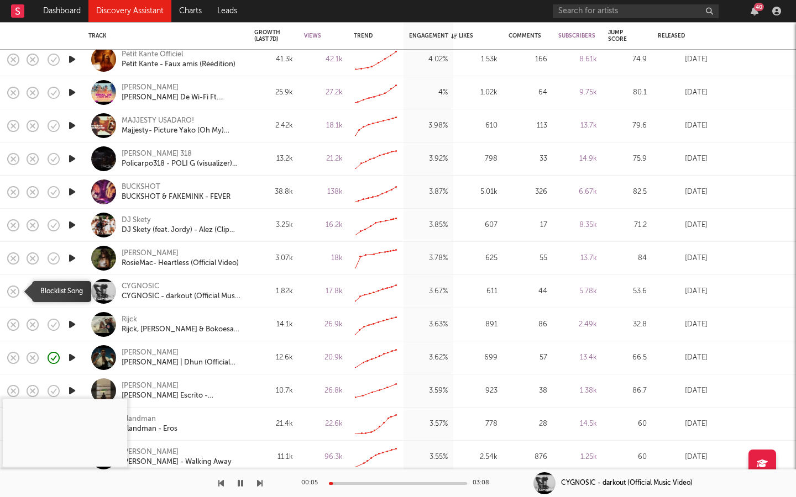
click at [11, 290] on rect "button" at bounding box center [13, 291] width 4 height 4
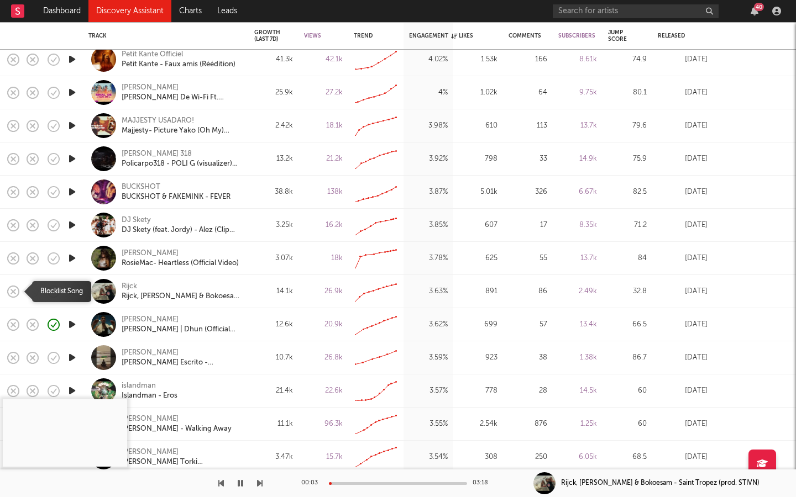
click at [11, 290] on rect "button" at bounding box center [13, 291] width 4 height 4
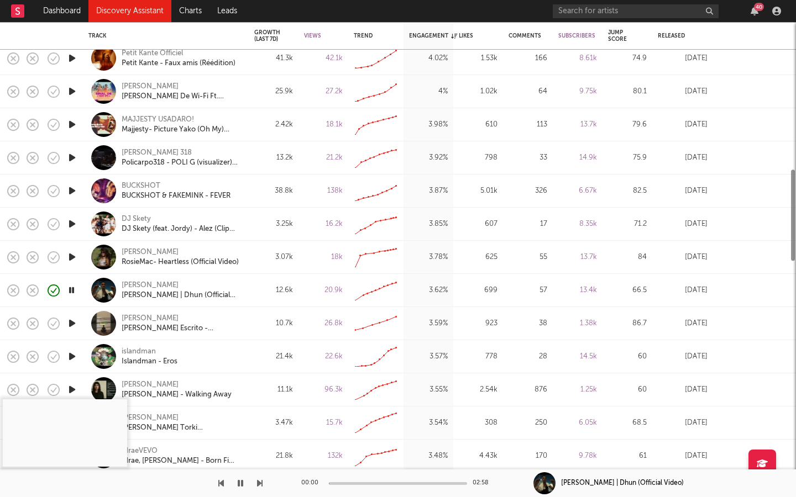
click at [18, 260] on icon "button" at bounding box center [14, 257] width 12 height 12
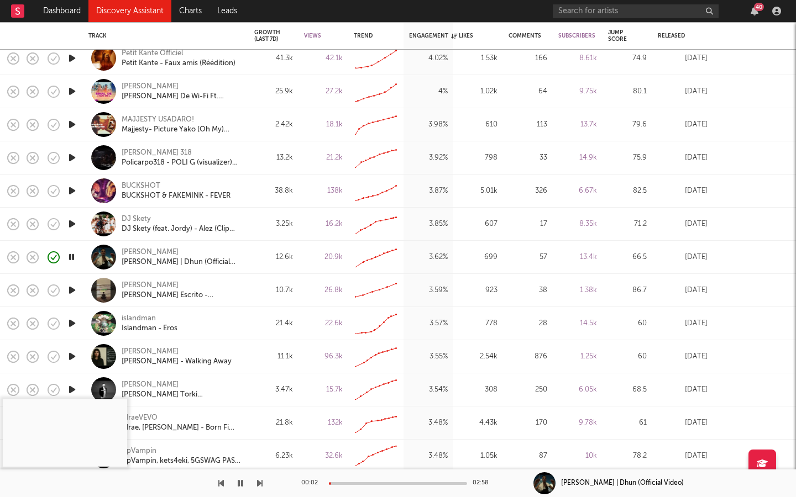
click at [71, 226] on icon "button" at bounding box center [72, 224] width 12 height 14
click at [154, 197] on div "BUCKSHOT & FAKEMINK - FEVER" at bounding box center [176, 196] width 109 height 10
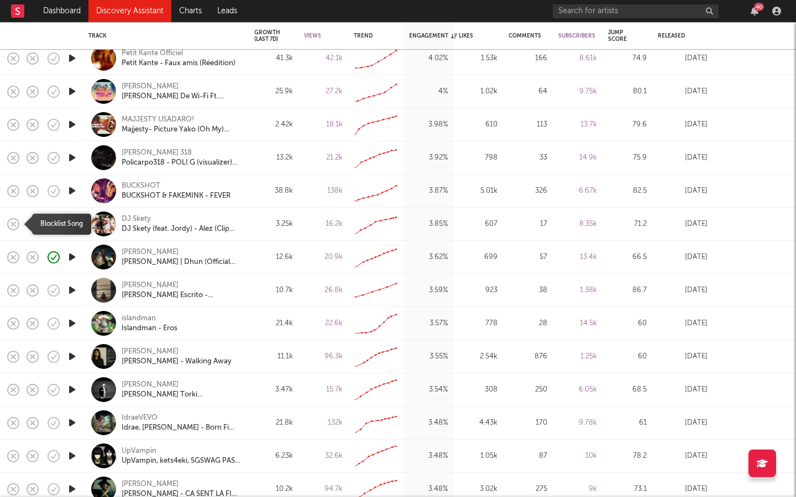
click at [14, 223] on icon "button" at bounding box center [13, 224] width 15 height 15
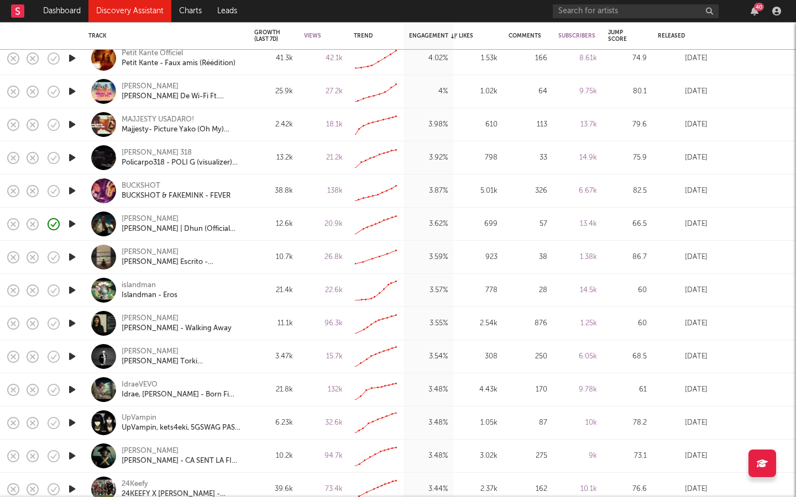
click at [72, 288] on icon "button" at bounding box center [72, 291] width 12 height 14
click at [70, 307] on icon "button" at bounding box center [72, 324] width 12 height 14
click at [12, 287] on icon "button" at bounding box center [13, 289] width 15 height 15
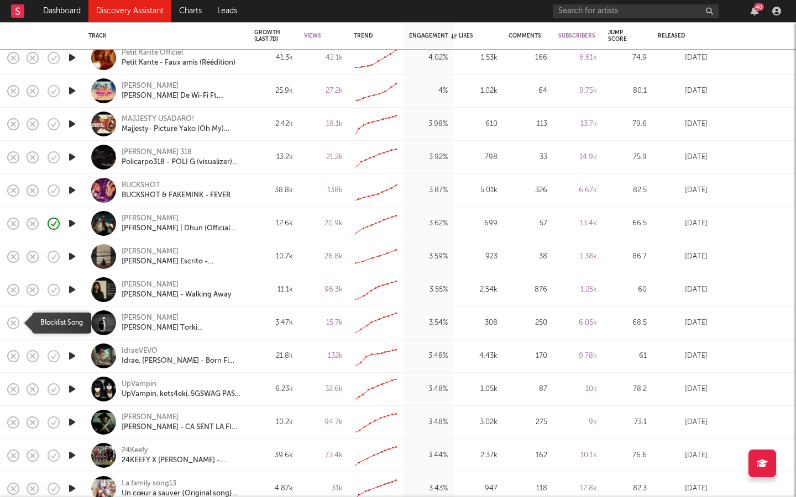
click at [12, 307] on icon "button" at bounding box center [13, 323] width 15 height 15
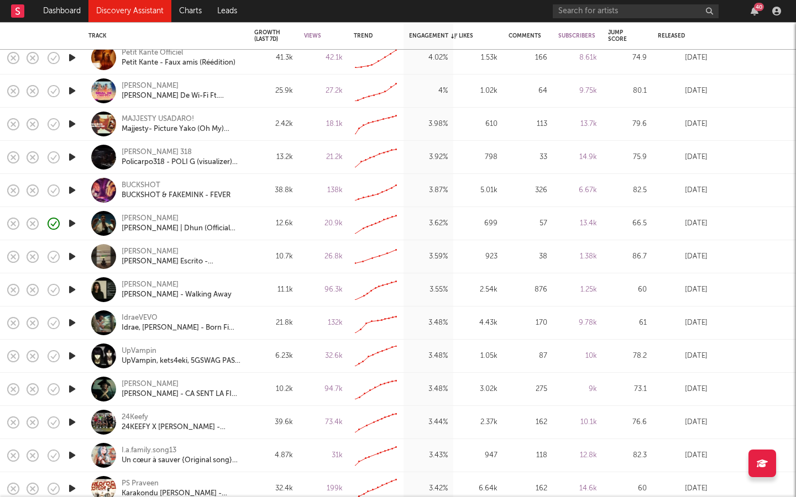
drag, startPoint x: 12, startPoint y: 320, endPoint x: 95, endPoint y: 323, distance: 82.9
click at [96, 307] on div "Cherry Pie Cherry Pie - CRAMÉ 7.11k 23.9k Created with Highcharts 10.3.3 6.04 %…" at bounding box center [398, 497] width 796 height 2206
click at [72, 307] on icon "button" at bounding box center [72, 323] width 12 height 14
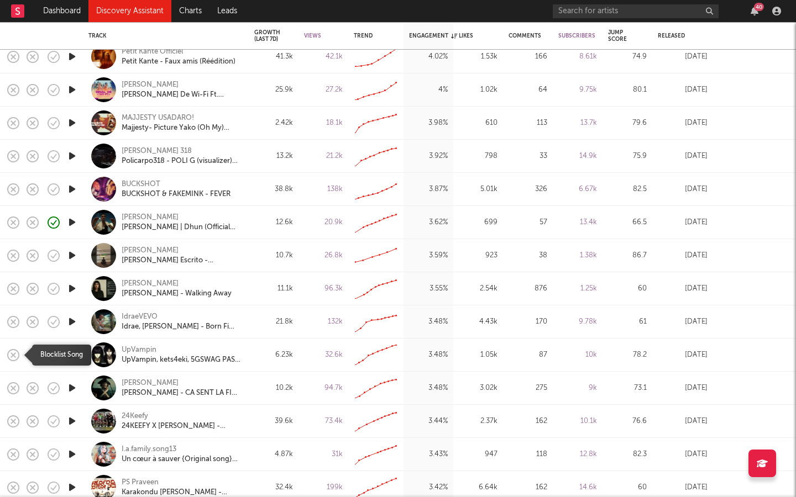
click at [12, 307] on rect "button" at bounding box center [13, 355] width 4 height 4
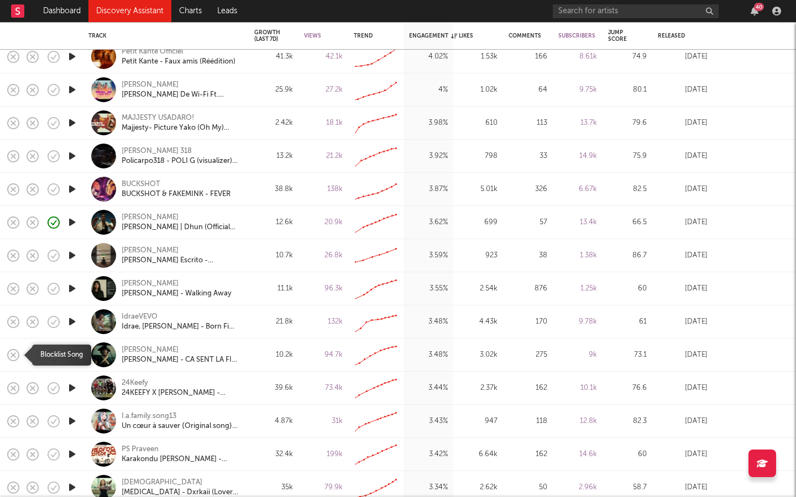
click at [12, 307] on rect "button" at bounding box center [13, 355] width 4 height 4
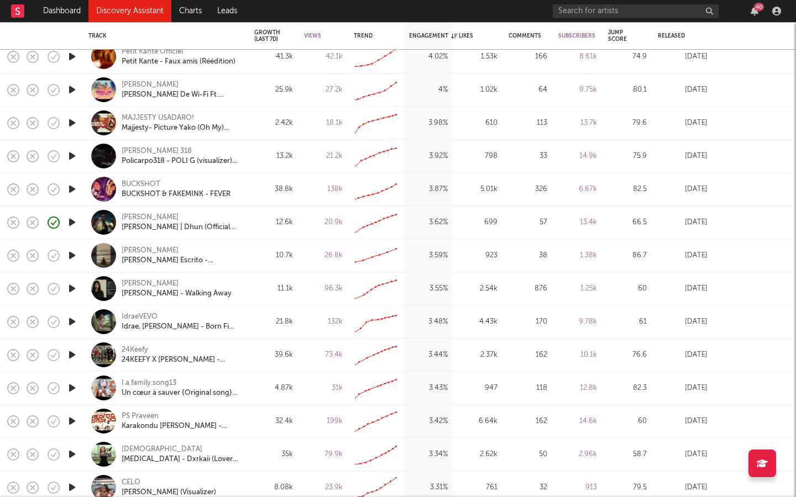
click at [75, 307] on icon "button" at bounding box center [72, 355] width 12 height 14
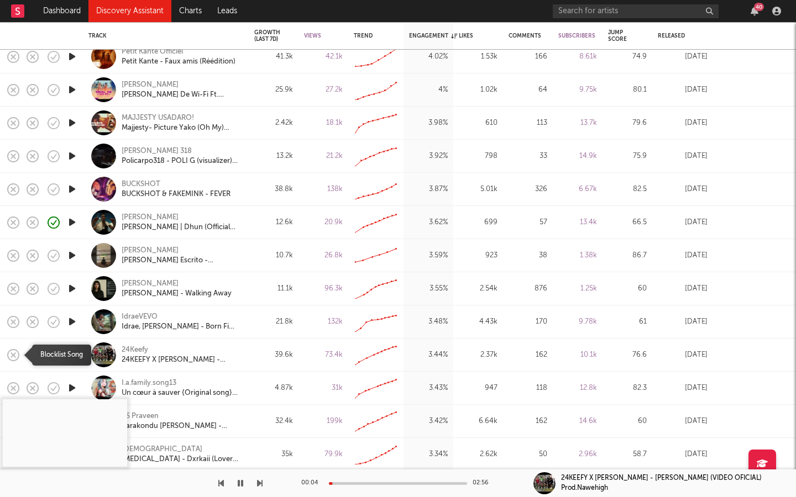
click at [7, 307] on icon "button" at bounding box center [13, 355] width 15 height 15
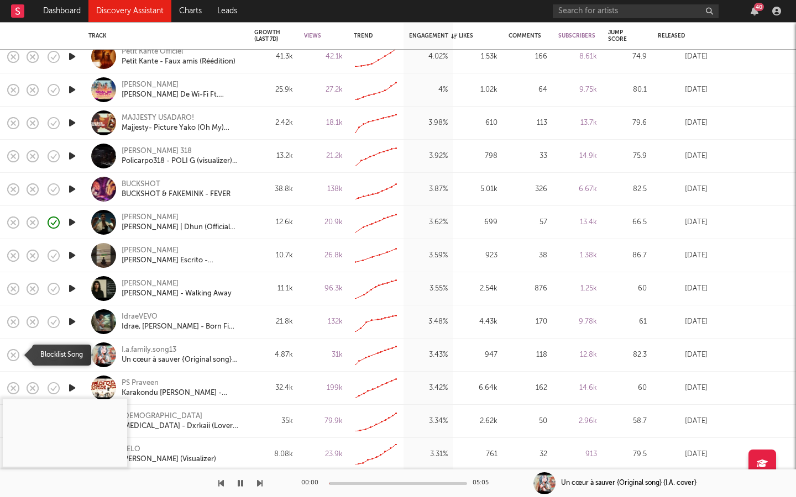
click at [7, 307] on icon "button" at bounding box center [13, 355] width 15 height 15
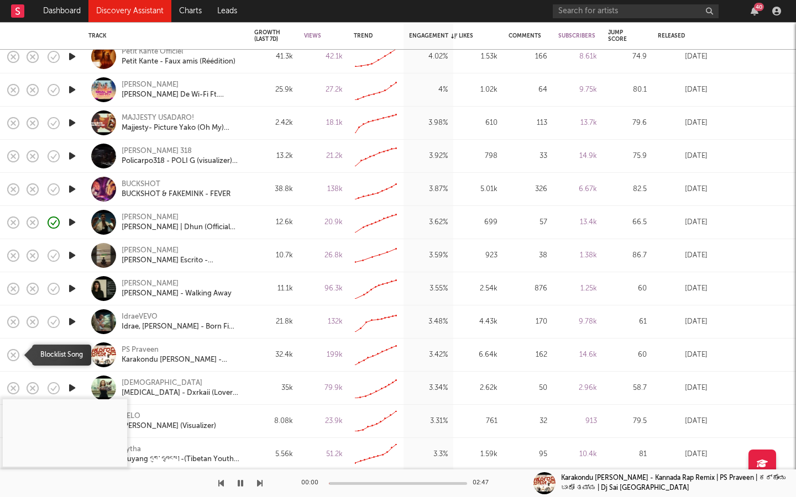
click at [7, 307] on icon "button" at bounding box center [13, 355] width 15 height 15
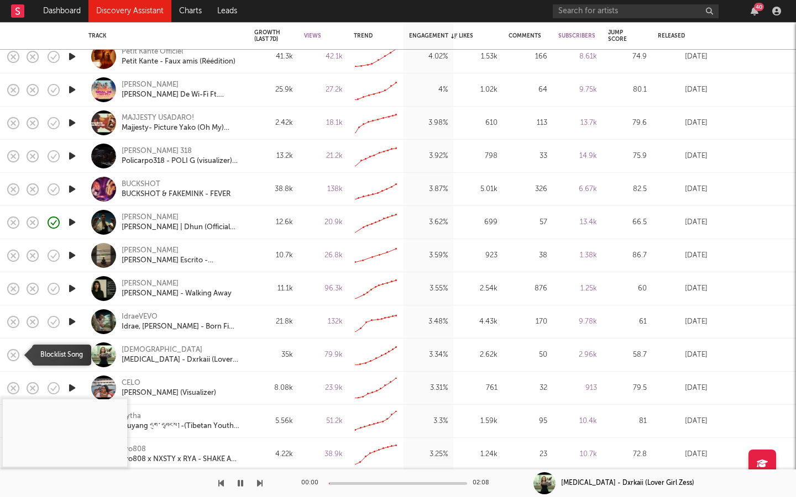
click at [7, 307] on icon "button" at bounding box center [13, 355] width 15 height 15
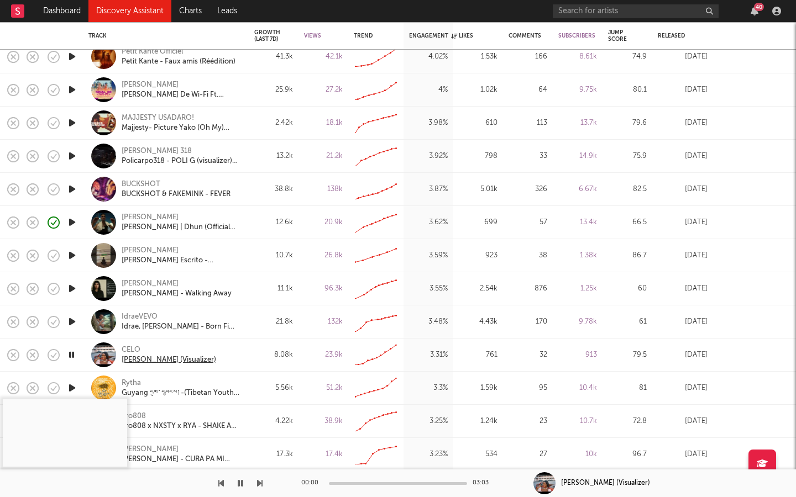
click at [181, 307] on div "[PERSON_NAME] (Visualizer)" at bounding box center [169, 360] width 95 height 10
